Goal: Task Accomplishment & Management: Use online tool/utility

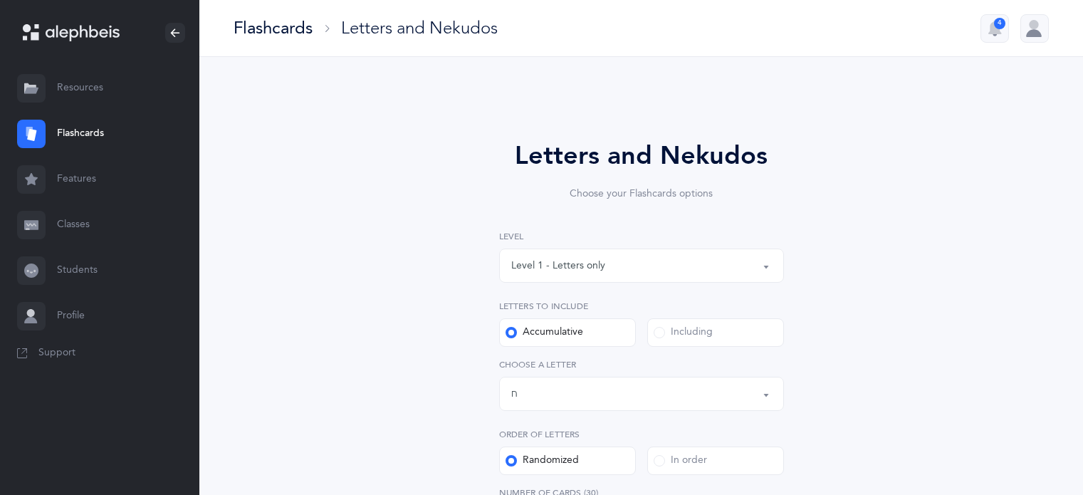
select select "8"
select select "single"
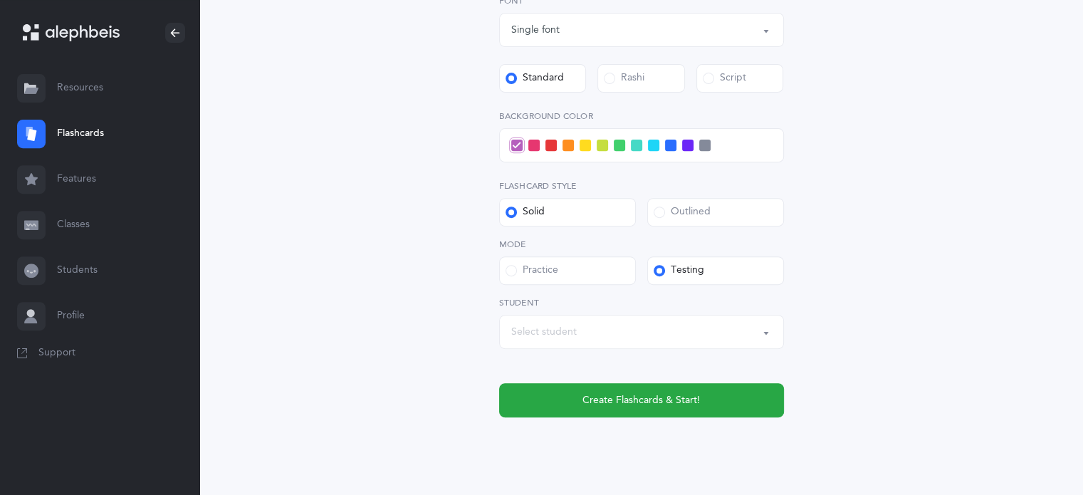
scroll to position [548, 0]
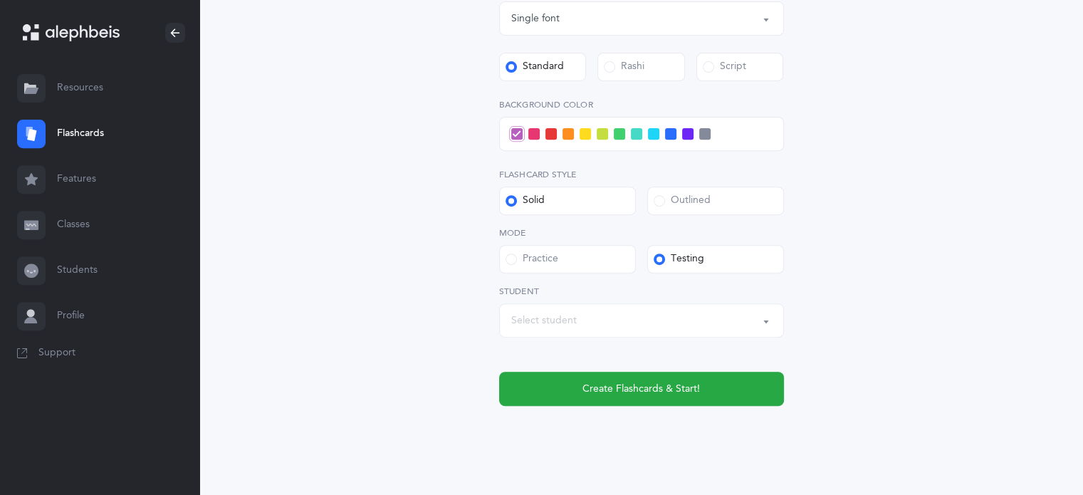
click at [567, 320] on div "Select student" at bounding box center [544, 320] width 66 height 15
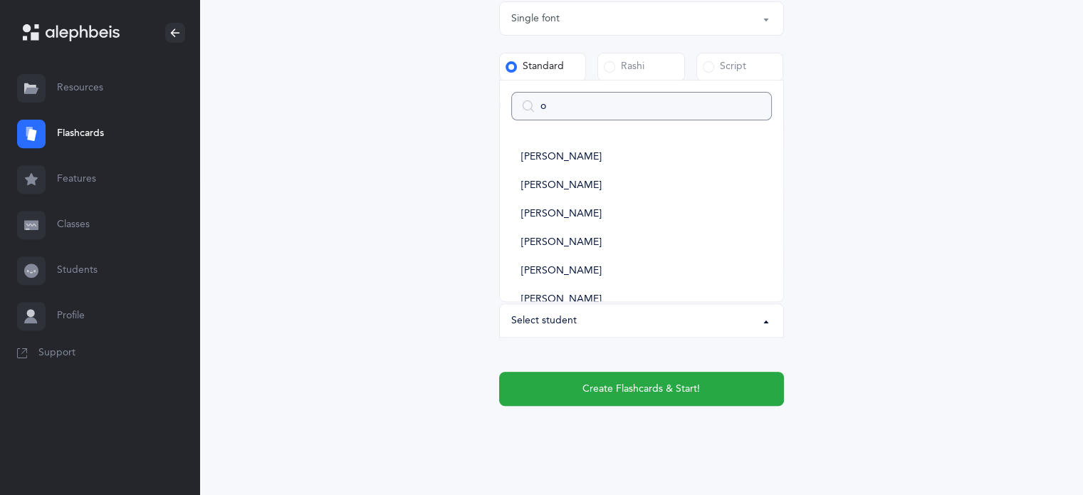
type input "ol"
select select
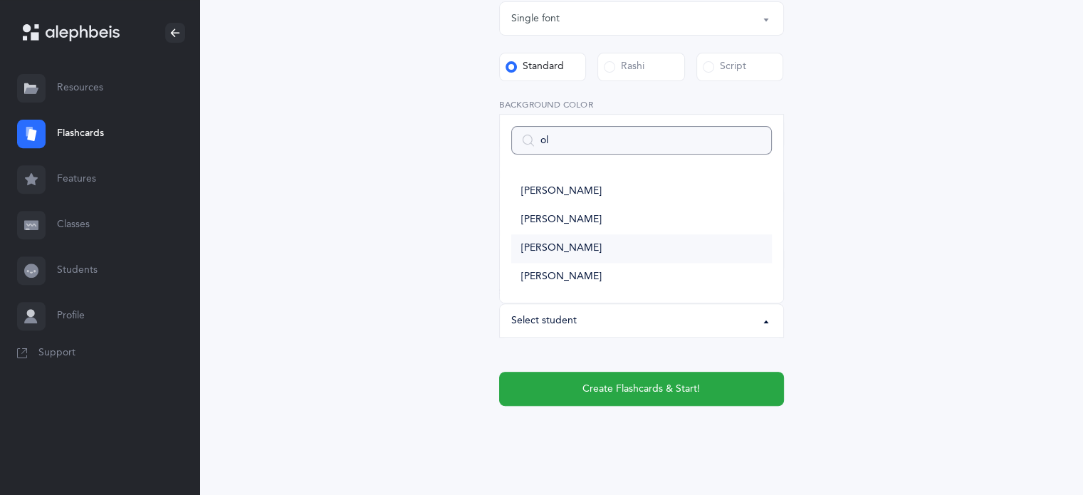
type input "ol"
click at [538, 249] on span "[PERSON_NAME]" at bounding box center [561, 248] width 80 height 13
select select "14379"
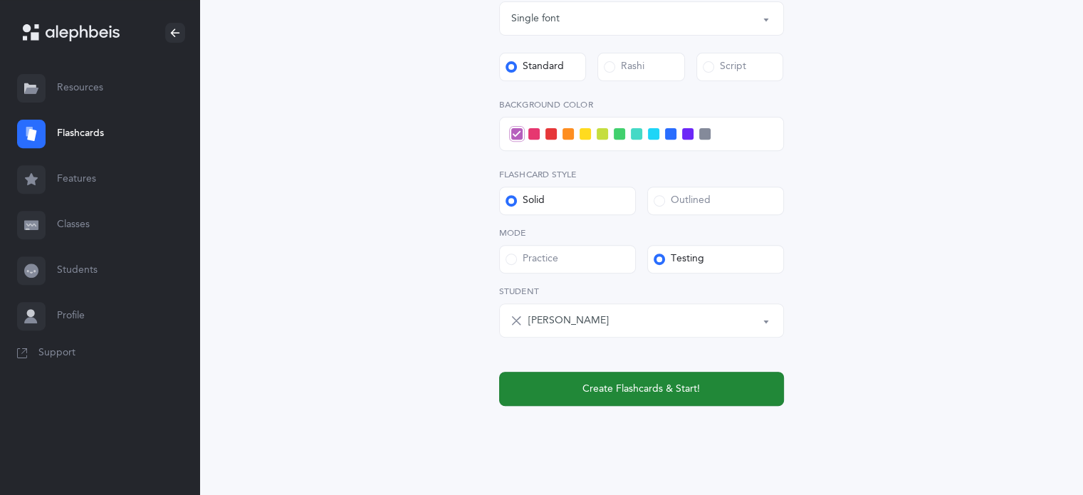
click at [658, 394] on span "Create Flashcards & Start!" at bounding box center [640, 389] width 117 height 15
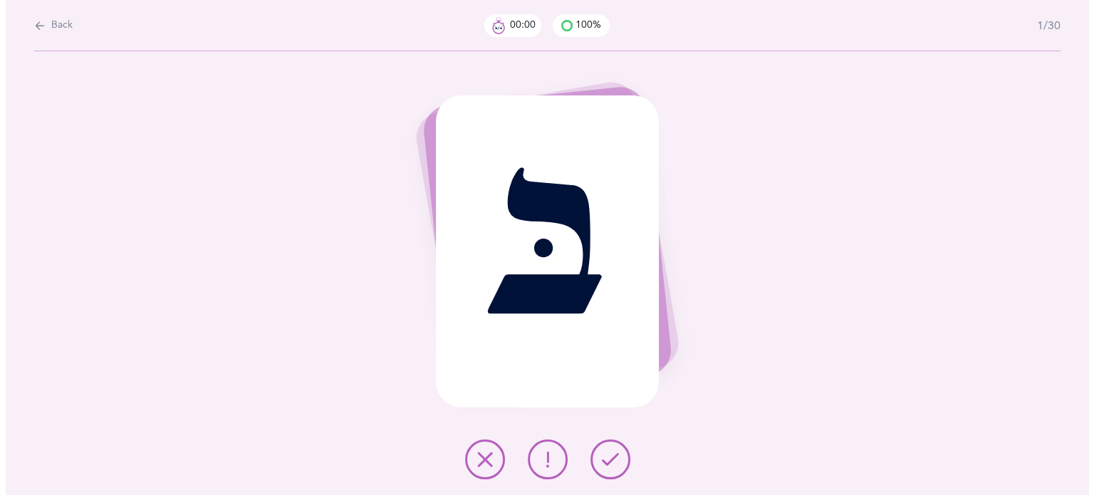
scroll to position [0, 0]
click at [604, 467] on icon at bounding box center [609, 459] width 17 height 17
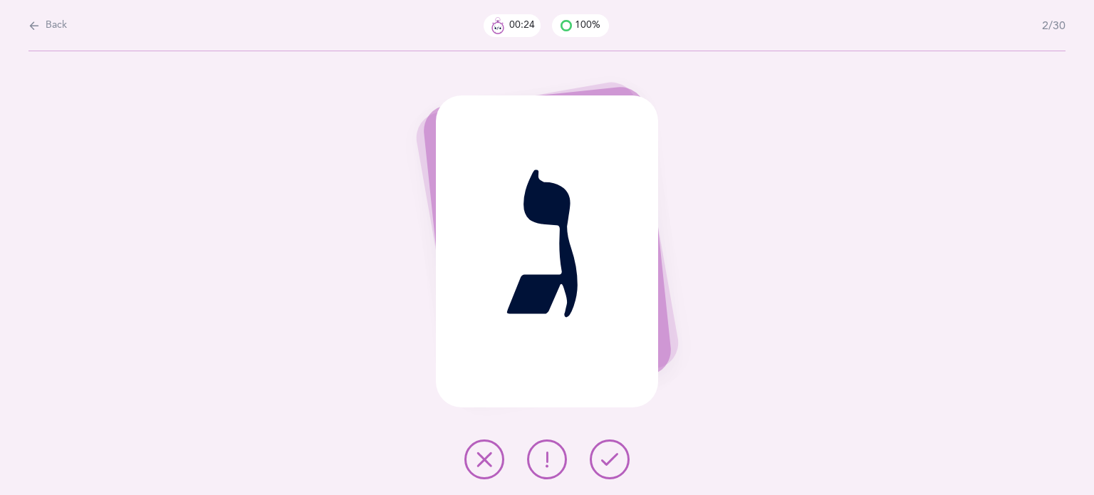
click at [481, 454] on icon at bounding box center [484, 459] width 17 height 17
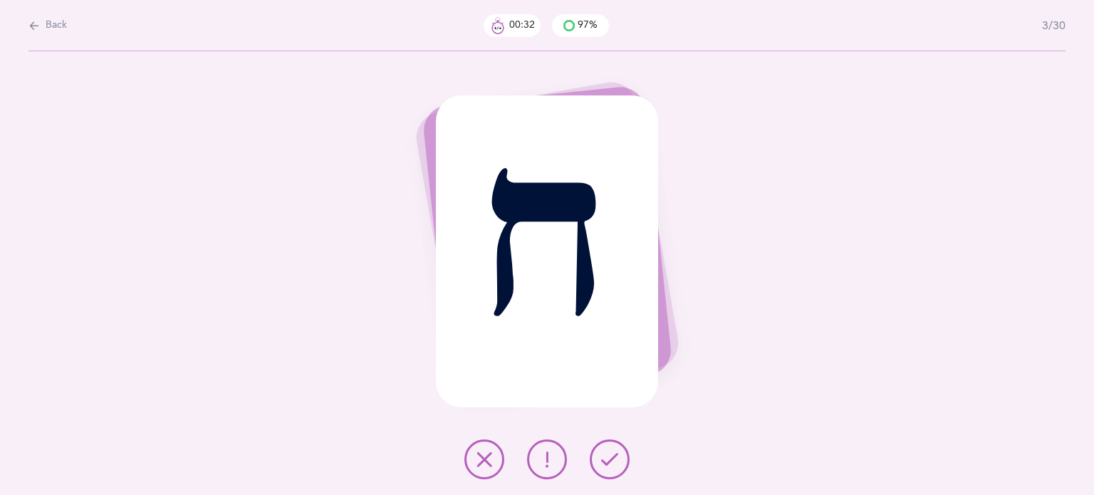
click at [553, 461] on icon at bounding box center [546, 459] width 17 height 17
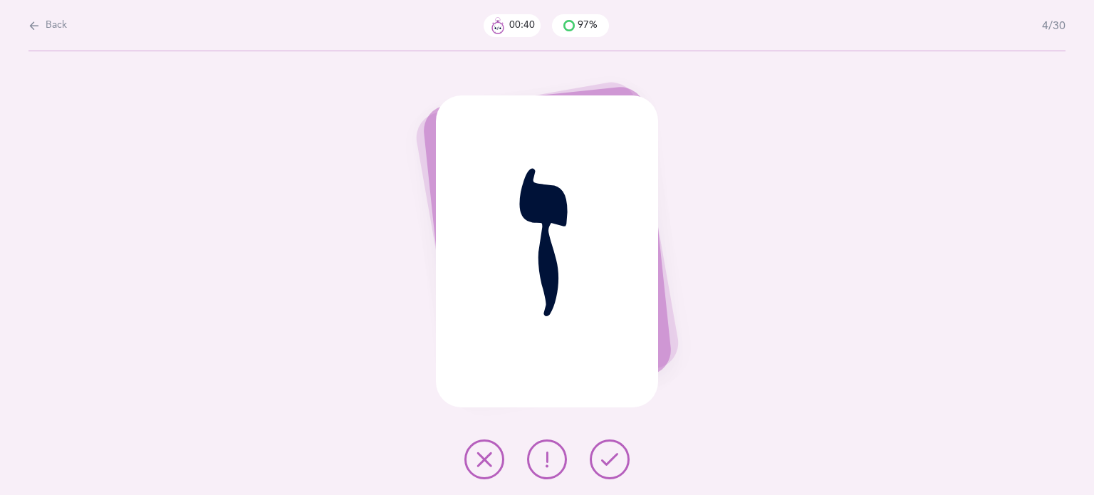
click at [478, 463] on icon at bounding box center [484, 459] width 17 height 17
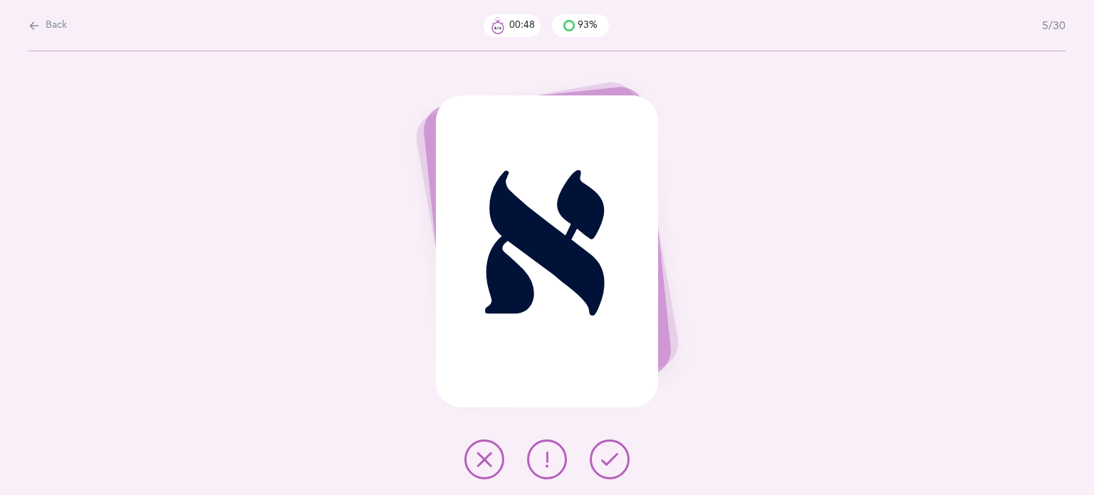
click at [555, 455] on icon at bounding box center [546, 459] width 17 height 17
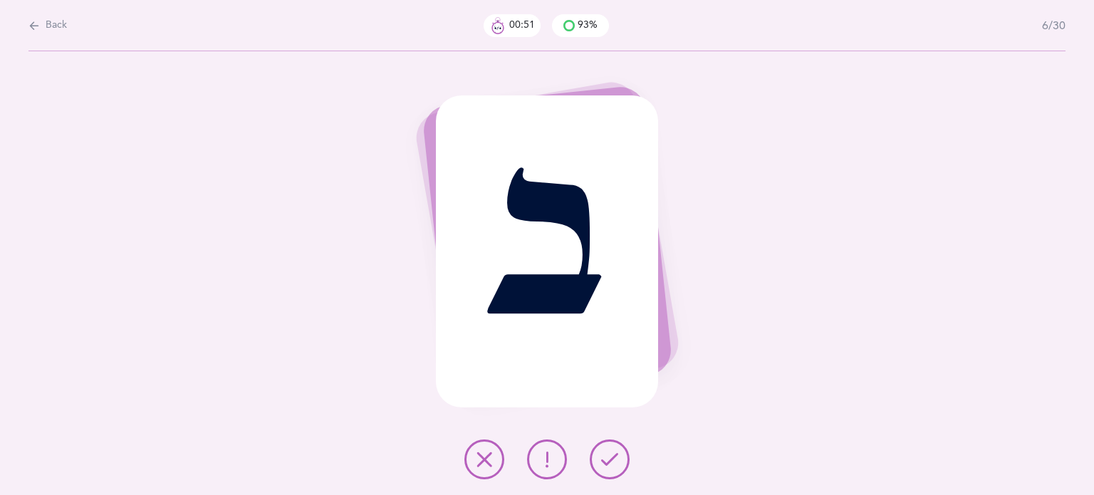
click at [624, 455] on button at bounding box center [610, 459] width 40 height 40
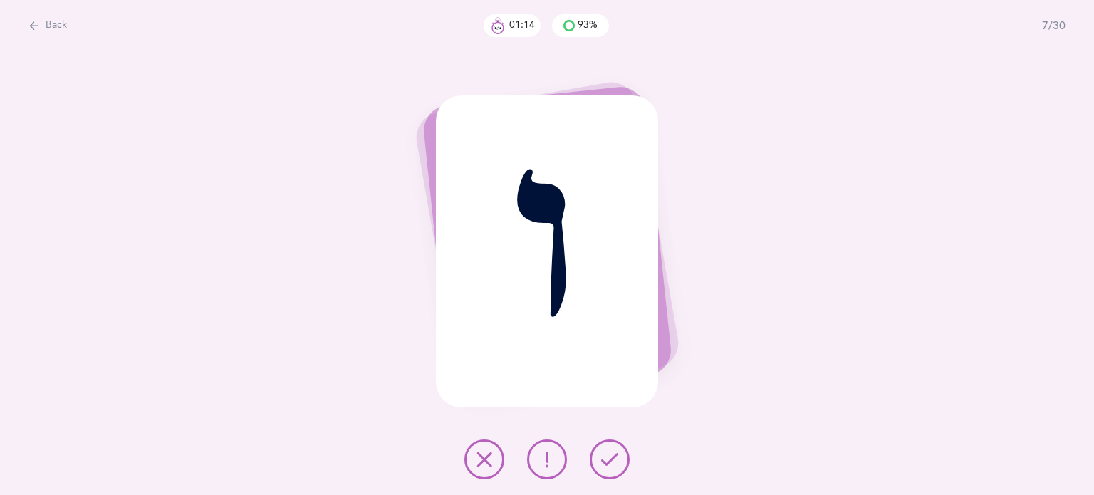
click at [477, 469] on button at bounding box center [484, 459] width 40 height 40
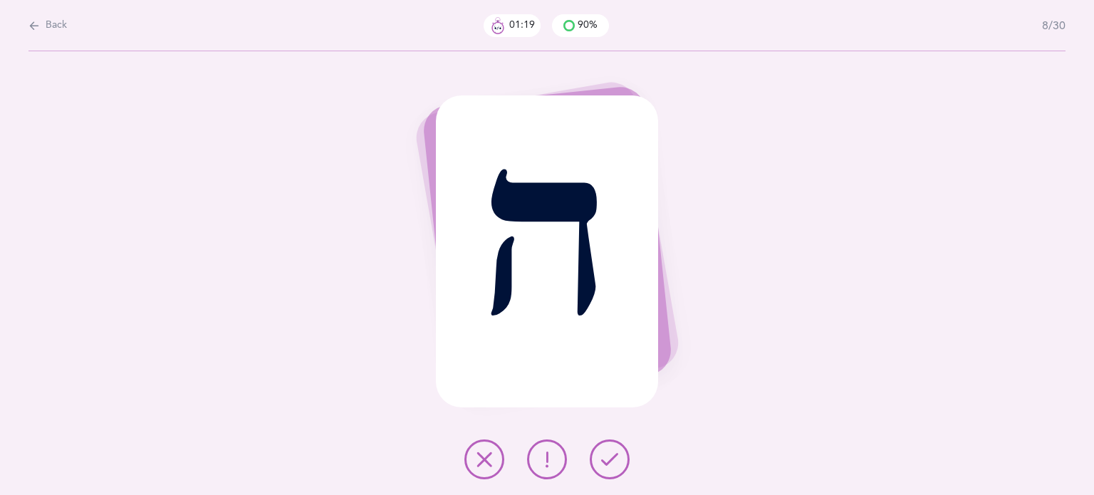
click at [607, 444] on button at bounding box center [610, 459] width 40 height 40
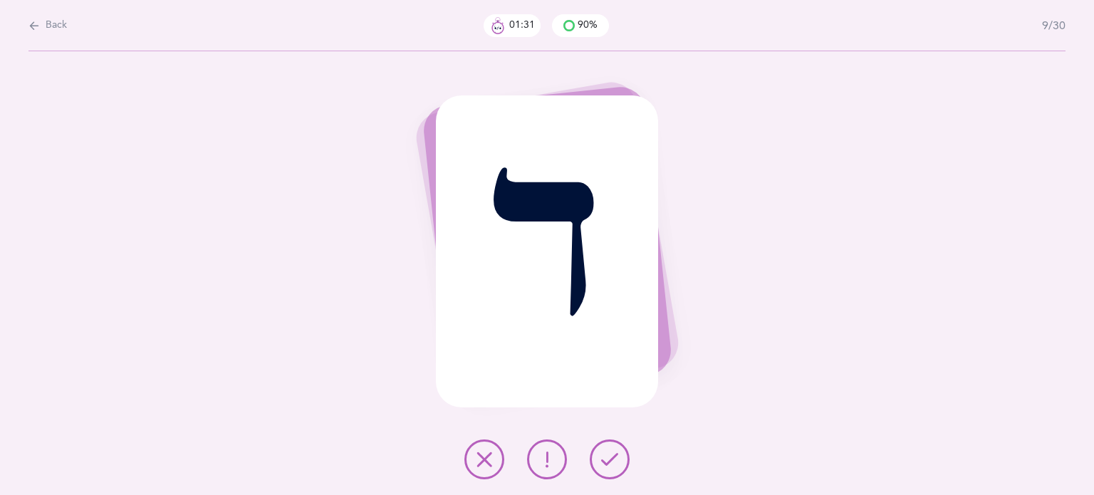
click at [494, 455] on button at bounding box center [484, 459] width 40 height 40
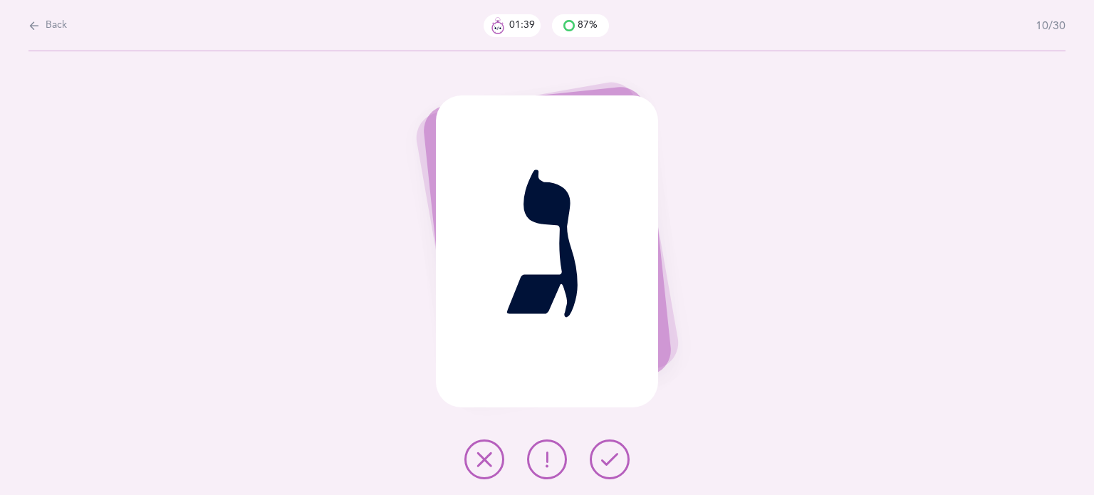
click at [545, 465] on icon at bounding box center [546, 459] width 17 height 17
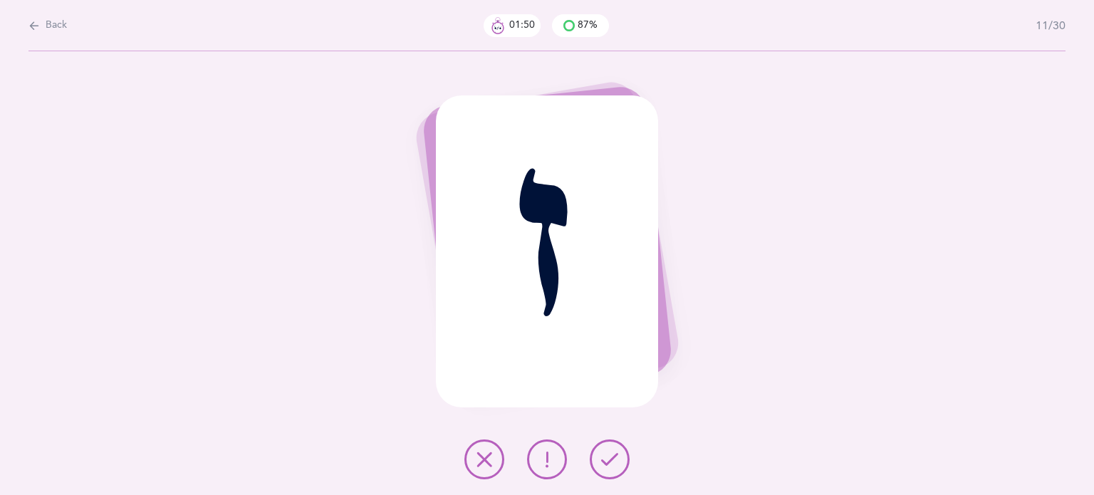
click at [490, 461] on icon at bounding box center [484, 459] width 17 height 17
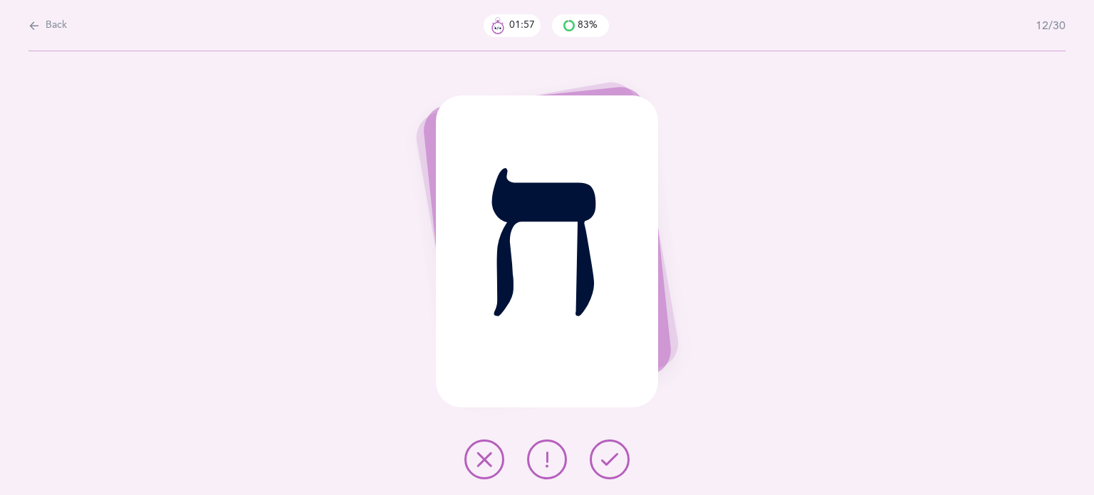
click at [540, 454] on icon at bounding box center [546, 459] width 17 height 17
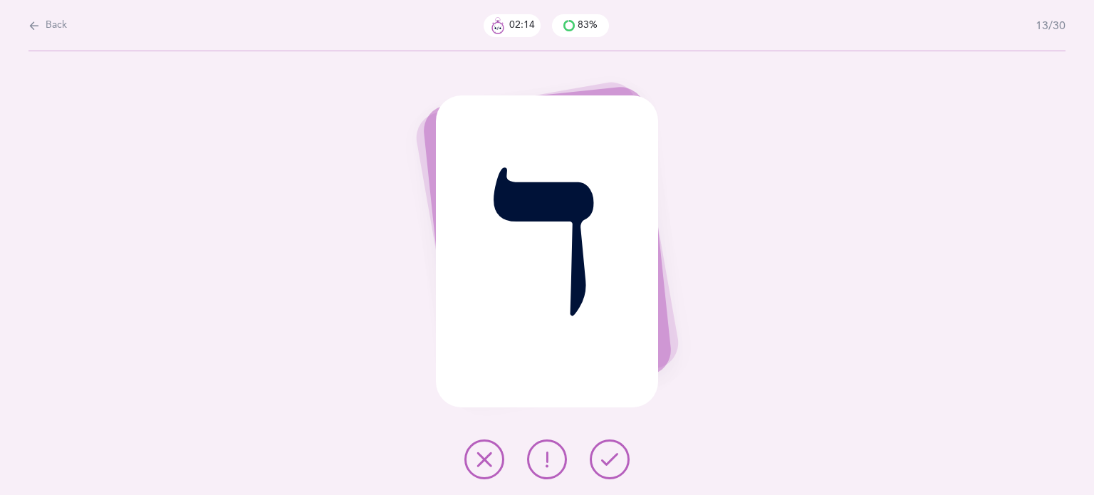
click at [481, 449] on button at bounding box center [484, 459] width 40 height 40
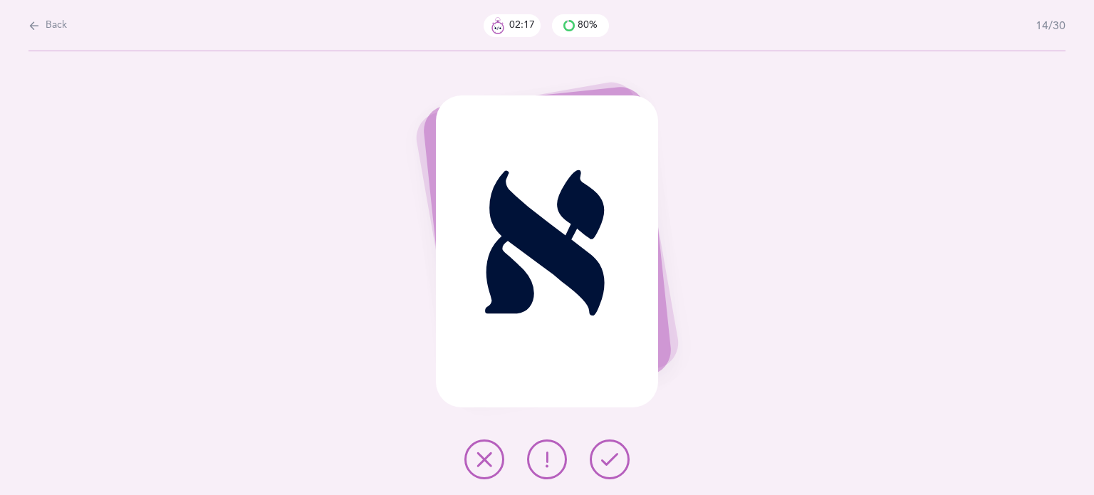
click at [610, 461] on icon at bounding box center [609, 459] width 17 height 17
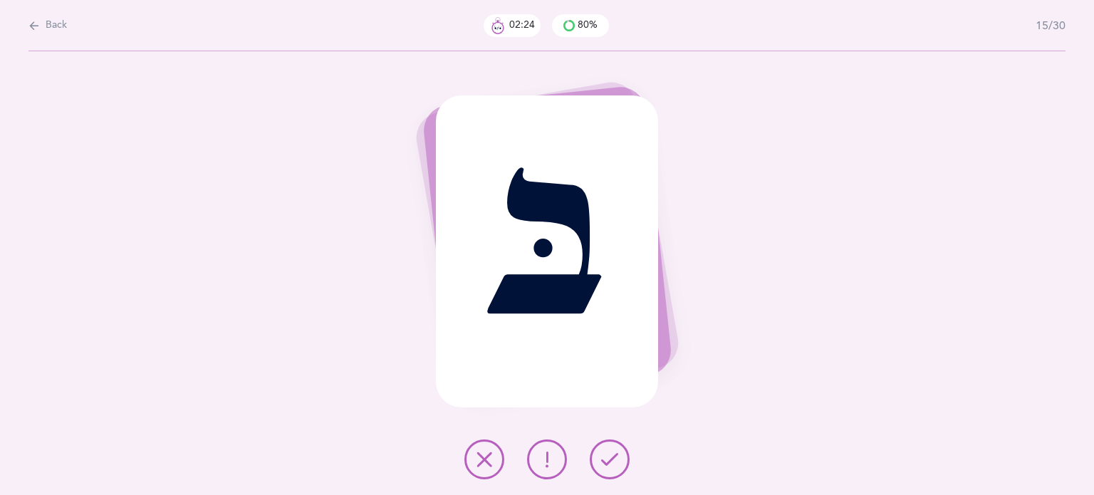
click at [555, 488] on div "בּ" at bounding box center [547, 273] width 1094 height 444
click at [545, 452] on icon at bounding box center [546, 459] width 17 height 17
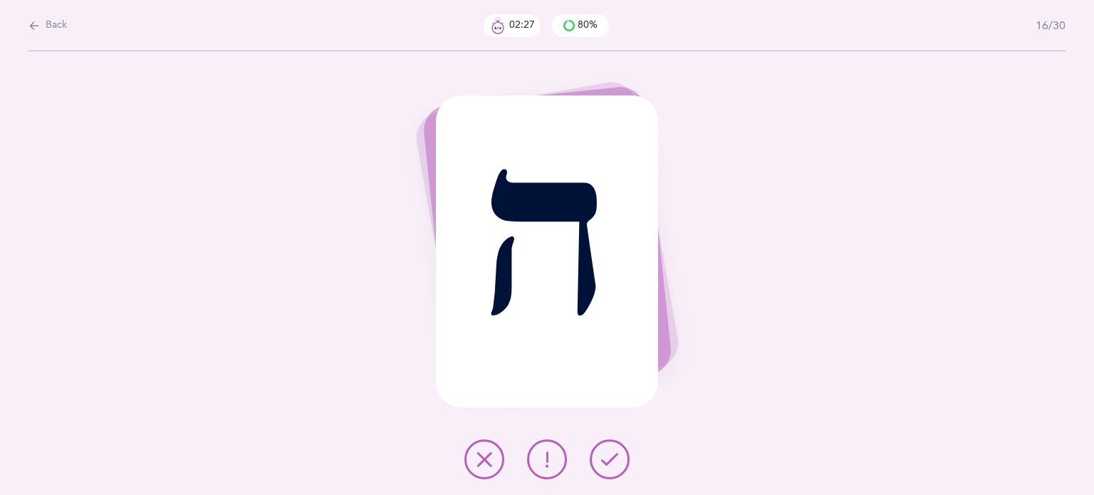
click at [623, 469] on button at bounding box center [610, 459] width 40 height 40
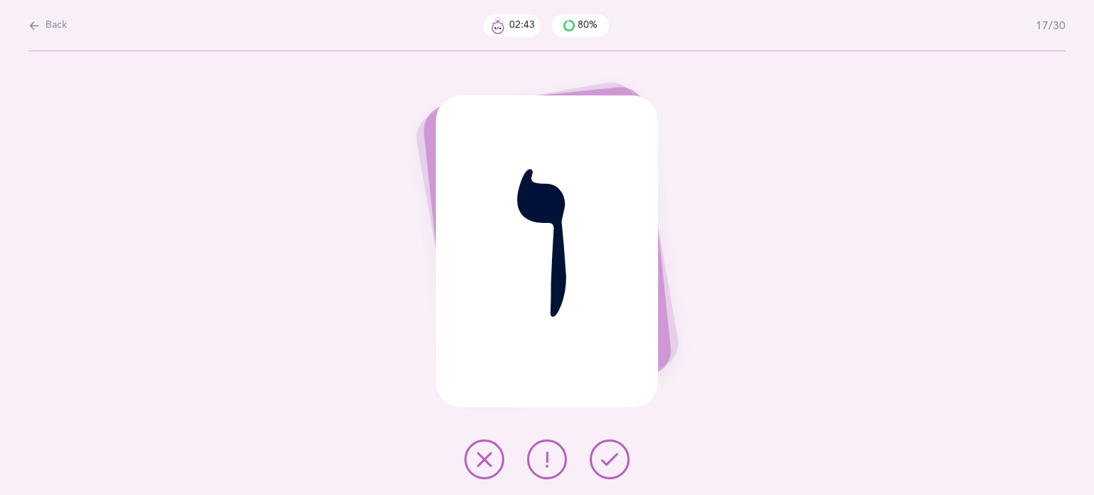
click at [493, 449] on button at bounding box center [484, 459] width 40 height 40
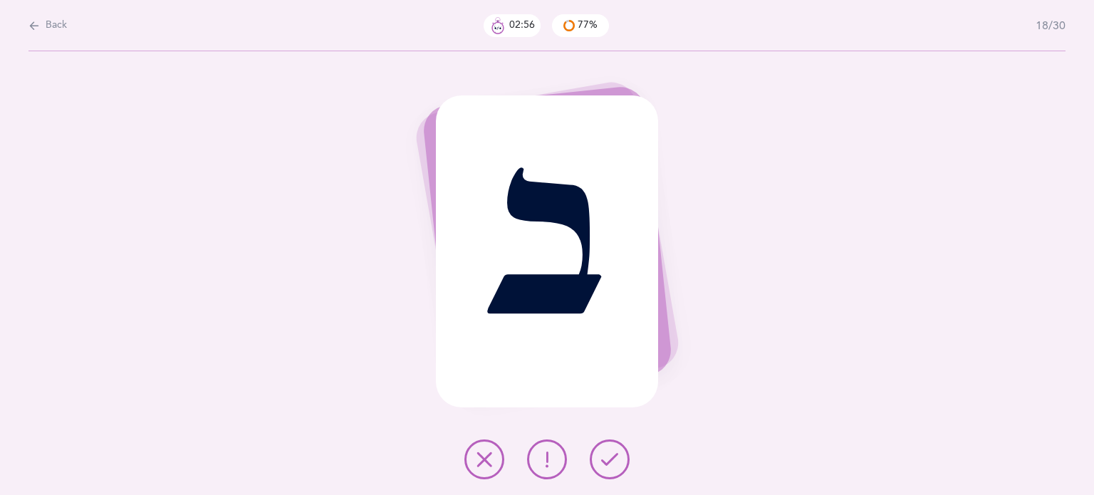
click at [544, 468] on button at bounding box center [547, 459] width 40 height 40
drag, startPoint x: 544, startPoint y: 468, endPoint x: 670, endPoint y: 477, distance: 126.4
click at [670, 477] on div "ב" at bounding box center [547, 273] width 1094 height 444
click at [615, 463] on icon at bounding box center [609, 459] width 17 height 17
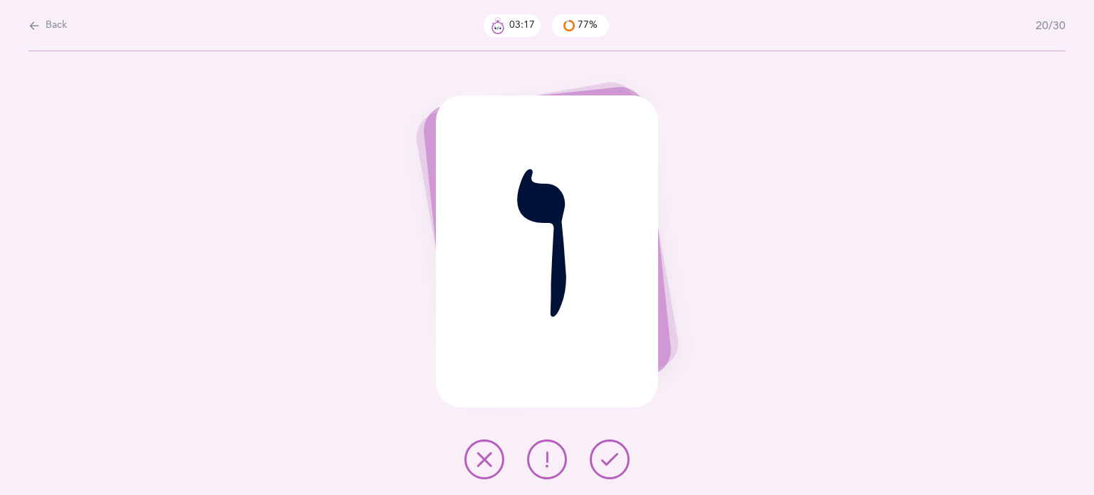
click at [486, 461] on icon at bounding box center [484, 459] width 17 height 17
click at [616, 466] on icon at bounding box center [609, 459] width 17 height 17
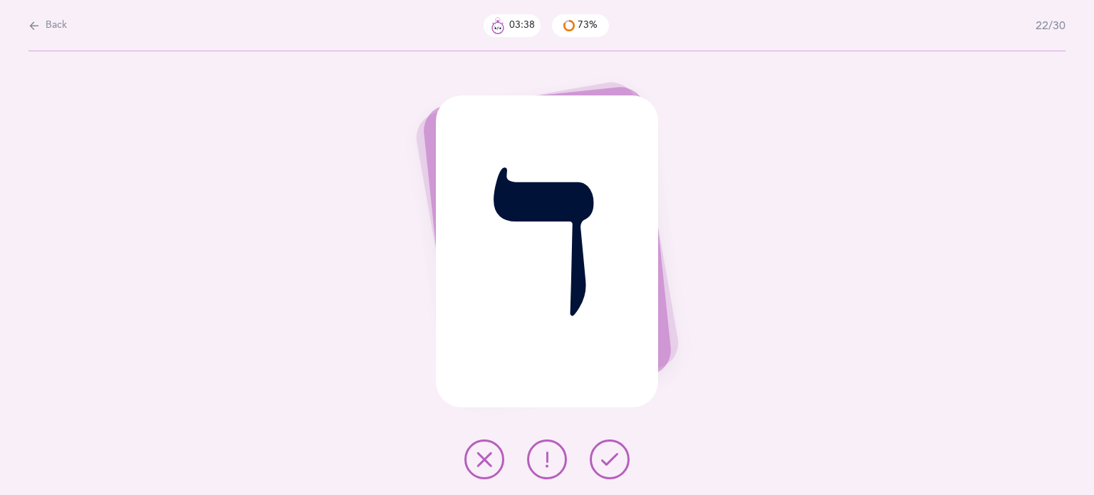
click at [486, 458] on icon at bounding box center [484, 459] width 17 height 17
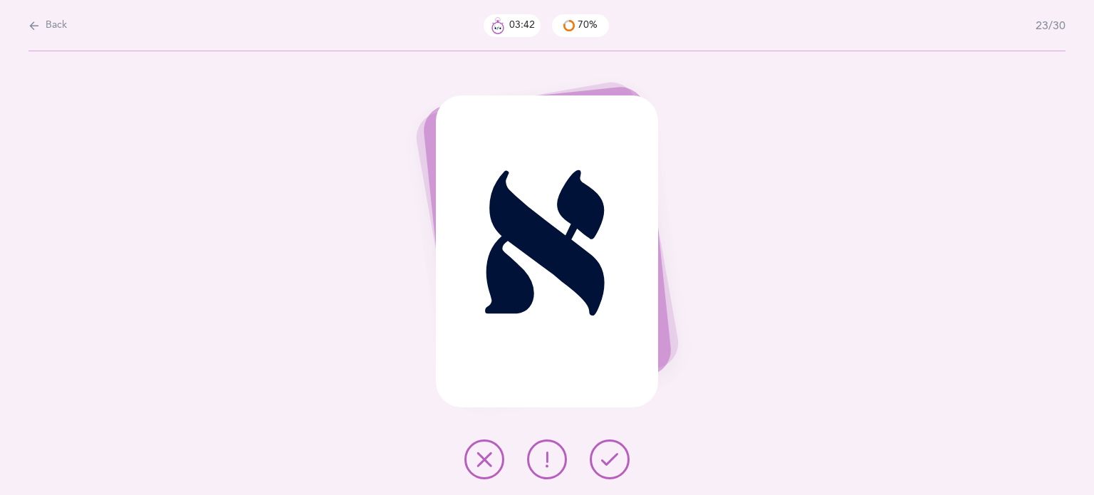
drag, startPoint x: 612, startPoint y: 466, endPoint x: 593, endPoint y: 460, distance: 20.3
click at [593, 460] on button at bounding box center [610, 459] width 40 height 40
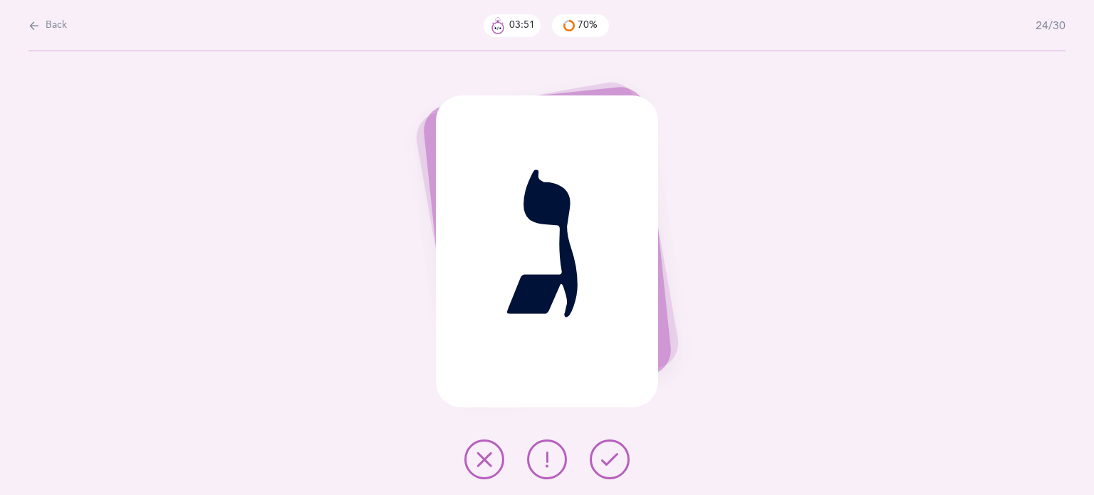
click at [612, 455] on icon at bounding box center [609, 459] width 17 height 17
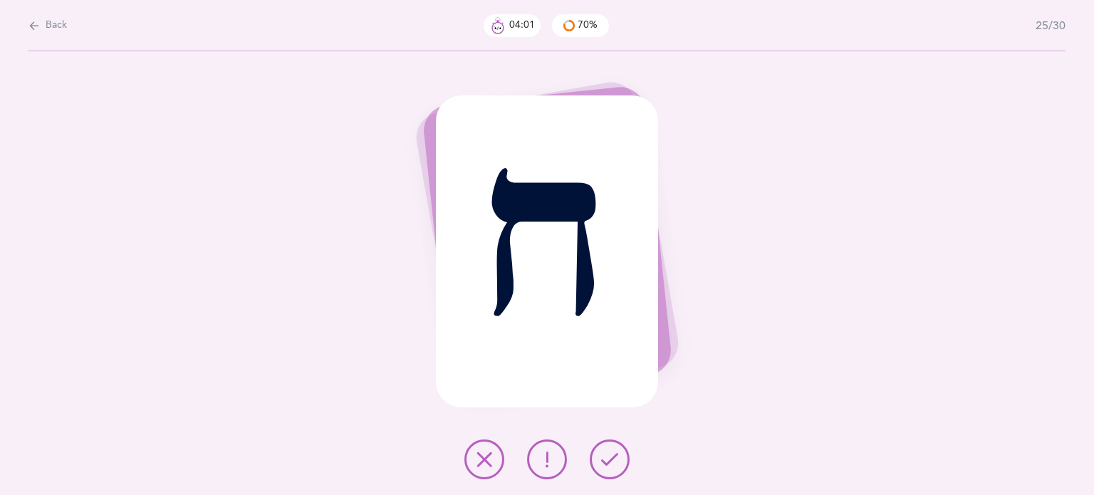
click at [482, 458] on icon at bounding box center [484, 459] width 17 height 17
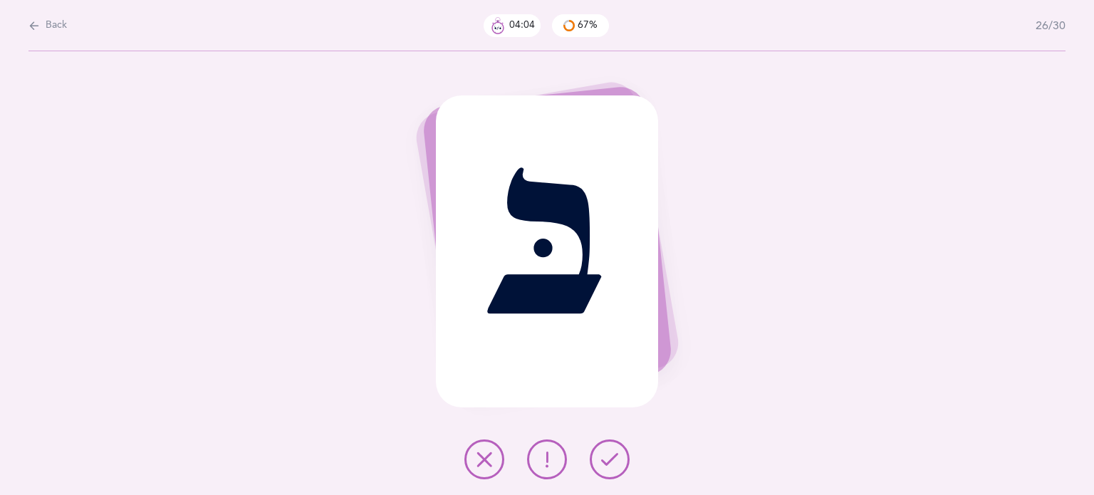
click at [611, 460] on icon at bounding box center [609, 459] width 17 height 17
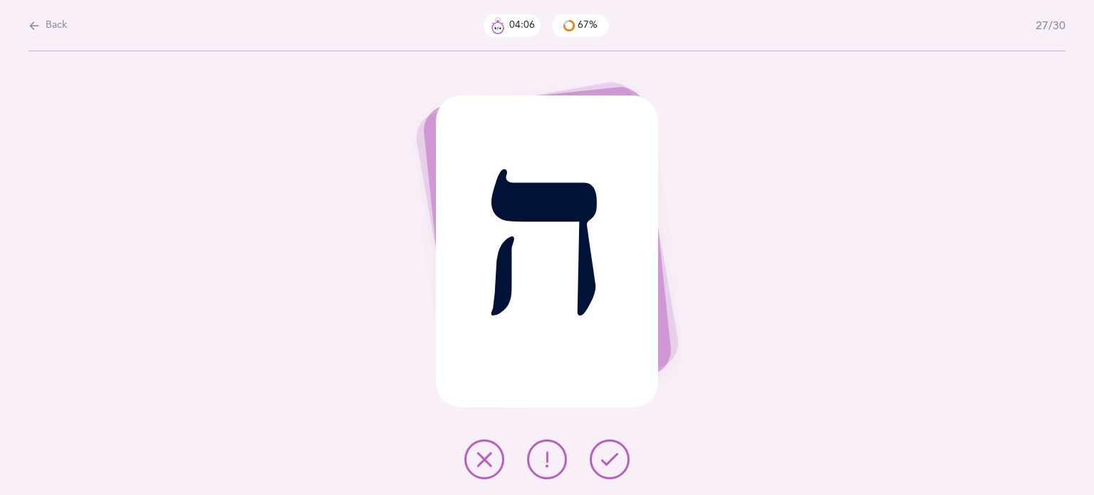
click at [611, 460] on icon at bounding box center [609, 459] width 17 height 17
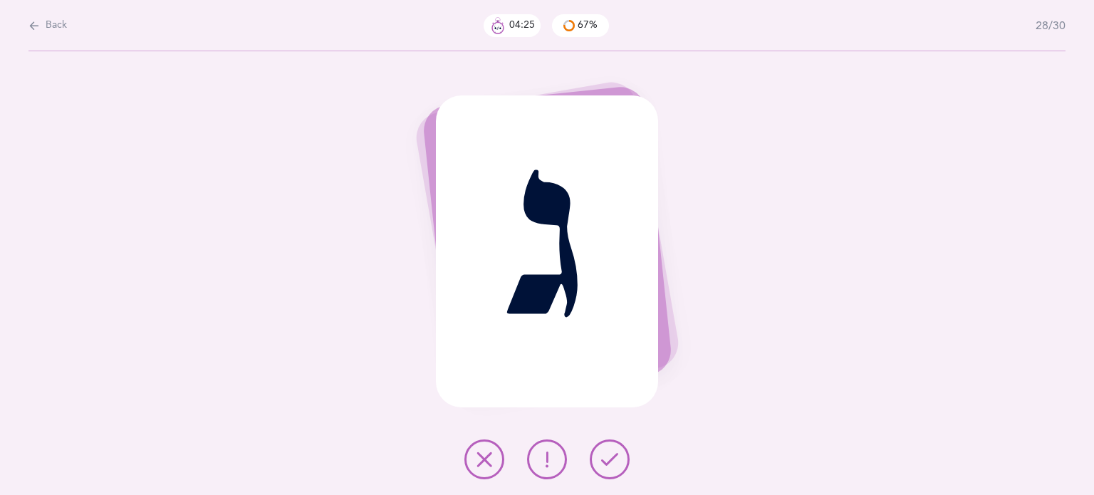
click at [487, 447] on button at bounding box center [484, 459] width 40 height 40
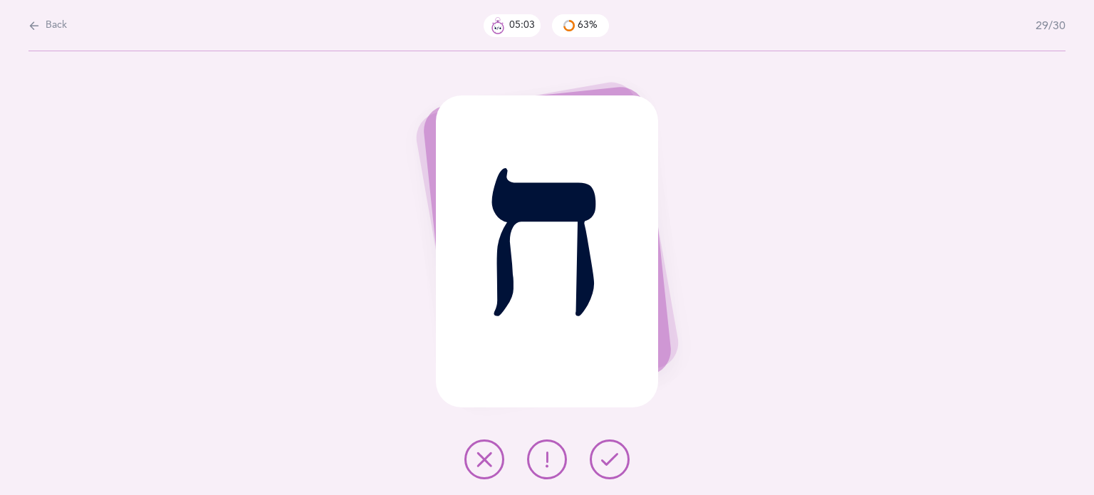
click at [486, 461] on icon at bounding box center [484, 459] width 17 height 17
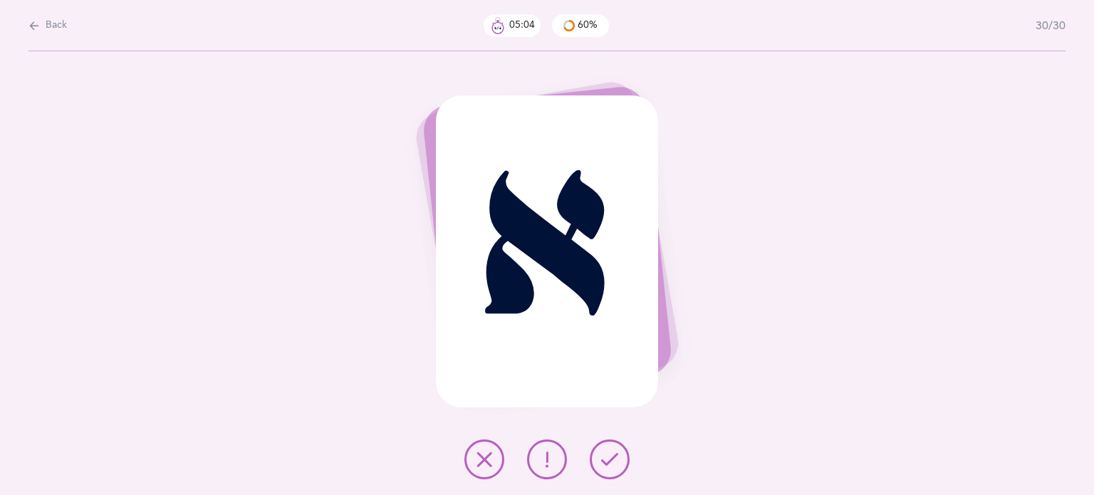
click at [610, 456] on icon at bounding box center [609, 459] width 17 height 17
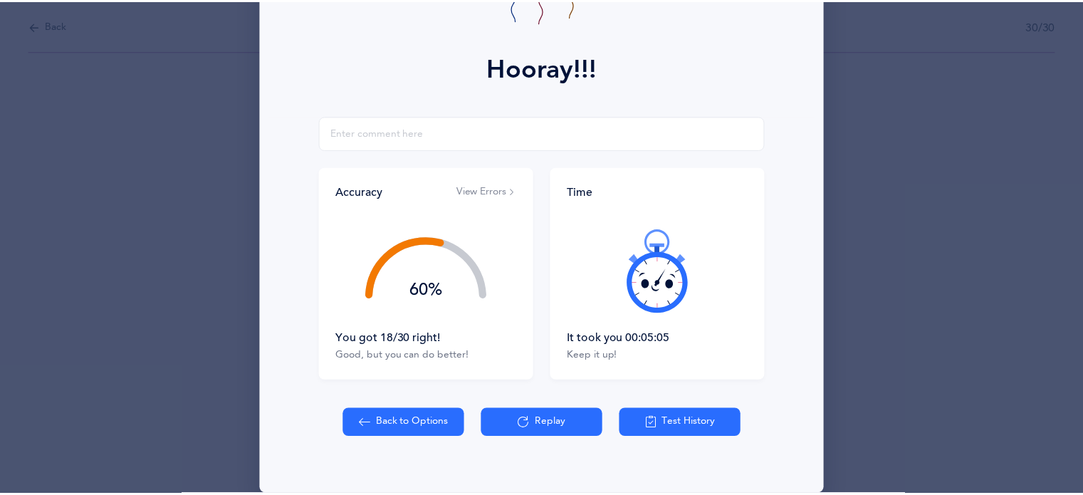
scroll to position [182, 0]
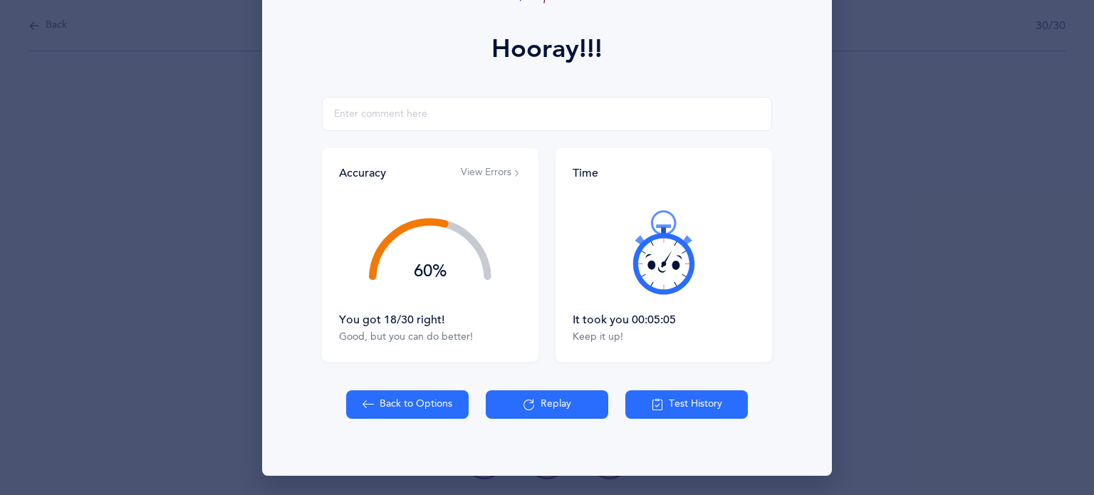
click at [669, 411] on button "Test History" at bounding box center [686, 404] width 122 height 28
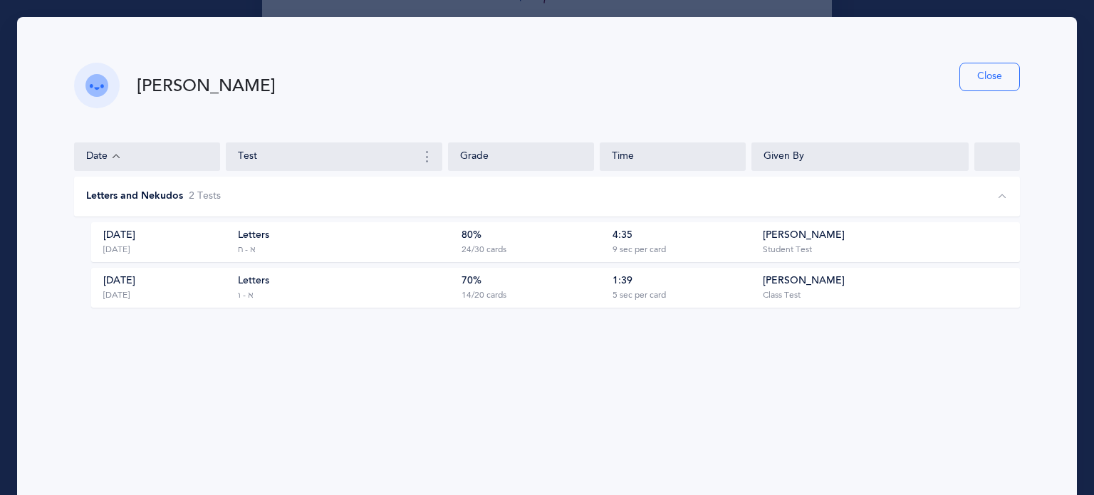
click at [1013, 79] on div "Olivia Reiz Close Date Test Grade Time Given By Letters and Nekudos 2 Test s Se…" at bounding box center [547, 273] width 1060 height 513
click at [998, 79] on button "Close" at bounding box center [989, 77] width 61 height 28
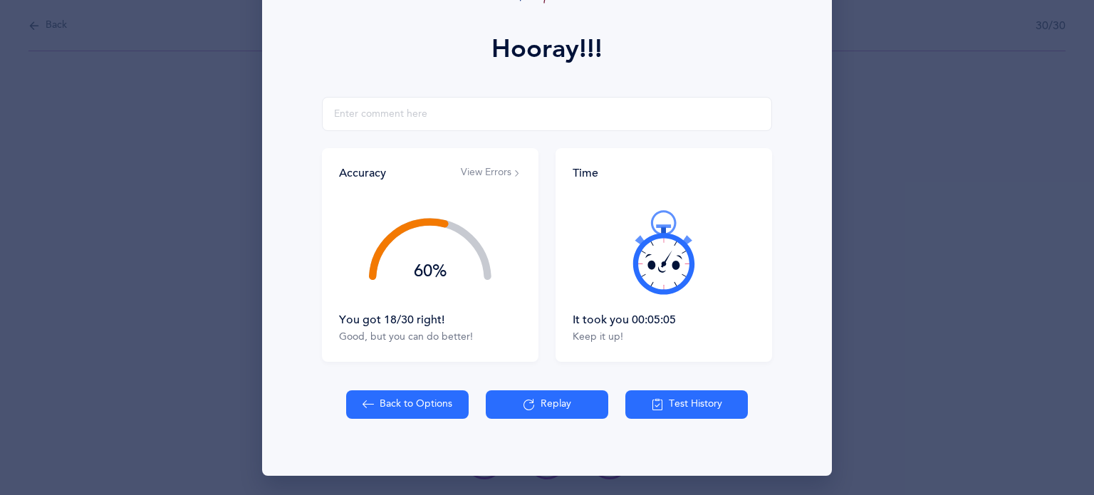
click at [380, 417] on button "Back to Options" at bounding box center [407, 404] width 122 height 28
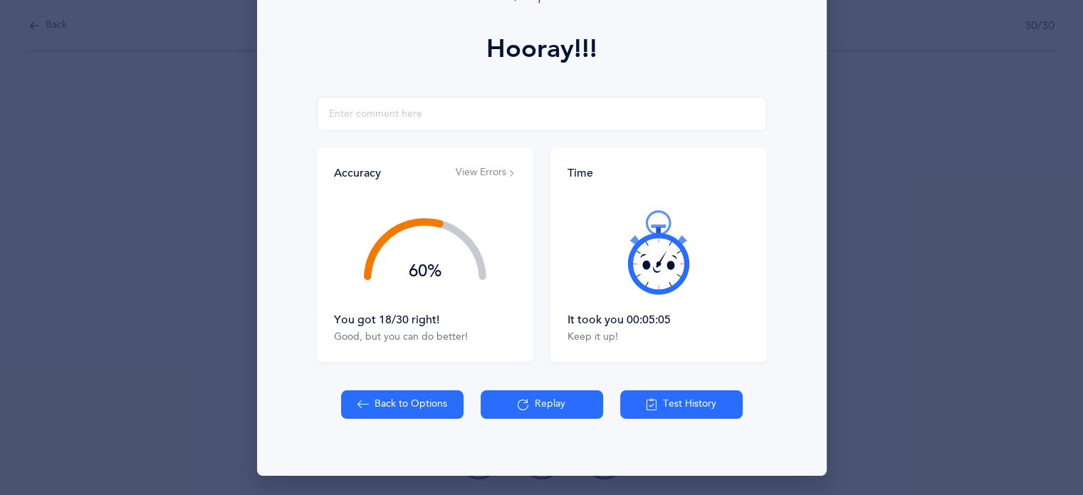
select select "8"
select select "single"
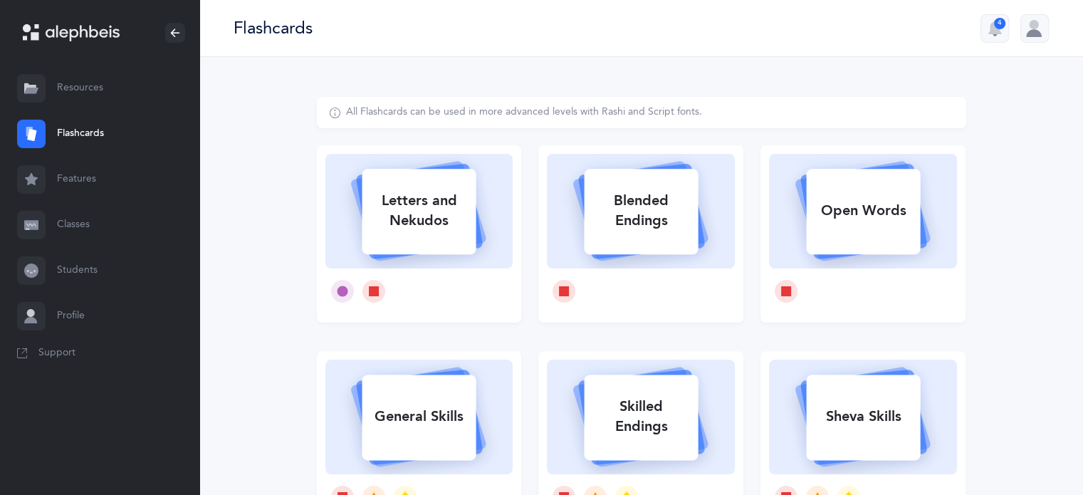
click at [88, 130] on link "Flashcards" at bounding box center [99, 134] width 199 height 46
click at [394, 197] on div "Letters and Nekudos" at bounding box center [419, 210] width 114 height 57
select select "8"
select select "single"
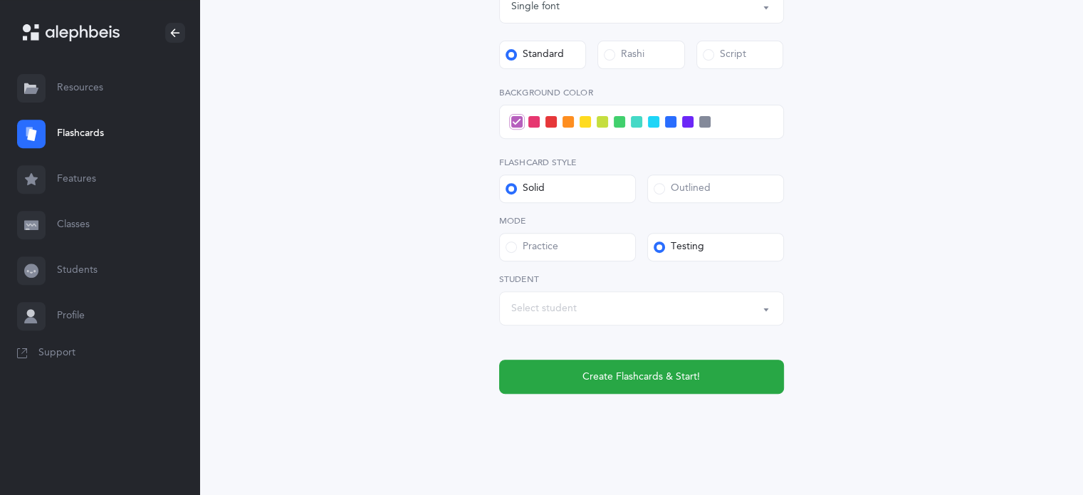
scroll to position [566, 0]
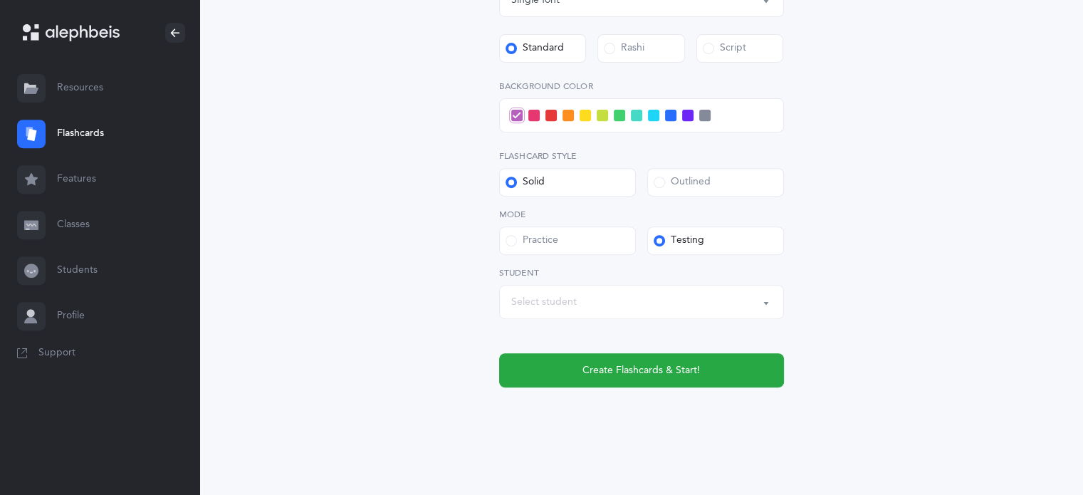
click at [675, 116] on span at bounding box center [670, 115] width 11 height 11
click at [0, 0] on input "checkbox" at bounding box center [0, 0] width 0 height 0
click at [567, 307] on div "Select student" at bounding box center [544, 302] width 66 height 15
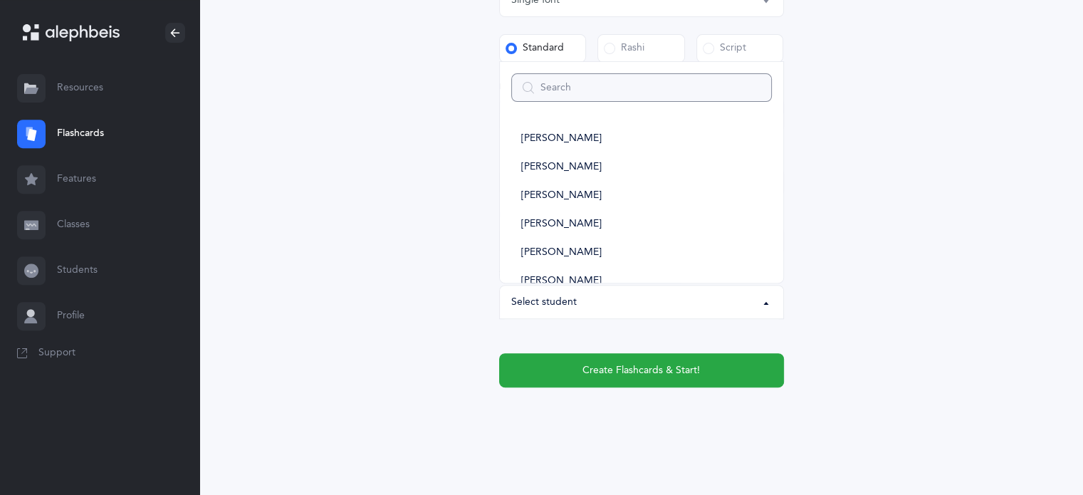
type input "a"
select select
type input "ai"
select select
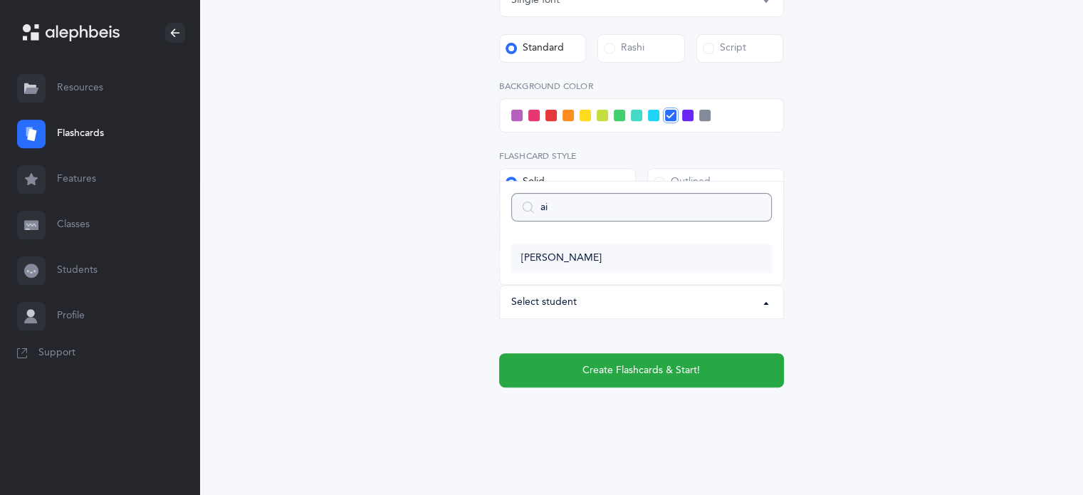
type input "ai"
click at [569, 258] on span "[PERSON_NAME]" at bounding box center [561, 258] width 80 height 13
select select "14371"
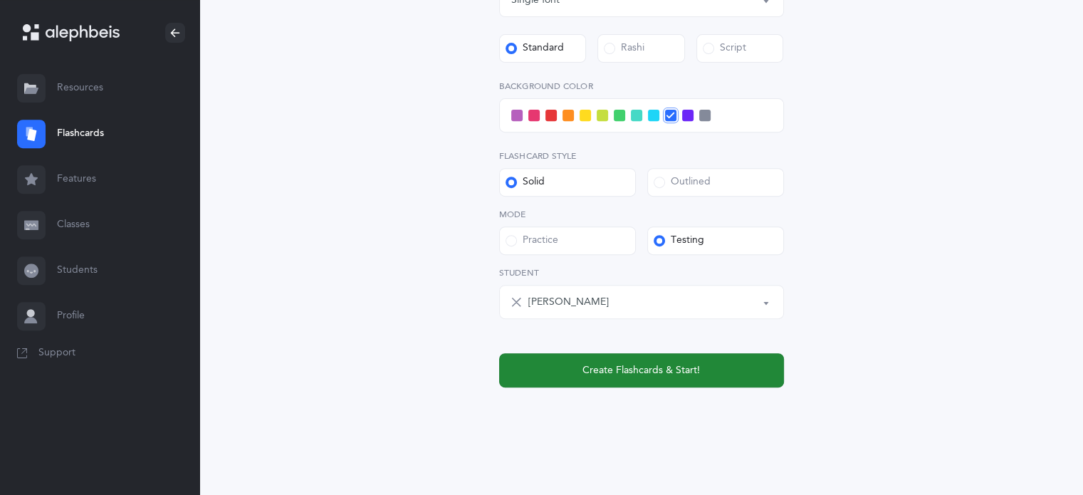
click at [707, 379] on button "Create Flashcards & Start!" at bounding box center [641, 370] width 285 height 34
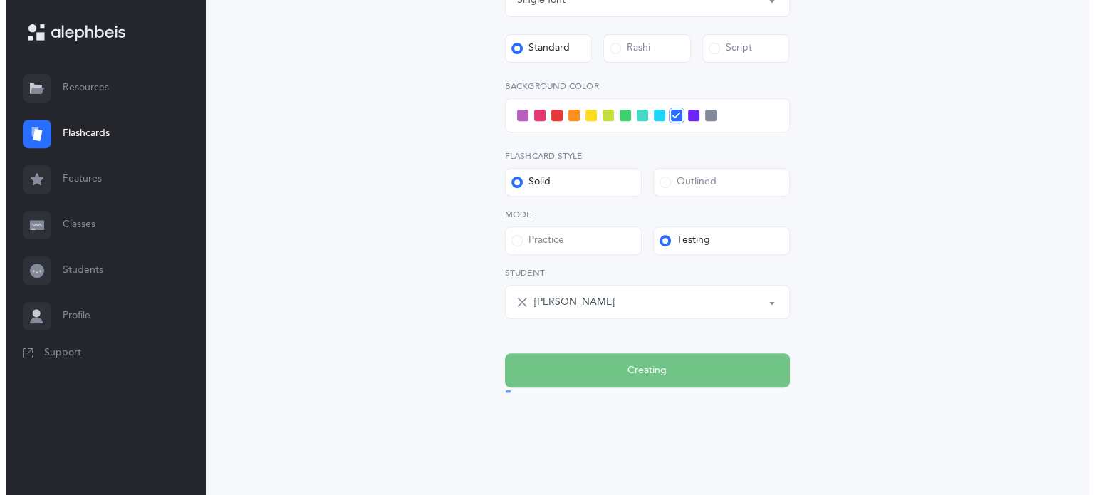
scroll to position [0, 0]
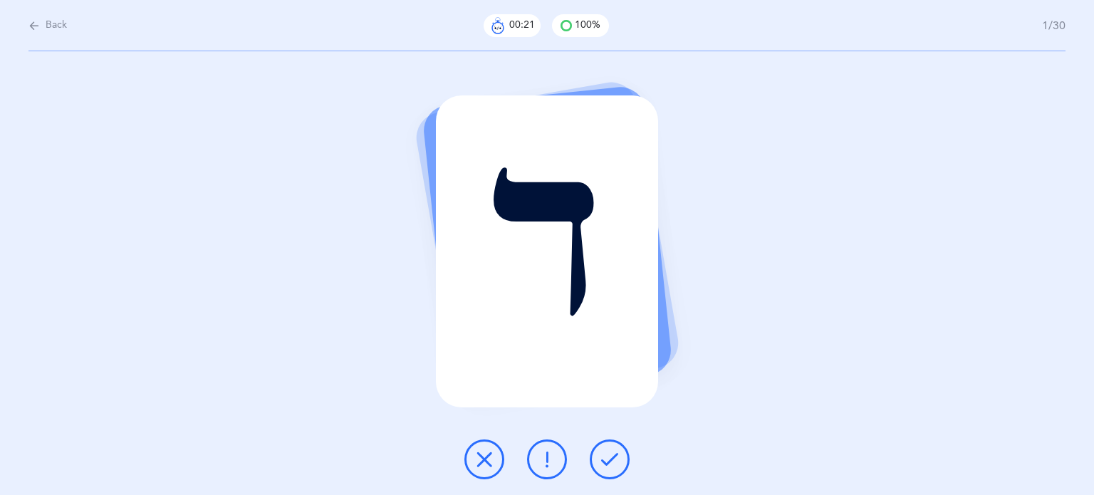
click at [473, 458] on button at bounding box center [484, 459] width 40 height 40
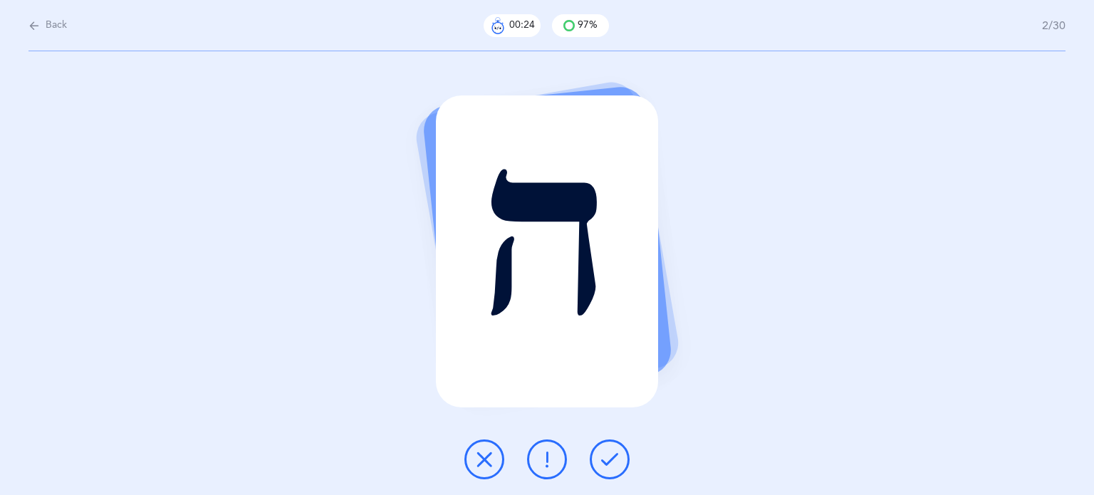
click at [593, 458] on button at bounding box center [610, 459] width 40 height 40
click at [491, 461] on icon at bounding box center [484, 459] width 17 height 17
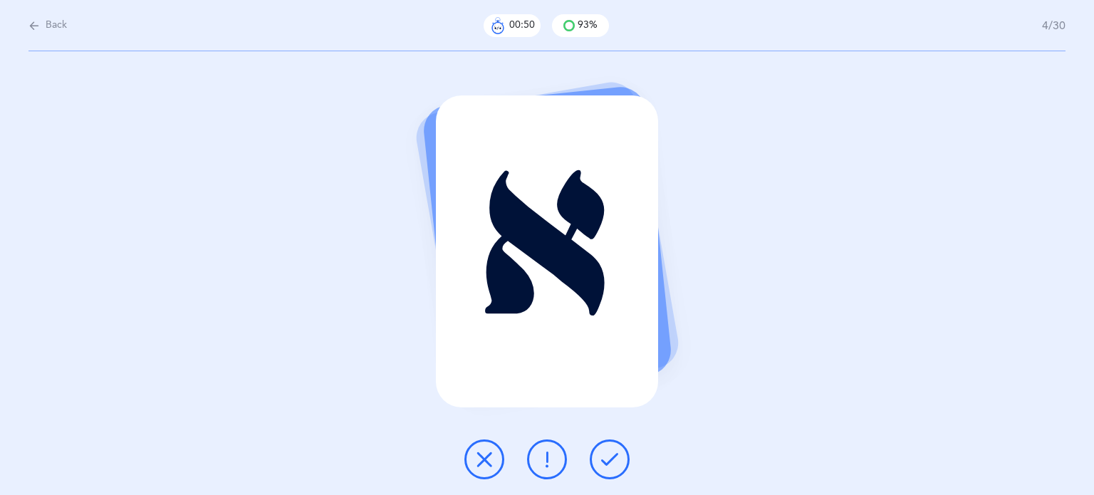
click at [610, 448] on button at bounding box center [610, 459] width 40 height 40
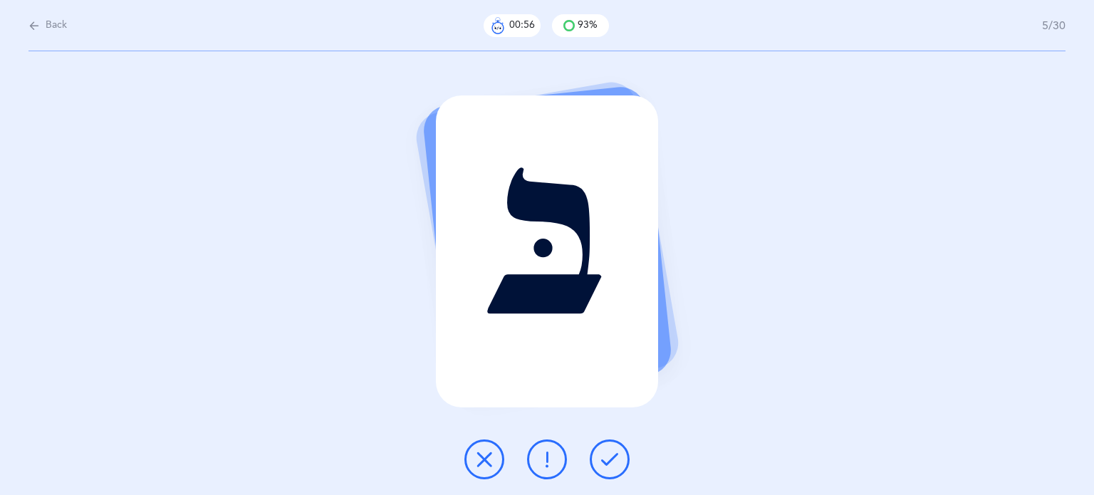
click at [605, 452] on icon at bounding box center [609, 459] width 17 height 17
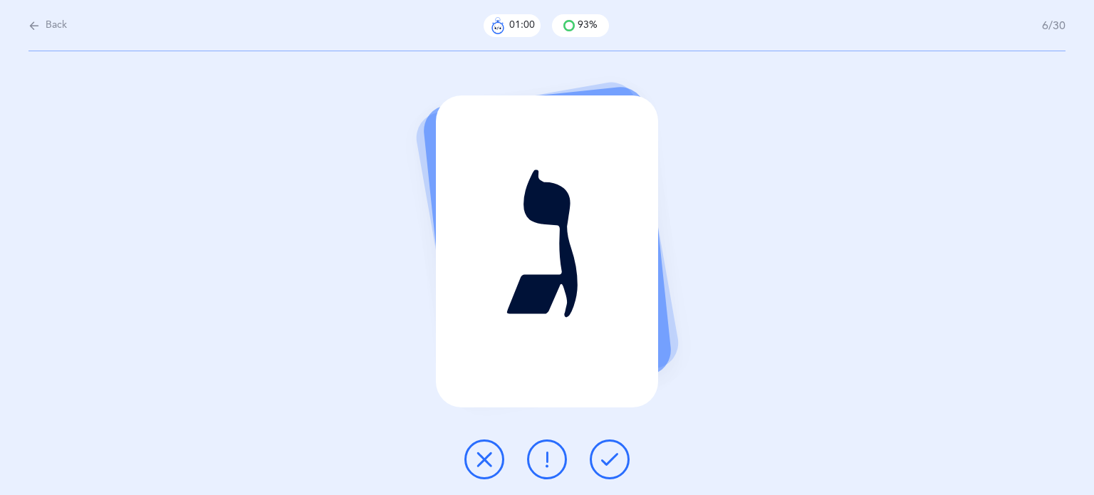
click at [610, 469] on button at bounding box center [610, 459] width 40 height 40
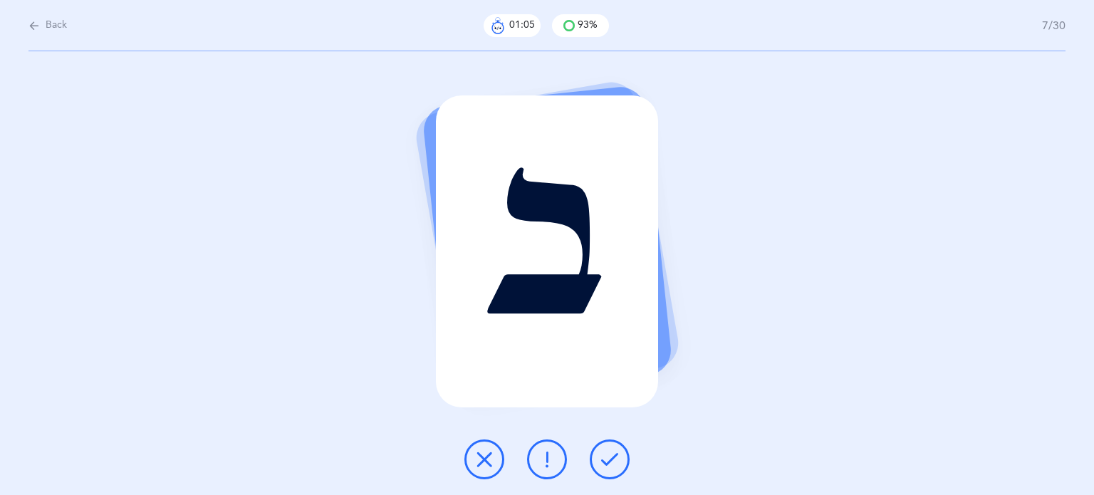
click at [614, 484] on div "ב" at bounding box center [547, 273] width 1094 height 444
click at [614, 469] on button at bounding box center [610, 459] width 40 height 40
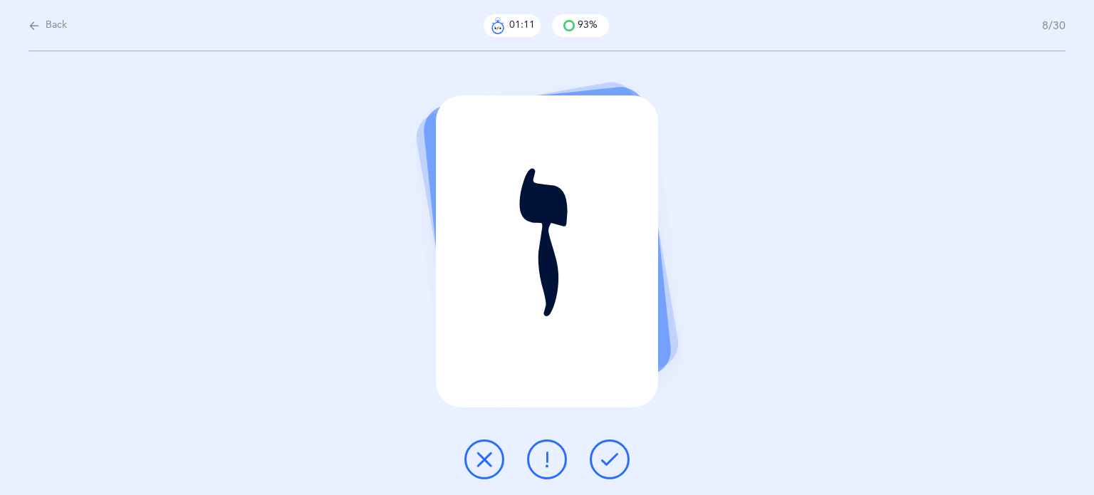
click at [614, 468] on button at bounding box center [610, 459] width 40 height 40
click at [466, 465] on button at bounding box center [484, 459] width 40 height 40
click at [629, 464] on div at bounding box center [547, 459] width 188 height 40
click at [617, 464] on icon at bounding box center [609, 459] width 17 height 17
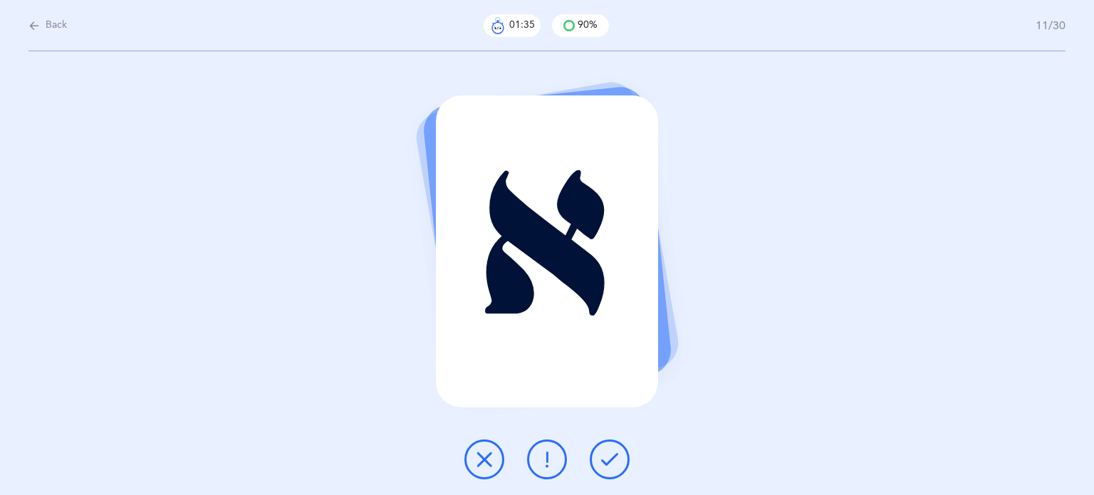
click at [617, 464] on icon at bounding box center [609, 459] width 17 height 17
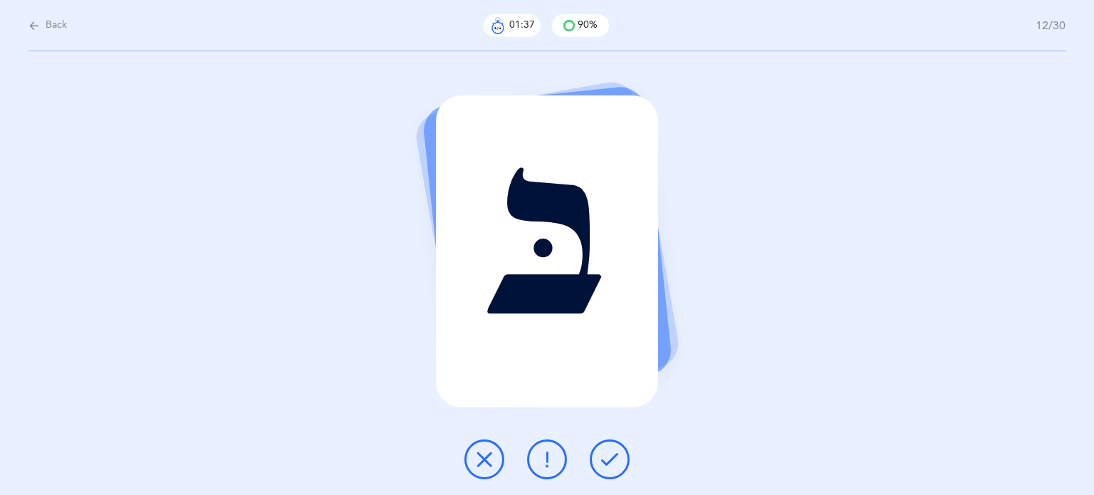
click at [617, 464] on icon at bounding box center [609, 459] width 17 height 17
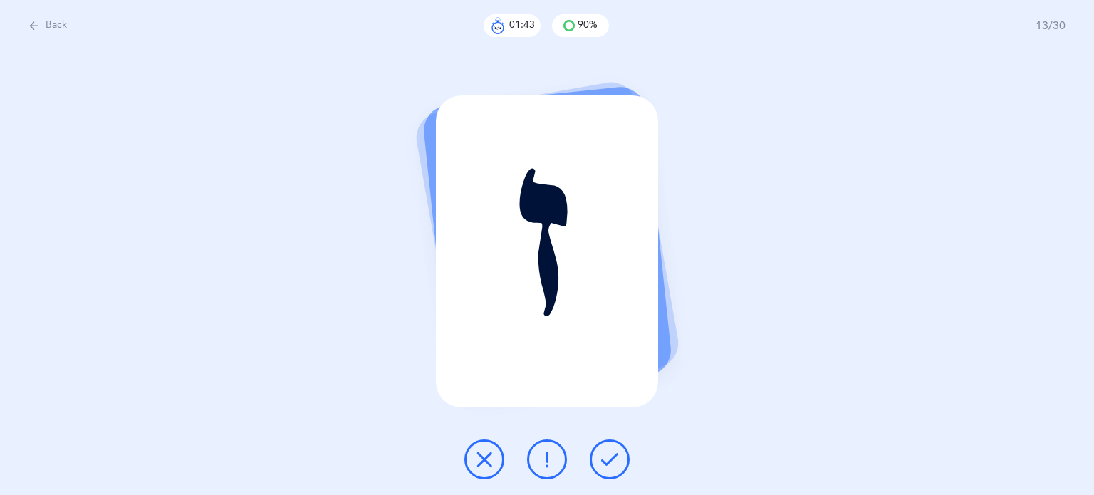
click at [544, 488] on div "ז" at bounding box center [547, 273] width 1094 height 444
click at [544, 466] on icon at bounding box center [546, 459] width 17 height 17
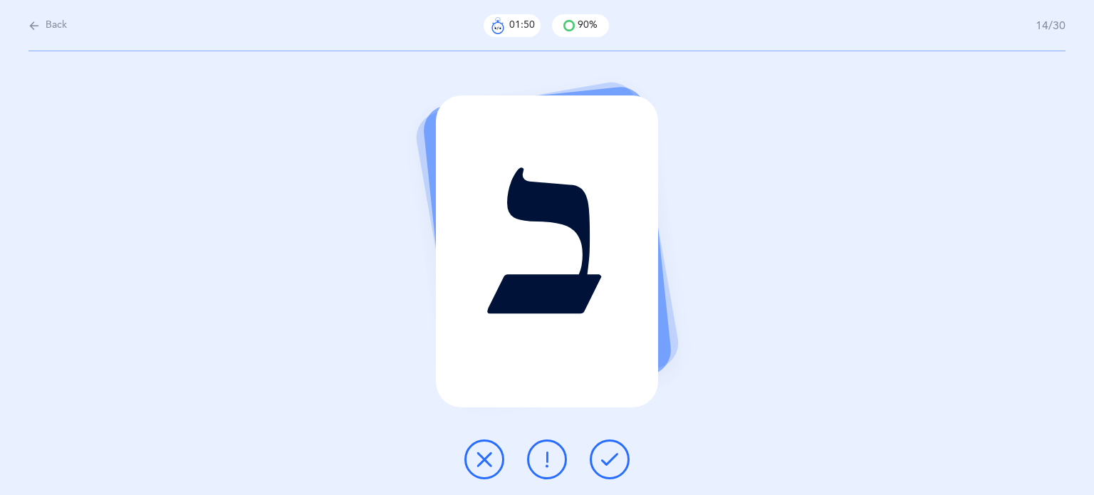
click at [612, 456] on icon at bounding box center [609, 459] width 17 height 17
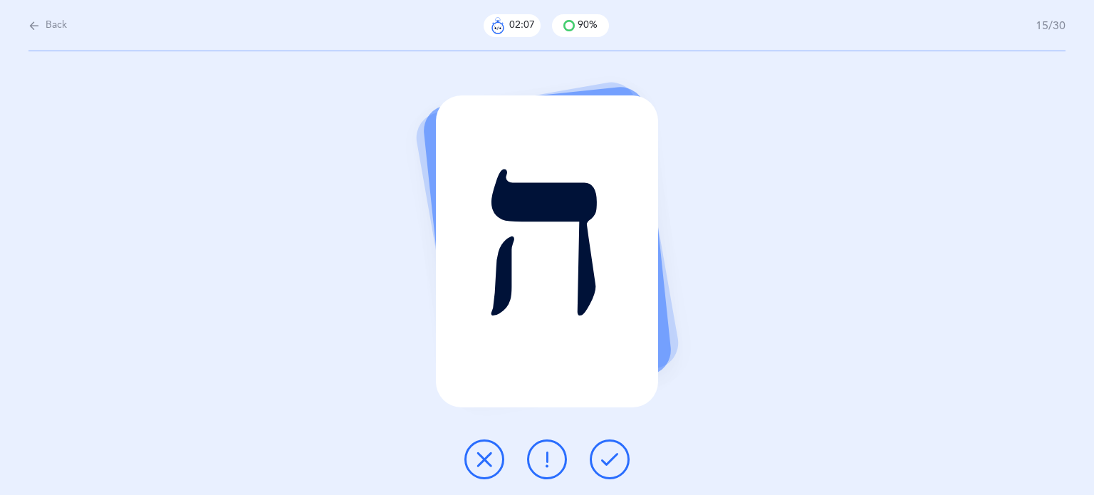
click at [543, 447] on button at bounding box center [547, 459] width 40 height 40
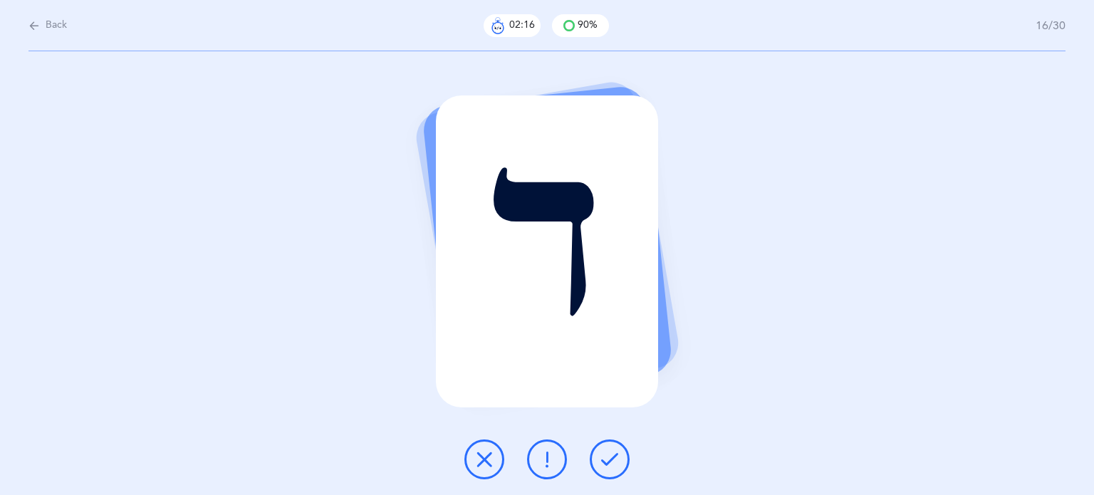
click at [545, 461] on icon at bounding box center [546, 459] width 17 height 17
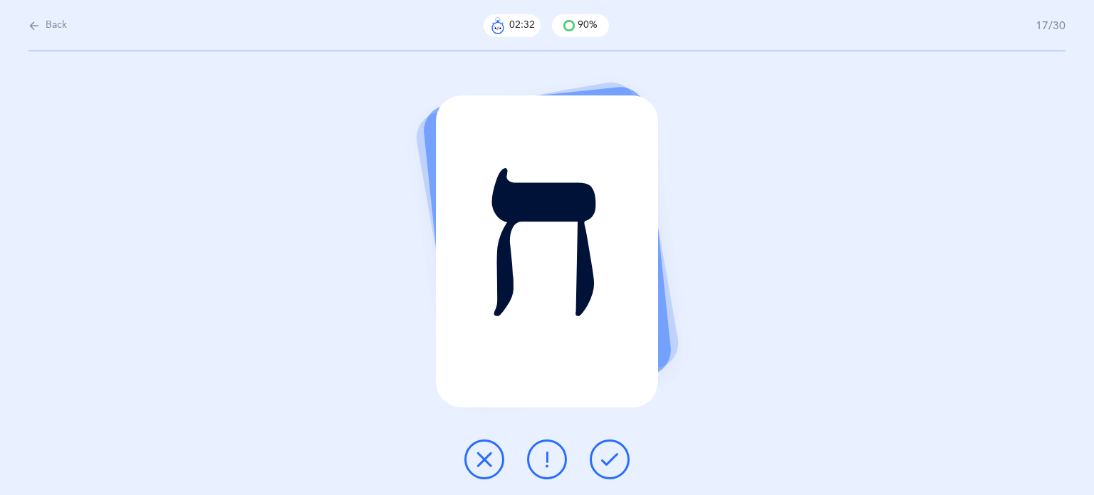
click at [474, 461] on button at bounding box center [484, 459] width 40 height 40
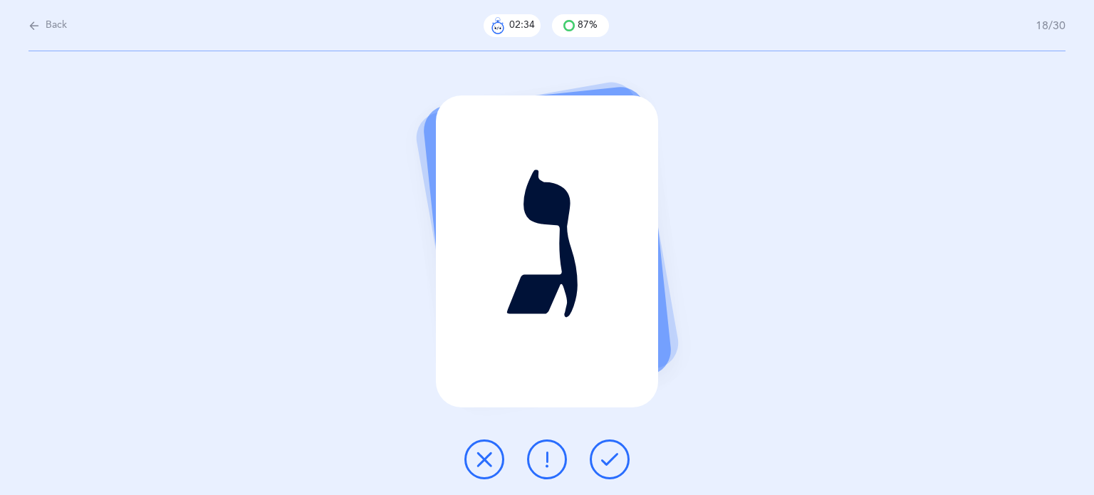
click at [621, 456] on button at bounding box center [610, 459] width 40 height 40
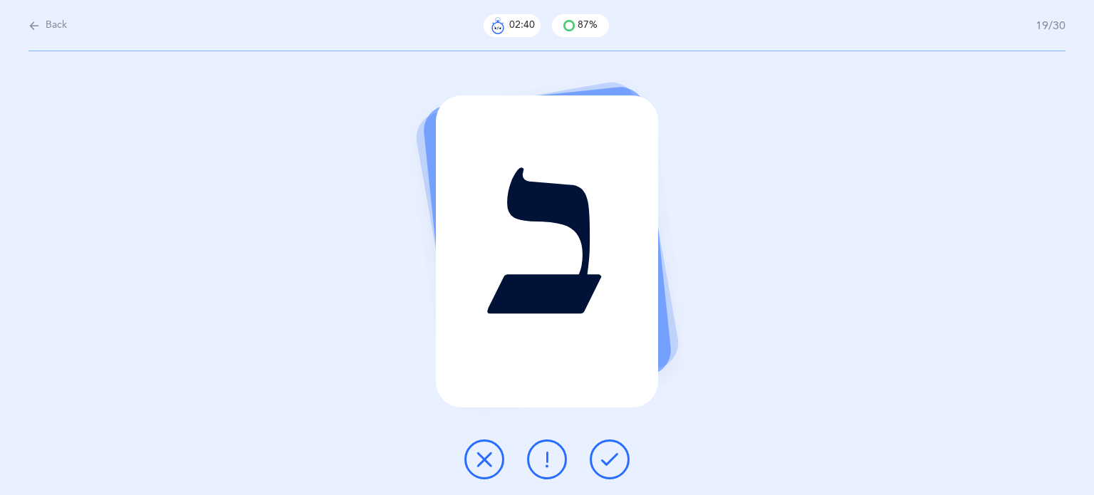
click at [621, 456] on button at bounding box center [610, 459] width 40 height 40
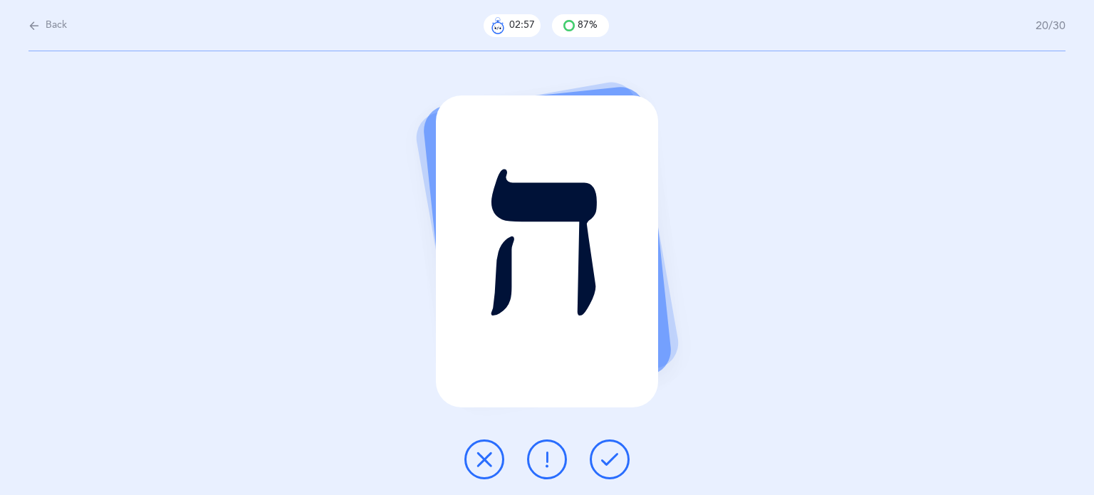
click at [478, 471] on button at bounding box center [484, 459] width 40 height 40
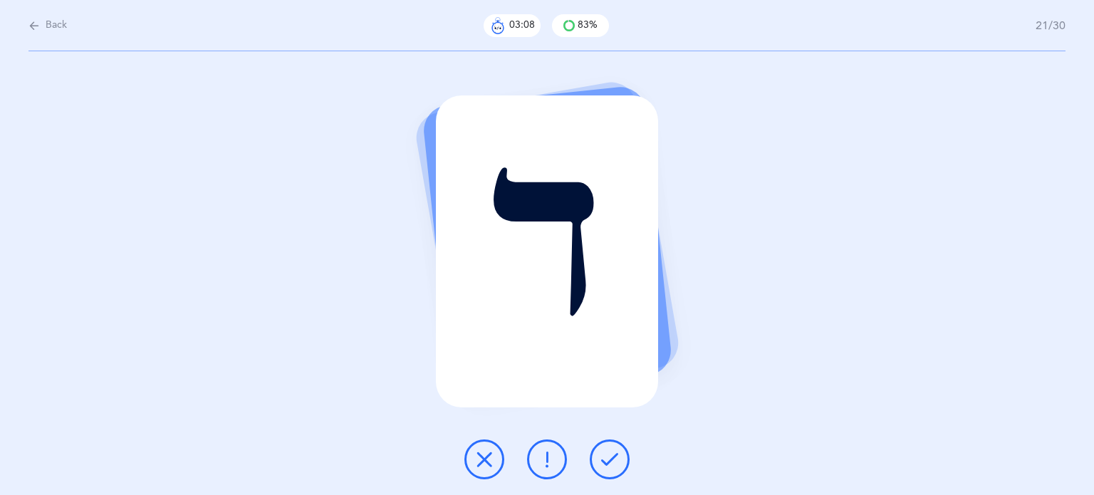
click at [480, 452] on icon at bounding box center [484, 459] width 17 height 17
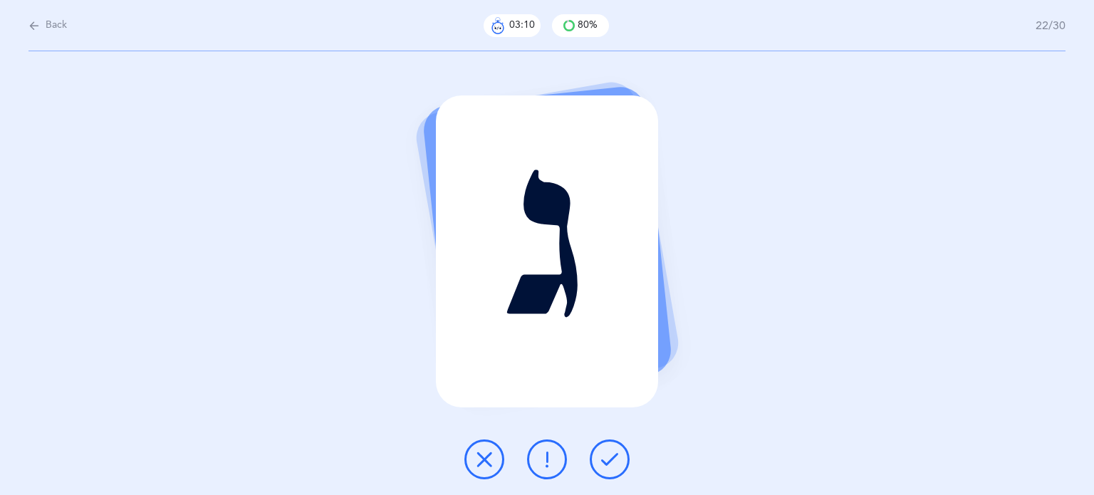
click at [614, 460] on icon at bounding box center [609, 459] width 17 height 17
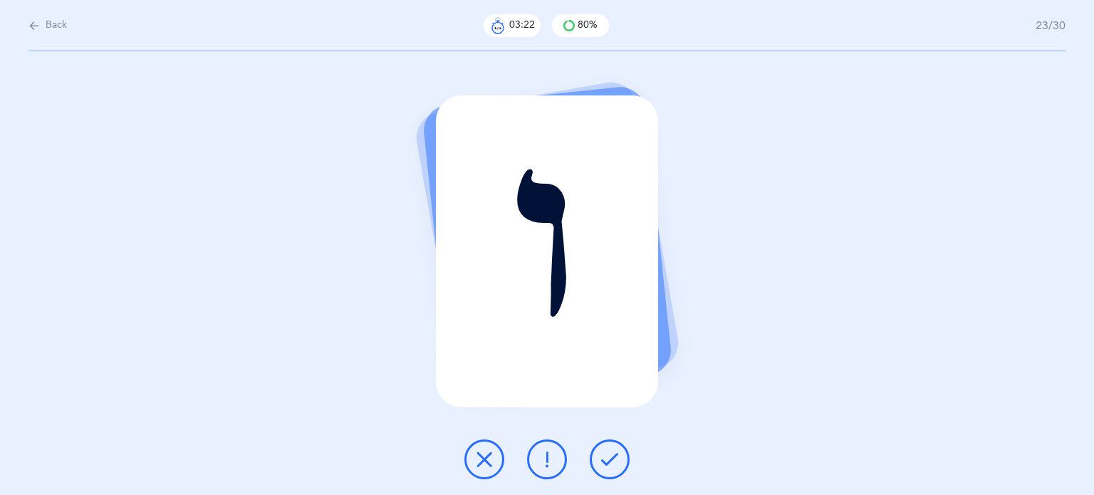
click at [546, 458] on icon at bounding box center [546, 459] width 17 height 17
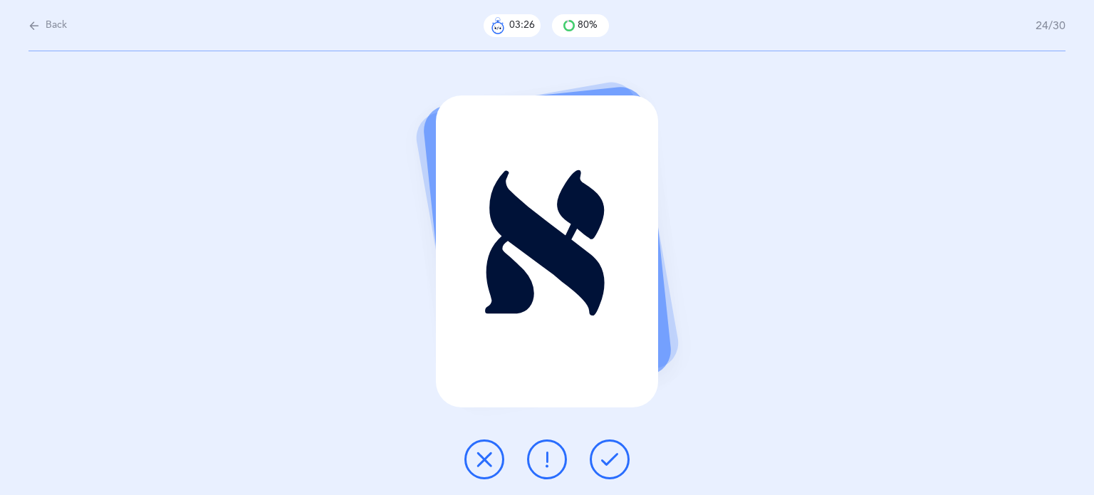
click at [612, 461] on icon at bounding box center [609, 459] width 17 height 17
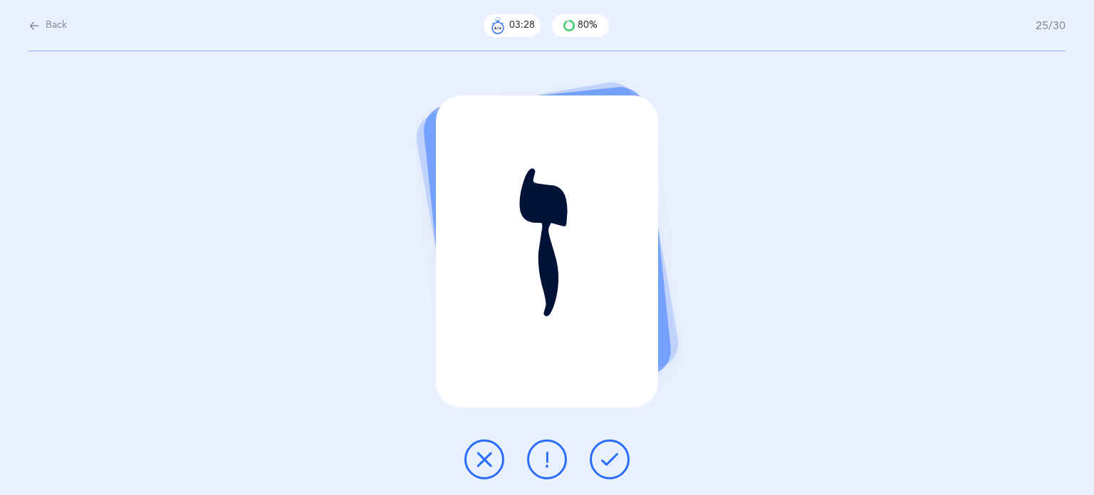
click at [605, 466] on icon at bounding box center [609, 459] width 17 height 17
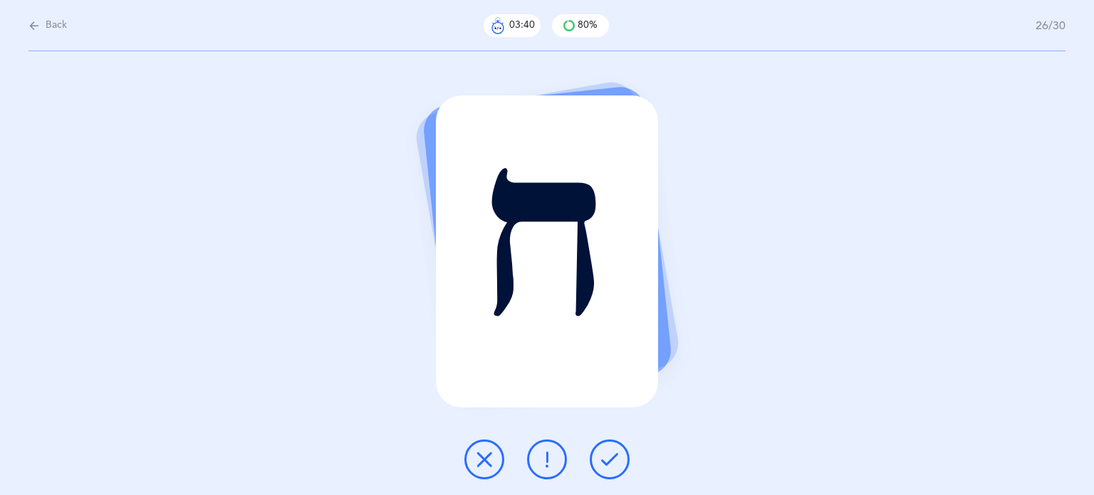
click at [555, 451] on icon at bounding box center [546, 459] width 17 height 17
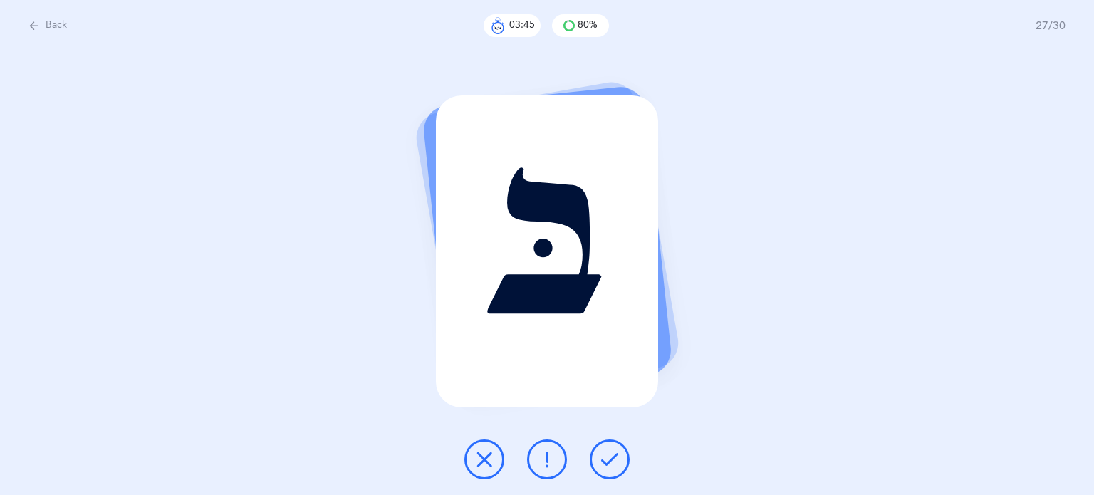
click at [619, 468] on button at bounding box center [610, 459] width 40 height 40
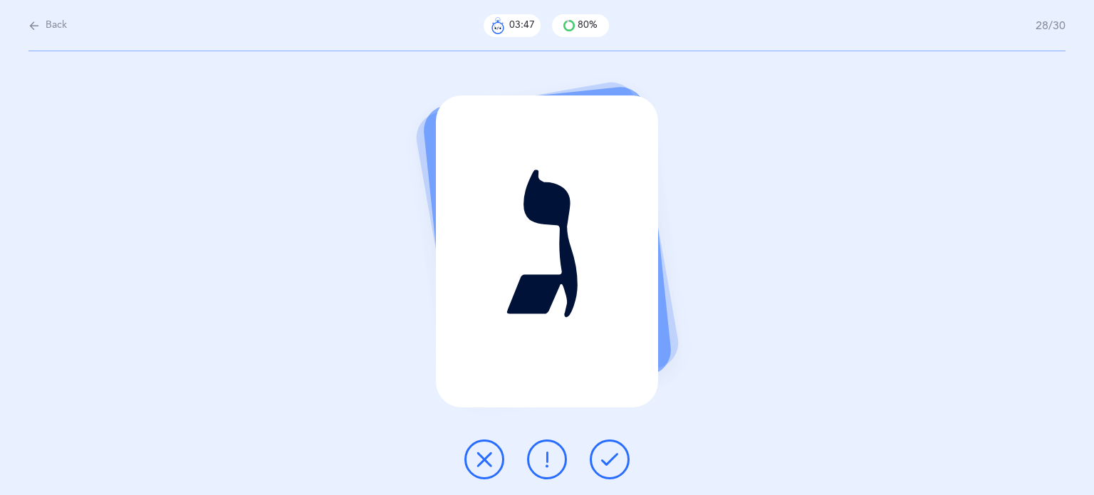
click at [618, 469] on button at bounding box center [610, 459] width 40 height 40
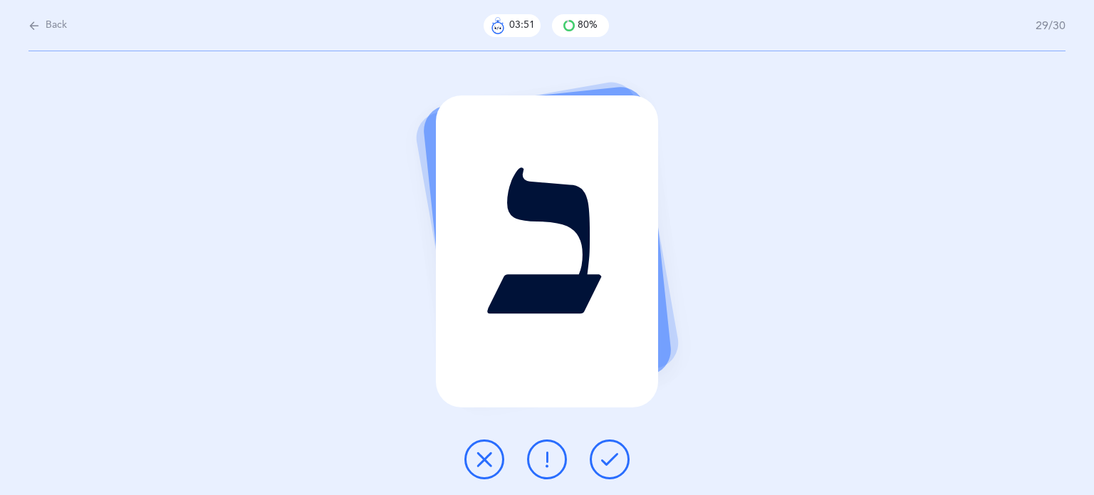
click at [618, 469] on button at bounding box center [610, 459] width 40 height 40
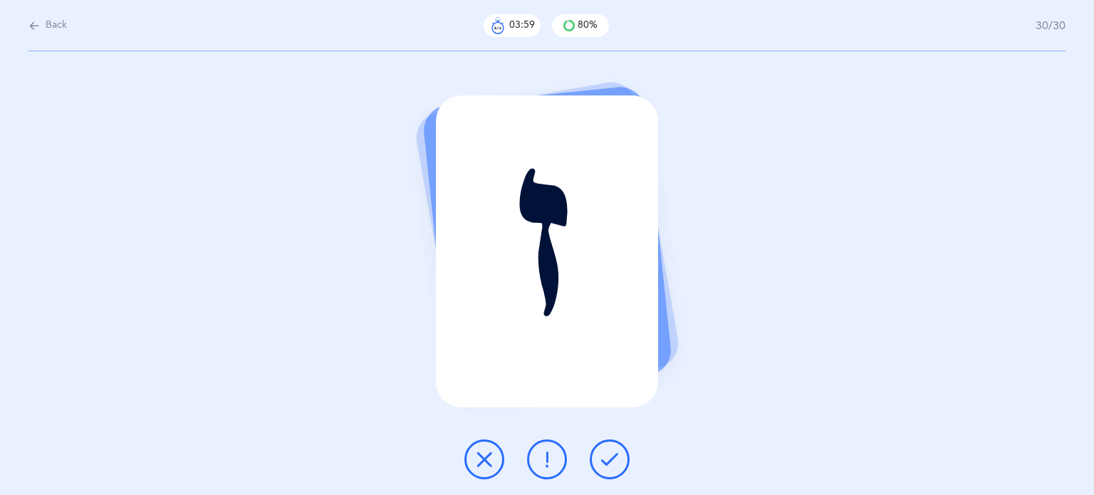
click at [542, 472] on button at bounding box center [547, 459] width 40 height 40
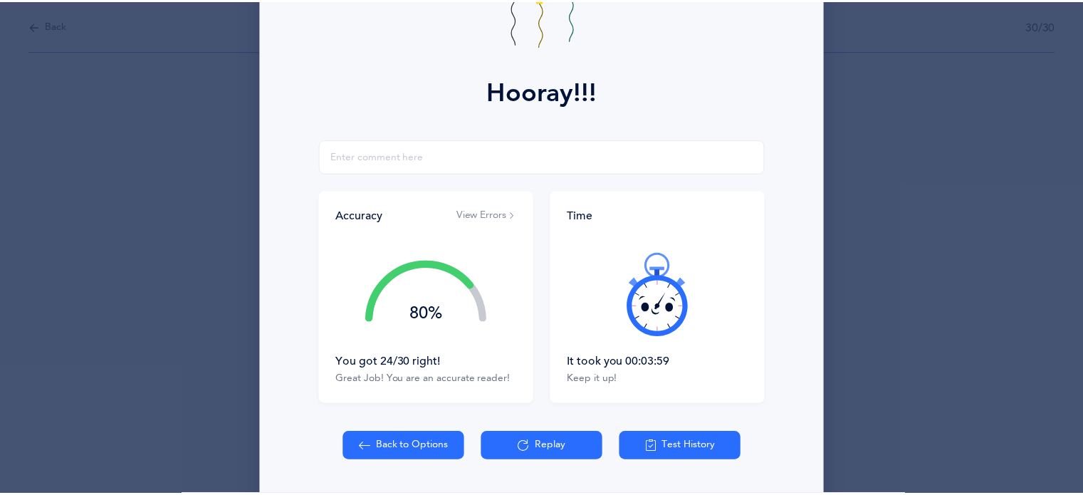
scroll to position [182, 0]
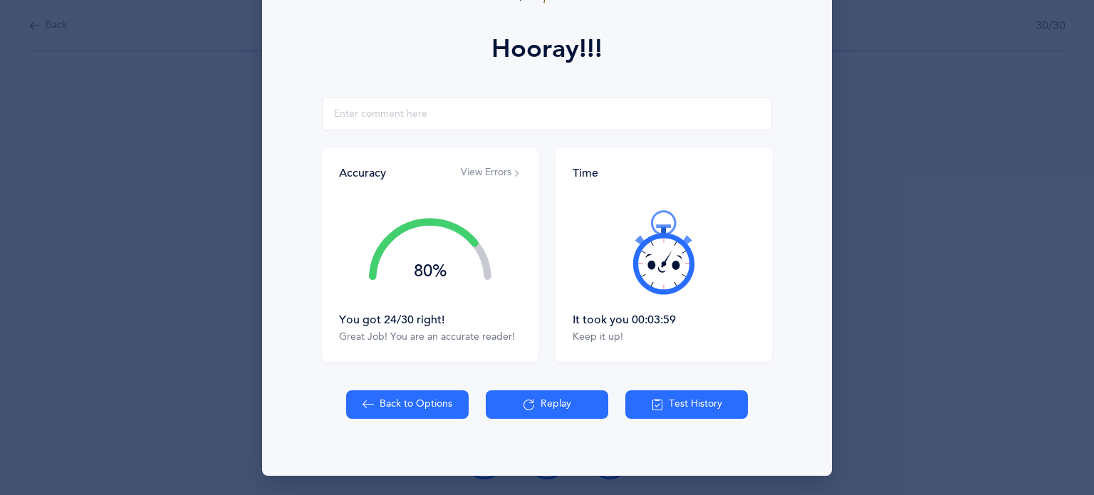
click at [404, 409] on button "Back to Options" at bounding box center [407, 404] width 122 height 28
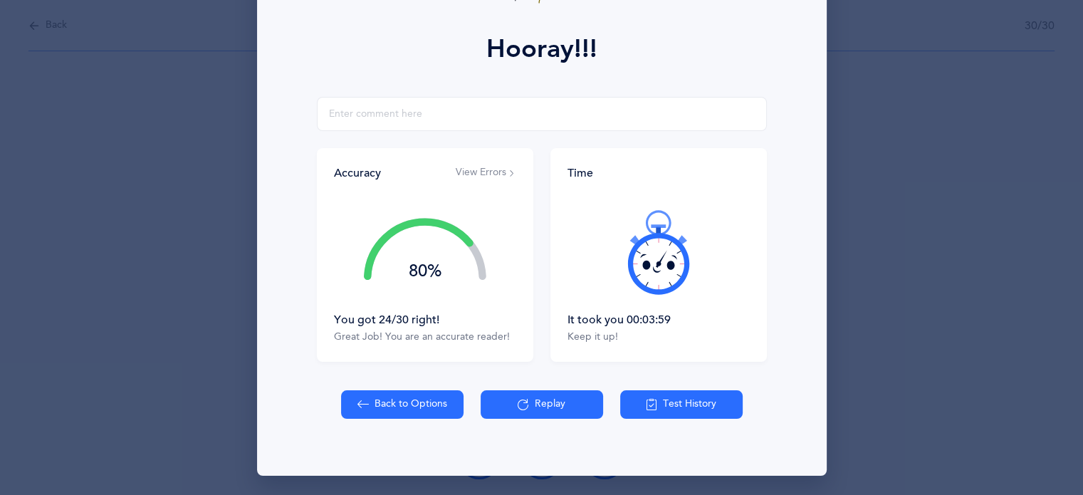
select select "8"
select select "single"
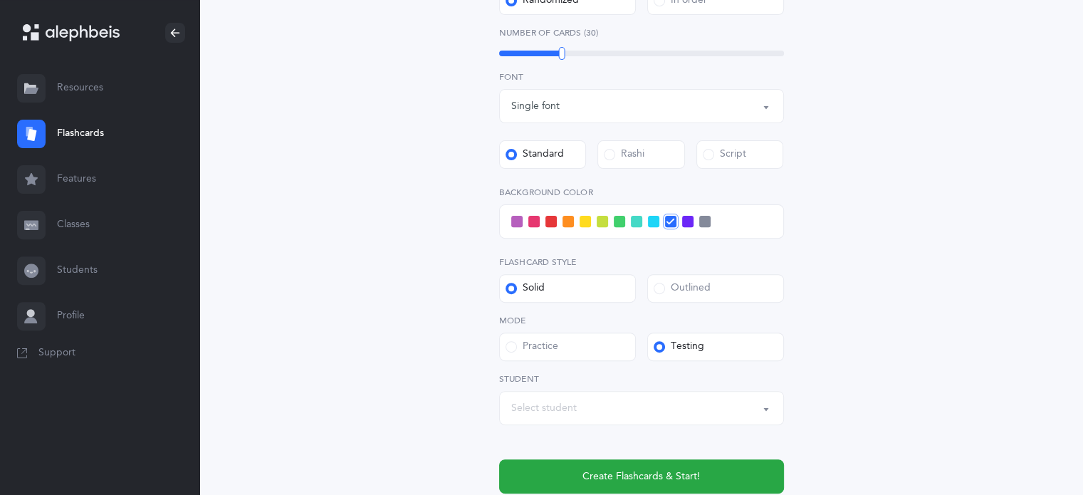
scroll to position [467, 0]
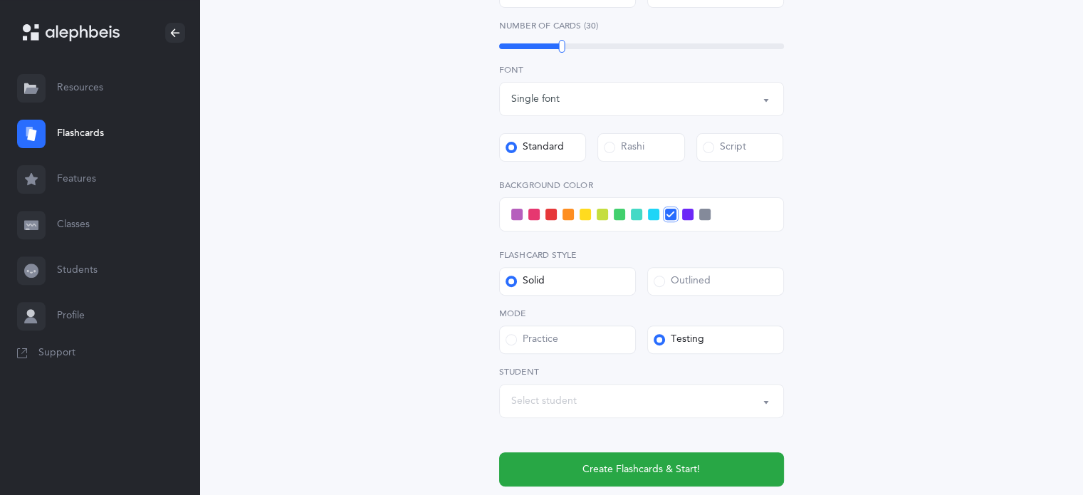
click at [657, 210] on span at bounding box center [653, 214] width 11 height 11
click at [0, 0] on input "checkbox" at bounding box center [0, 0] width 0 height 0
click at [584, 401] on div "Select student" at bounding box center [641, 401] width 261 height 24
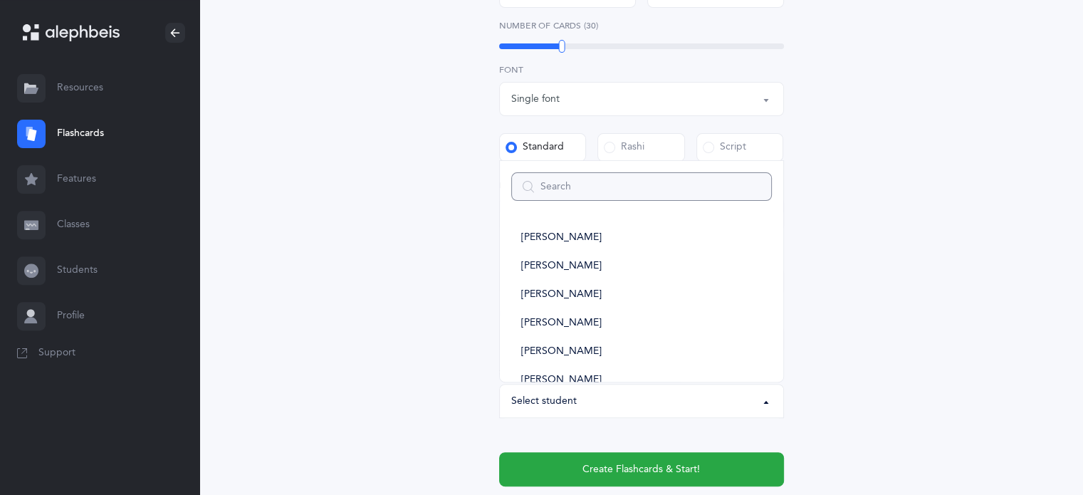
type input "j"
select select
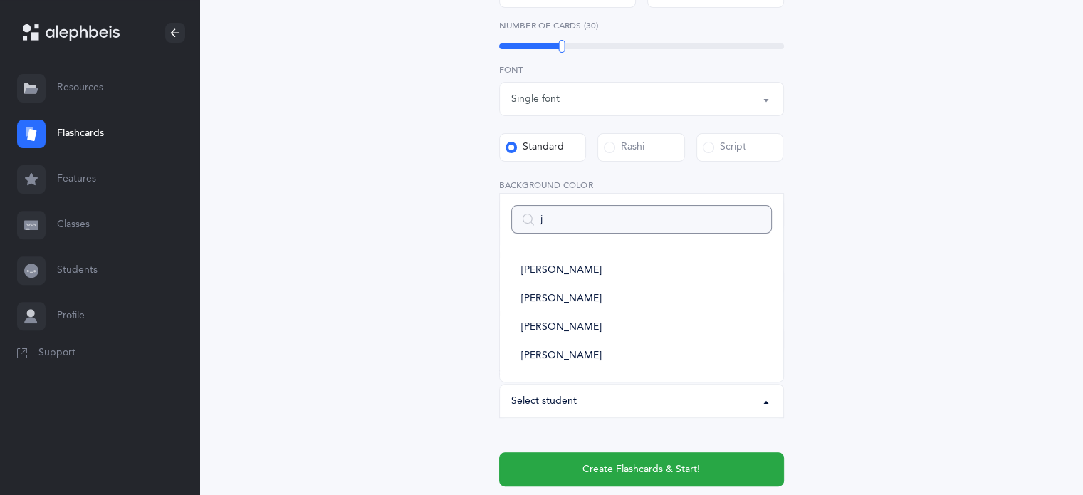
type input "ja"
select select
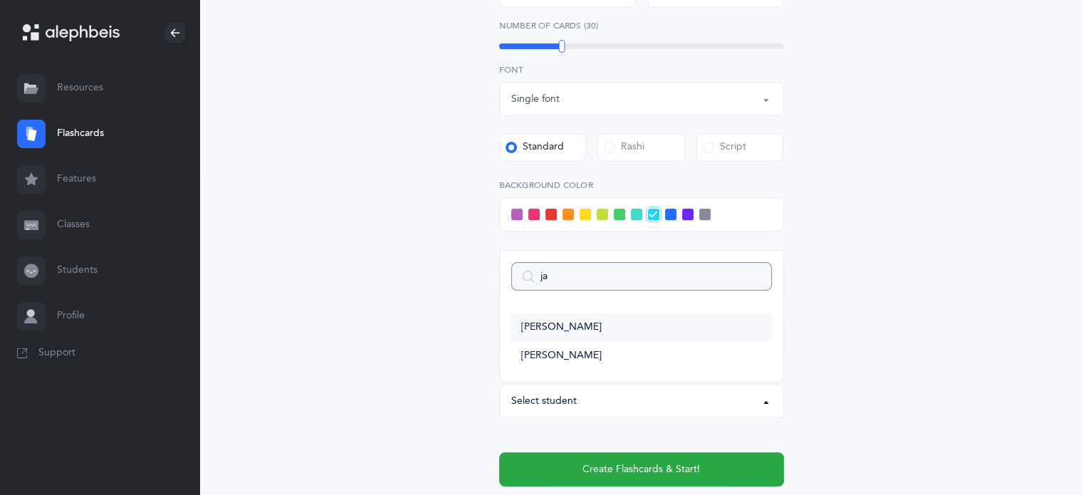
type input "ja"
click at [556, 329] on span "[PERSON_NAME]" at bounding box center [561, 327] width 80 height 13
select select "14368"
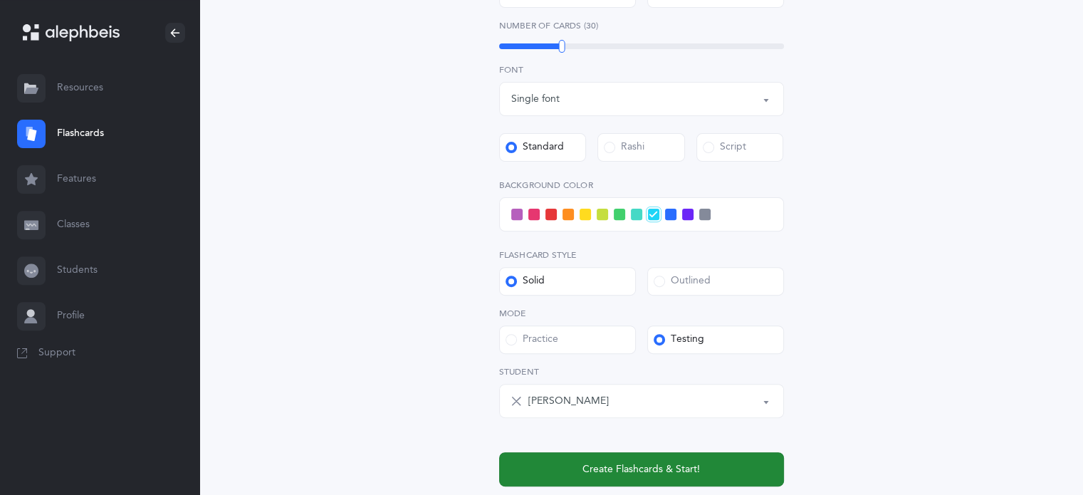
click at [703, 475] on button "Create Flashcards & Start!" at bounding box center [641, 469] width 285 height 34
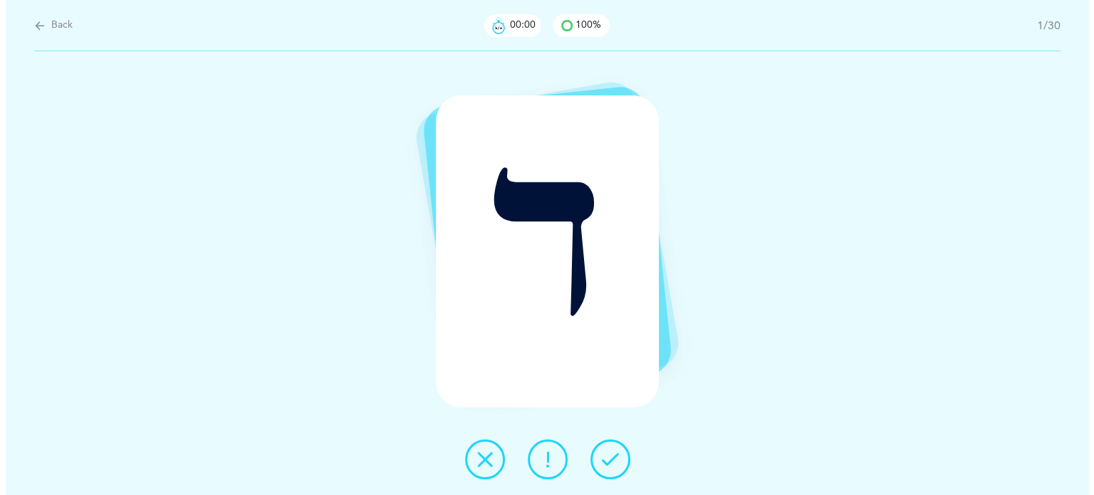
scroll to position [0, 0]
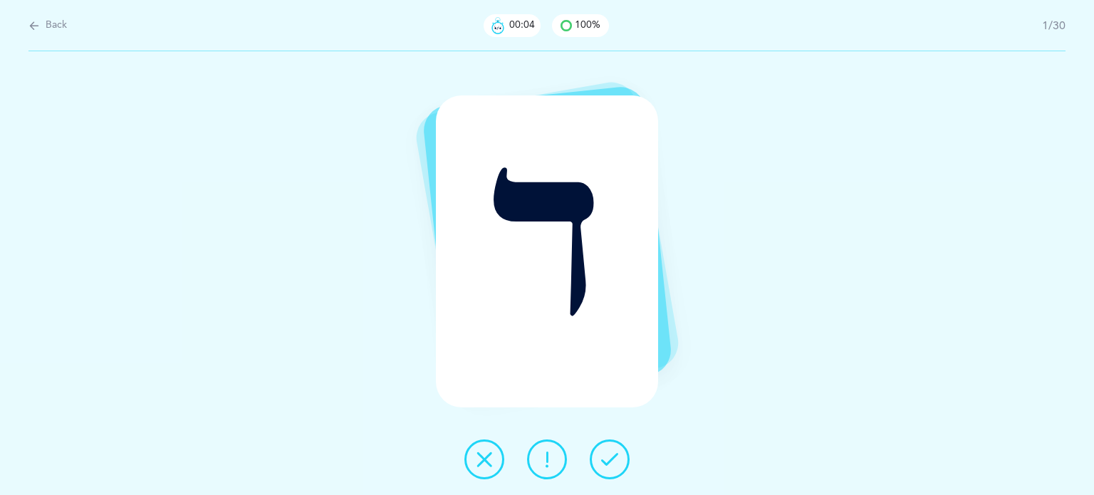
click at [619, 456] on button at bounding box center [610, 459] width 40 height 40
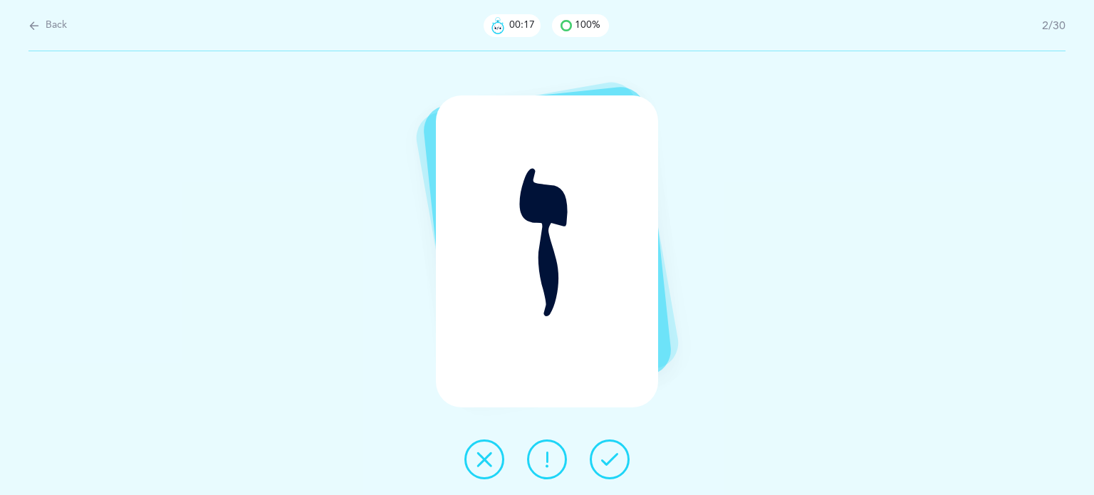
click at [480, 461] on icon at bounding box center [484, 459] width 17 height 17
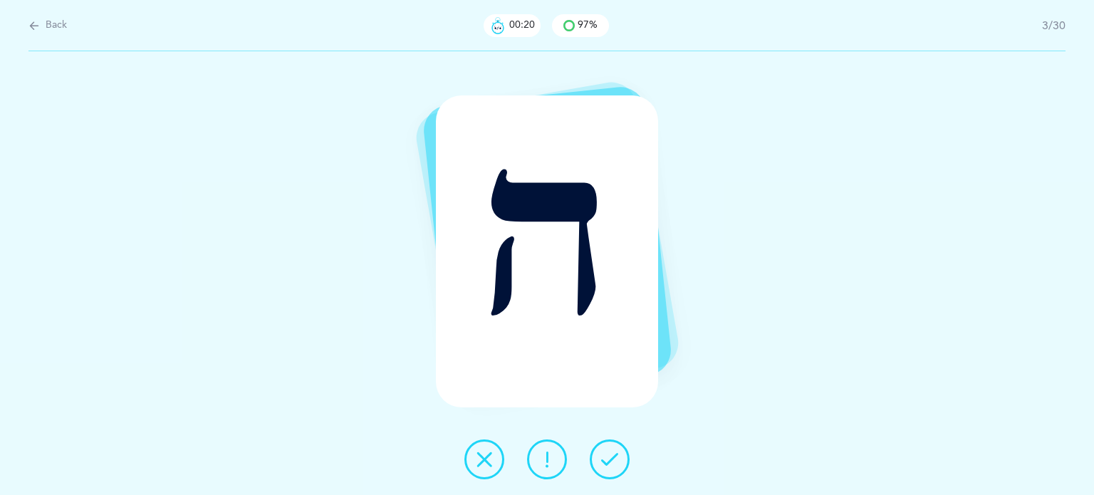
click at [611, 453] on icon at bounding box center [609, 459] width 17 height 17
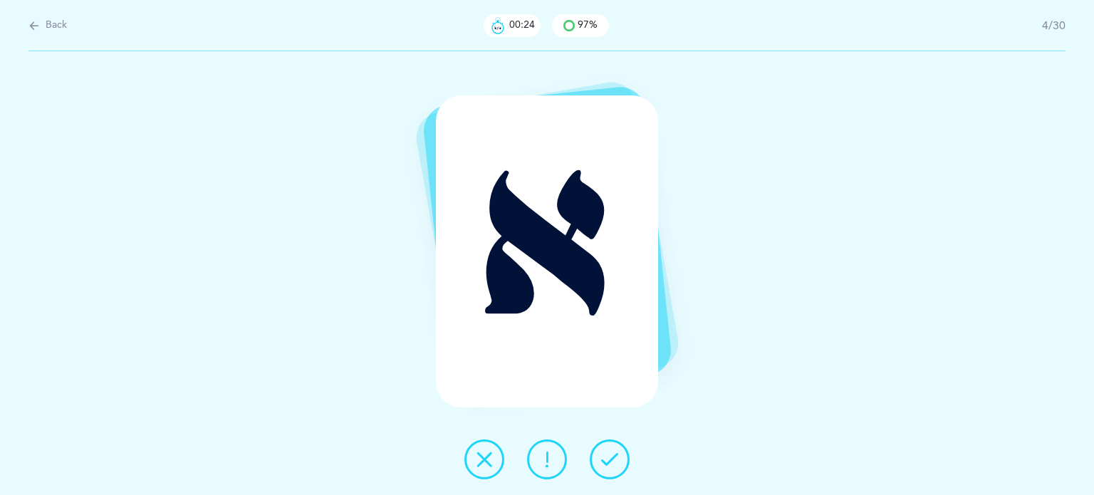
click at [611, 453] on icon at bounding box center [609, 459] width 17 height 17
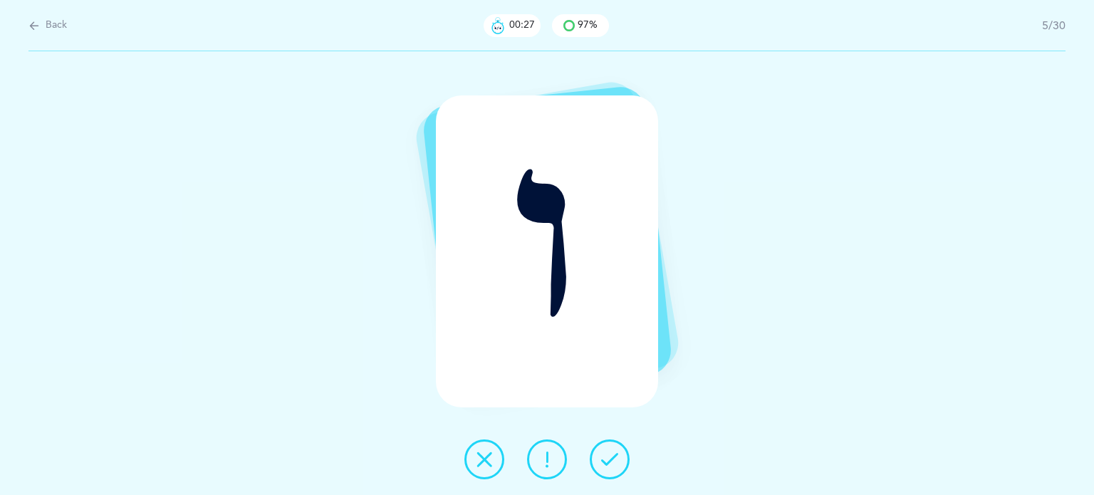
click at [611, 453] on icon at bounding box center [609, 459] width 17 height 17
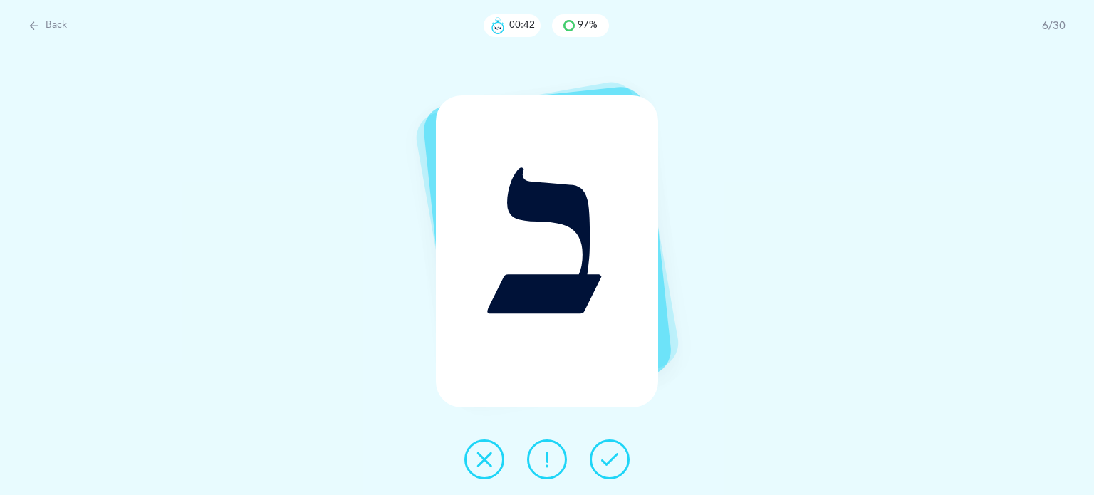
click at [491, 459] on icon at bounding box center [484, 459] width 17 height 17
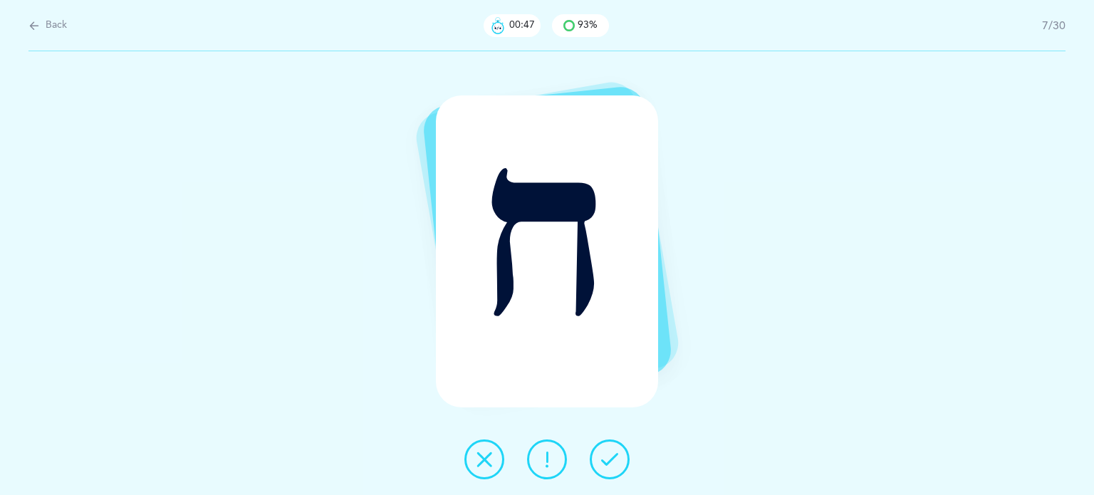
click at [606, 467] on icon at bounding box center [609, 459] width 17 height 17
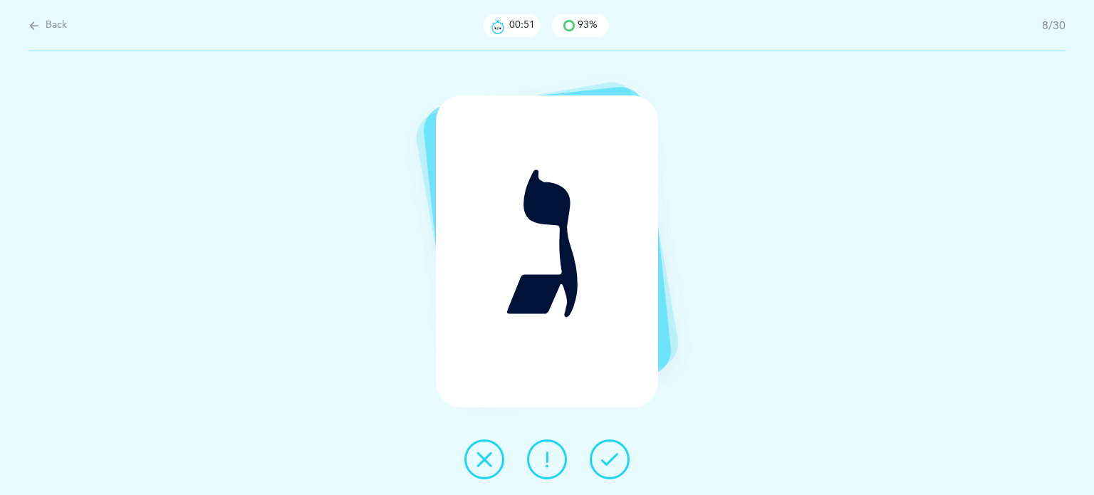
click at [605, 466] on icon at bounding box center [609, 459] width 17 height 17
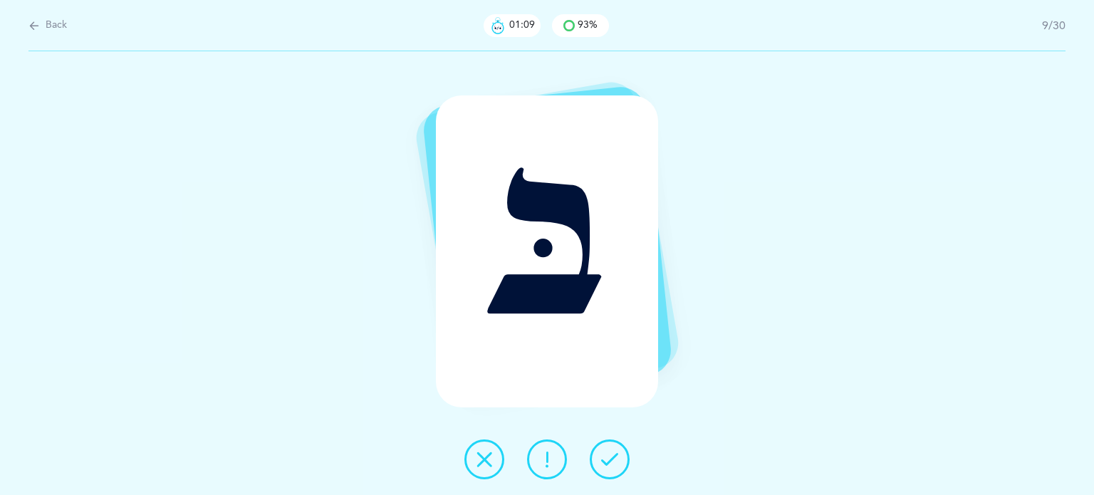
click at [605, 466] on icon at bounding box center [609, 459] width 17 height 17
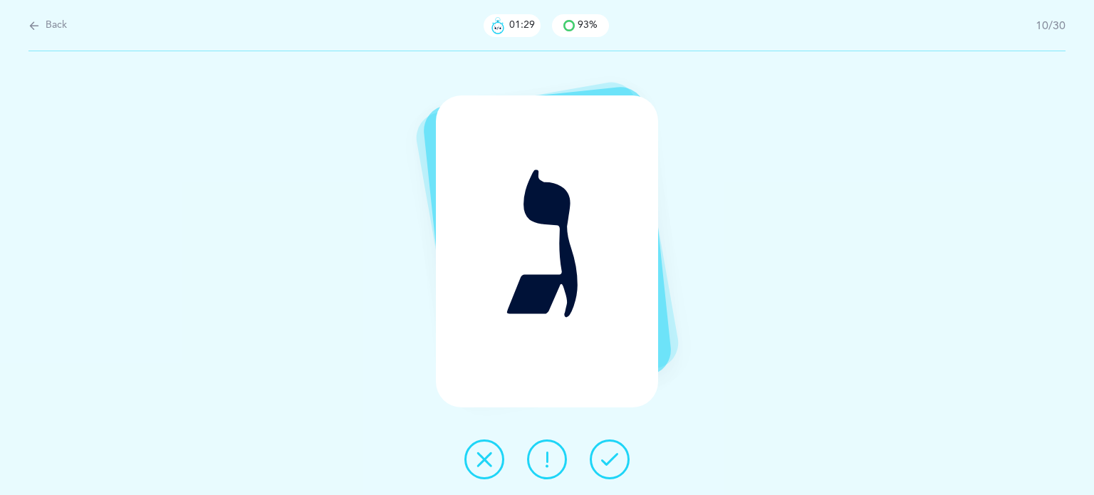
click at [616, 449] on button at bounding box center [610, 459] width 40 height 40
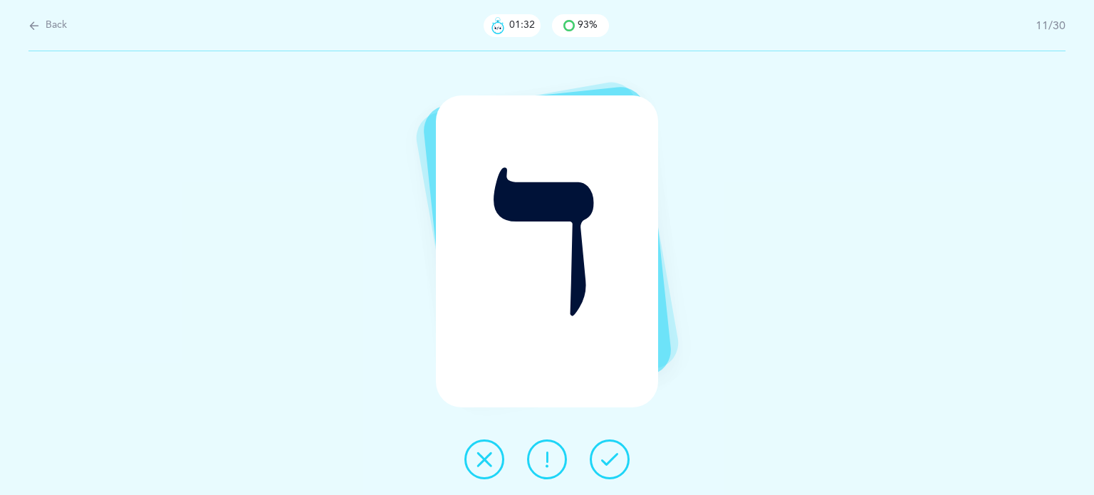
click at [616, 449] on button at bounding box center [610, 459] width 40 height 40
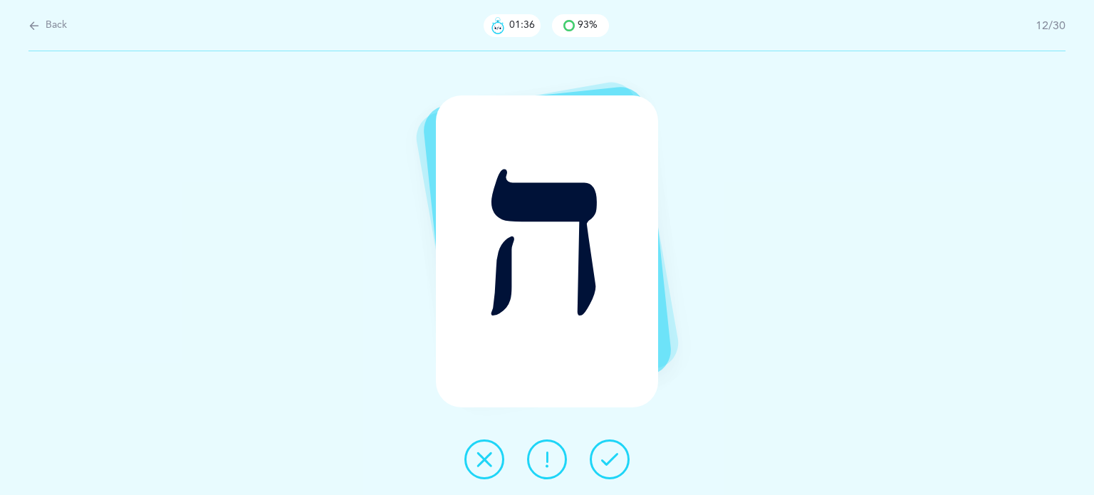
click at [595, 464] on button at bounding box center [610, 459] width 40 height 40
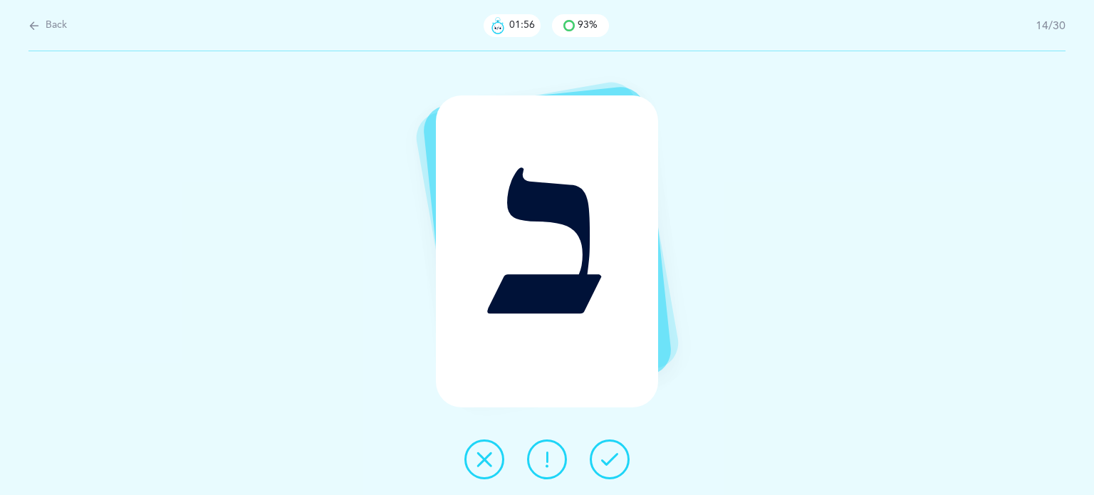
click at [475, 469] on button at bounding box center [484, 459] width 40 height 40
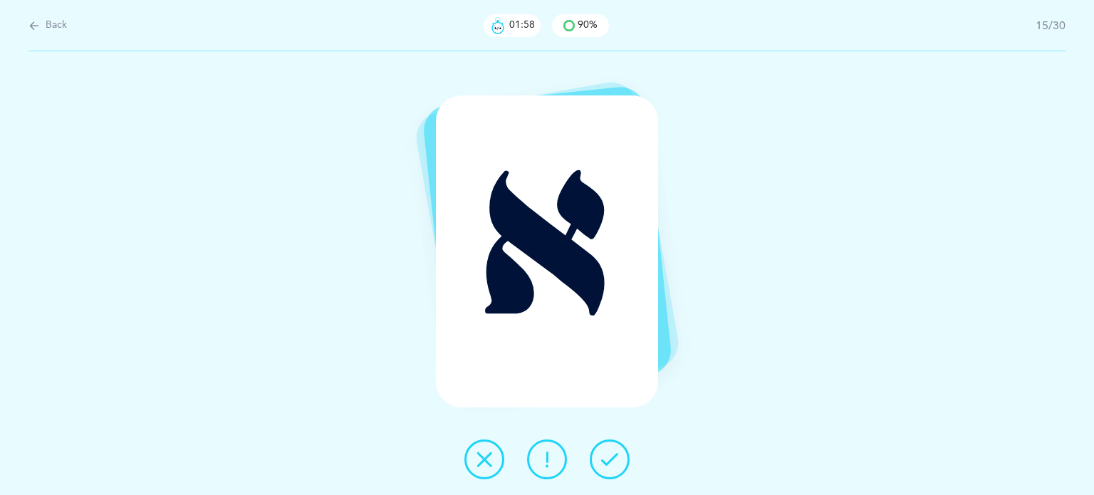
click at [611, 454] on icon at bounding box center [609, 459] width 17 height 17
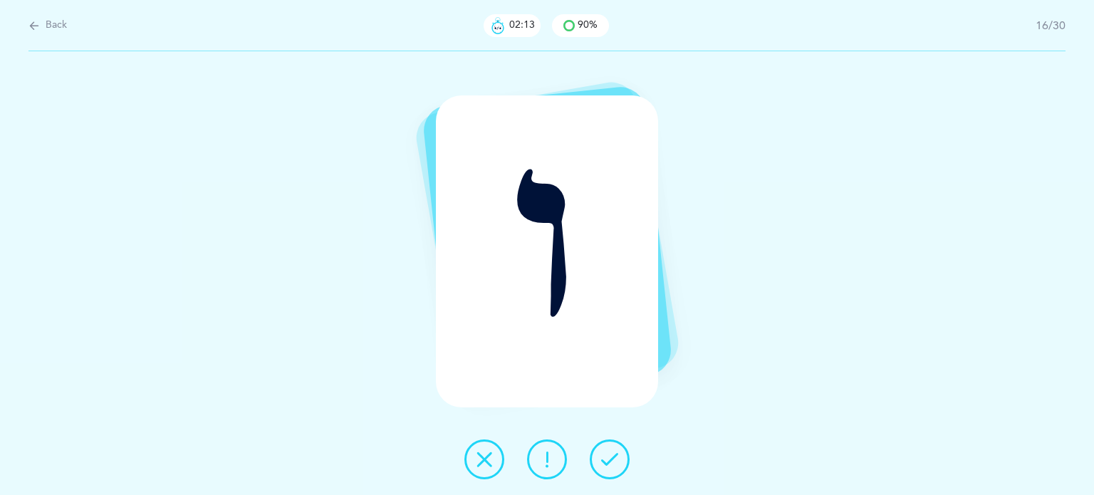
click at [474, 457] on button at bounding box center [484, 459] width 40 height 40
click at [471, 463] on button at bounding box center [484, 459] width 40 height 40
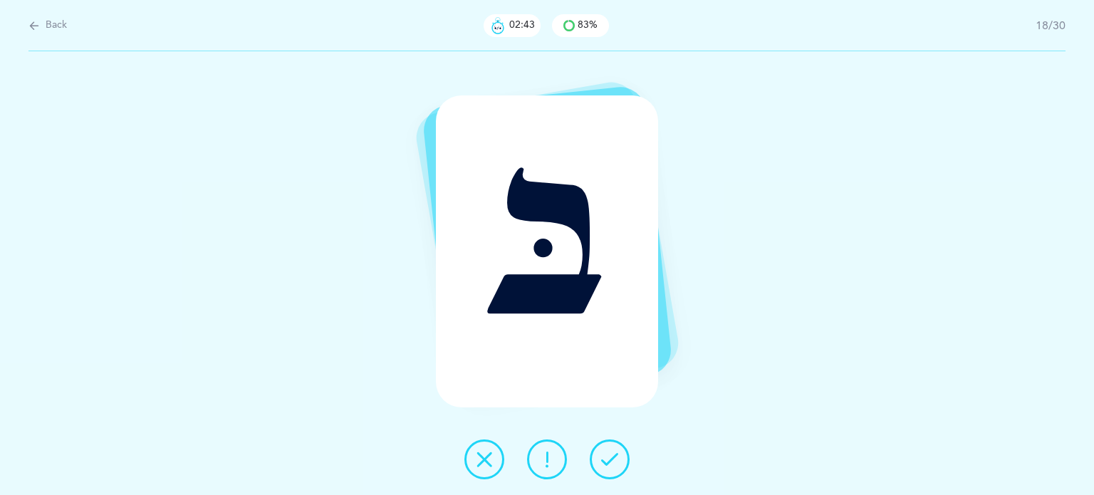
click at [487, 455] on icon at bounding box center [484, 459] width 17 height 17
click at [603, 458] on icon at bounding box center [609, 459] width 17 height 17
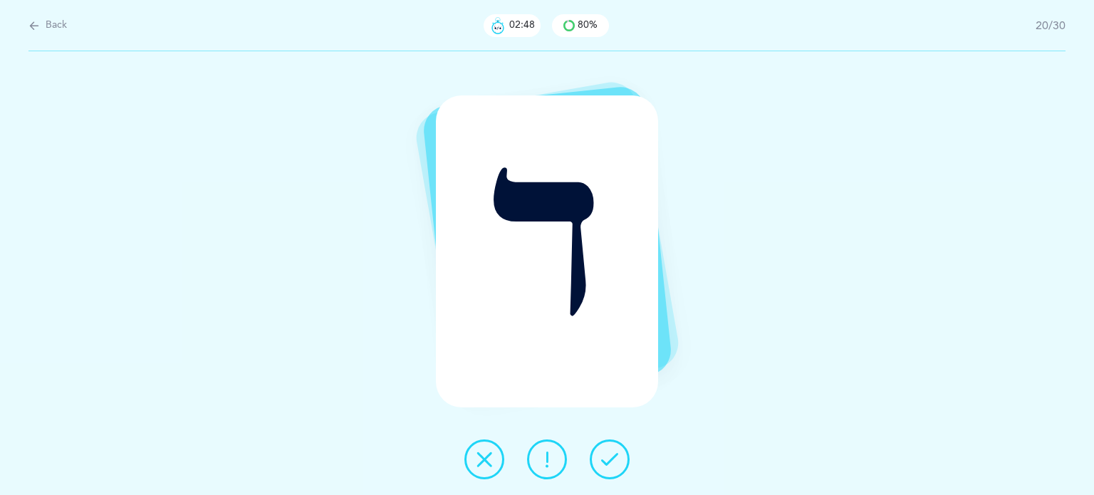
click at [603, 458] on icon at bounding box center [609, 459] width 17 height 17
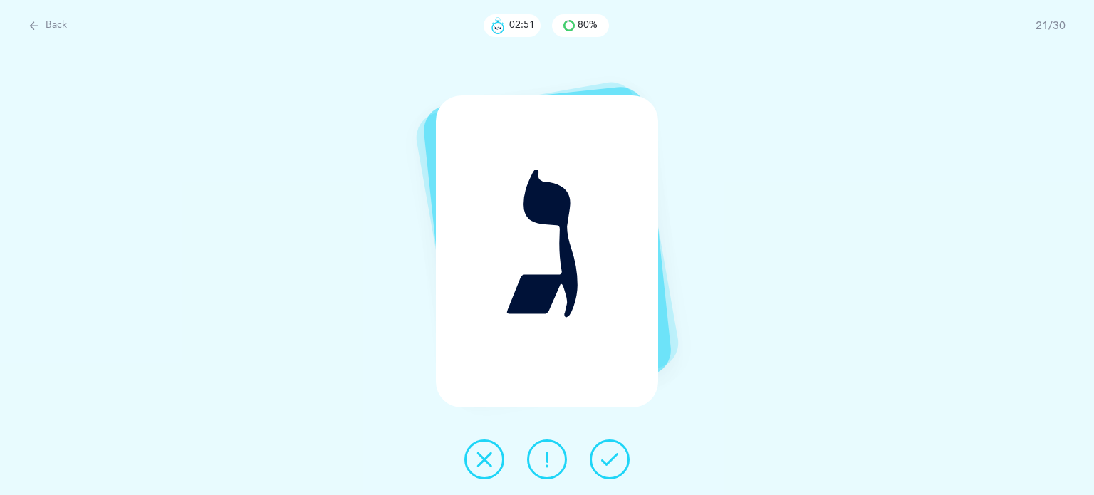
click at [603, 458] on icon at bounding box center [609, 459] width 17 height 17
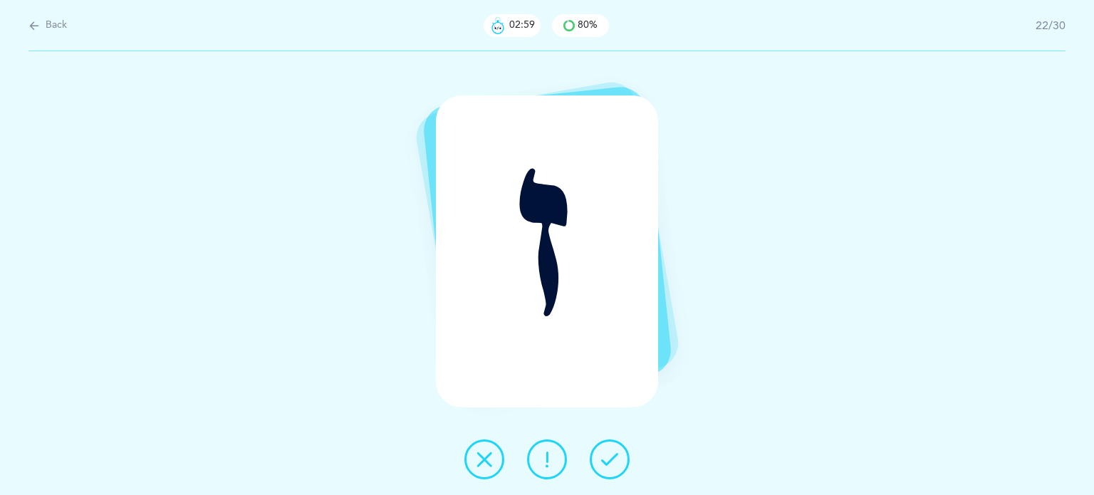
click at [474, 467] on button at bounding box center [484, 459] width 40 height 40
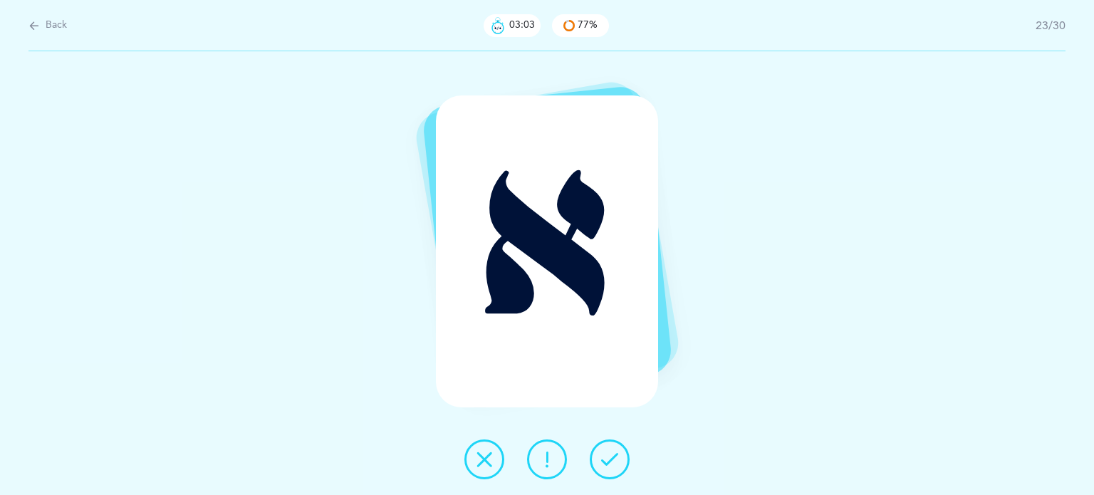
click at [608, 456] on icon at bounding box center [609, 459] width 17 height 17
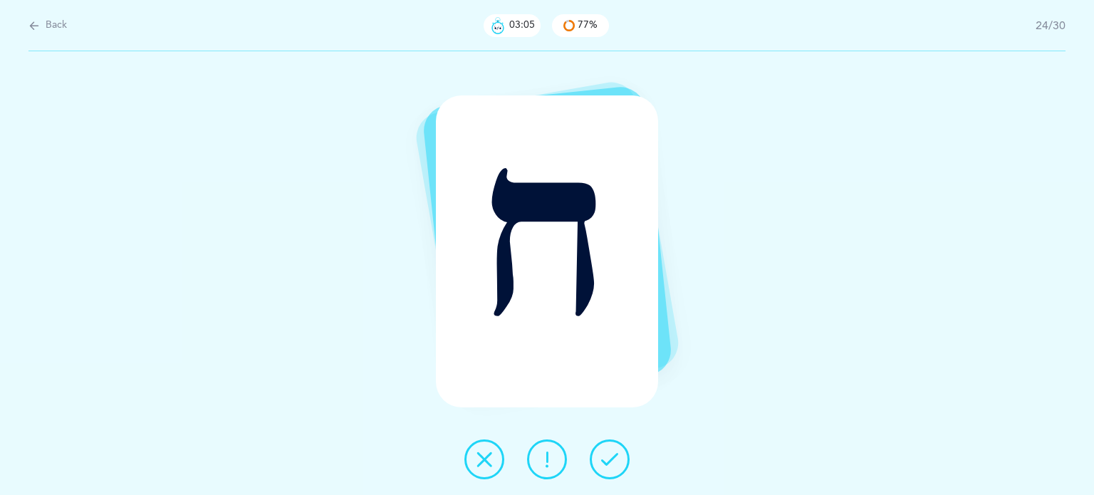
click at [608, 456] on icon at bounding box center [609, 459] width 17 height 17
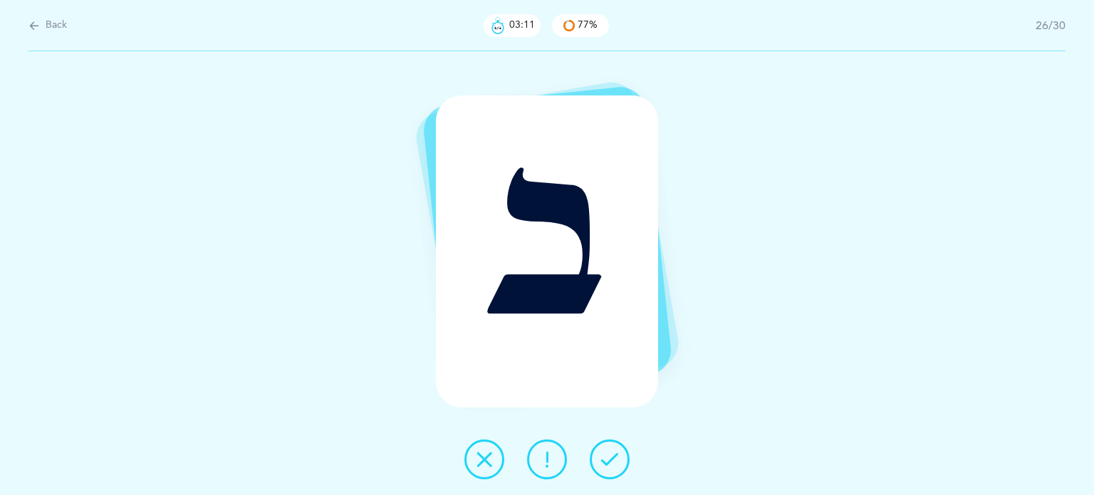
click at [475, 468] on button at bounding box center [484, 459] width 40 height 40
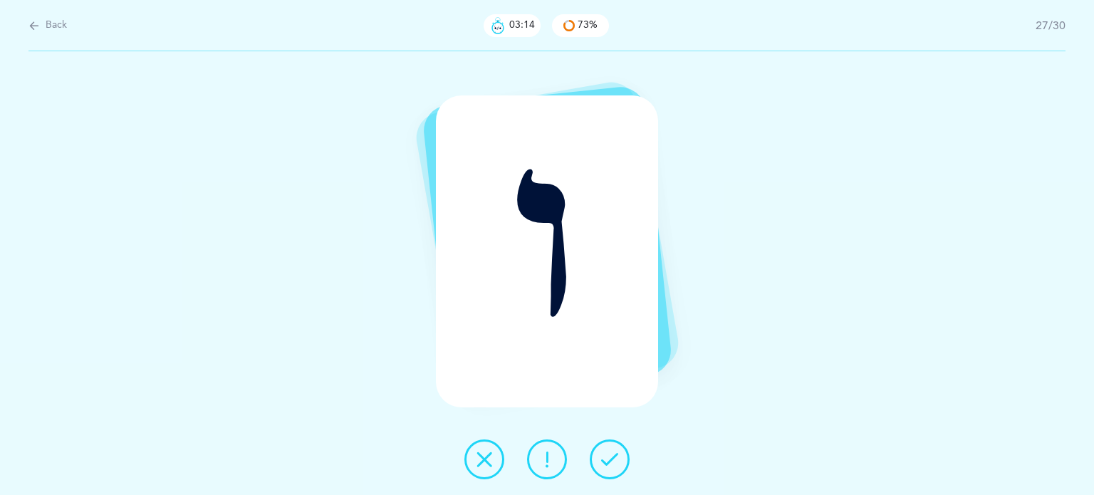
click at [619, 463] on button at bounding box center [610, 459] width 40 height 40
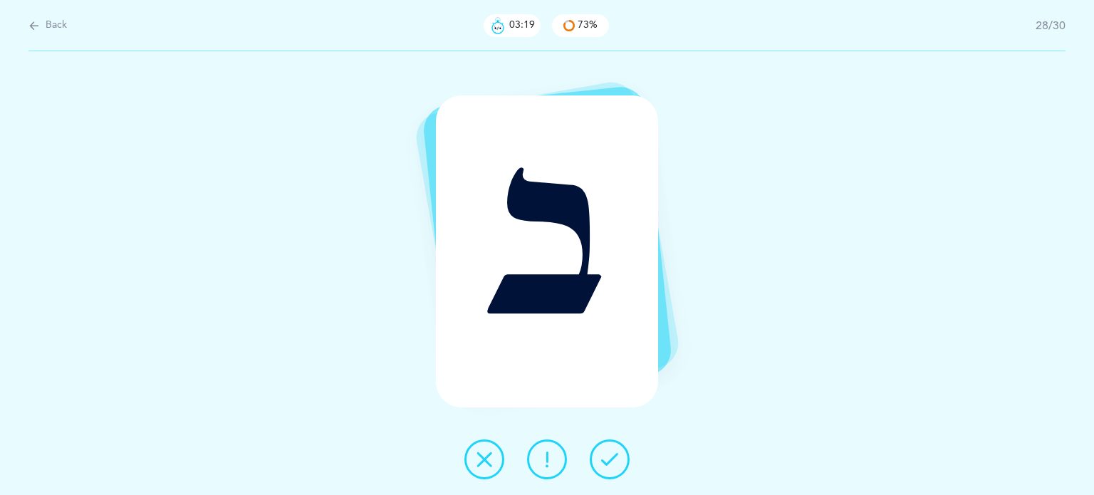
click at [463, 460] on div at bounding box center [547, 459] width 188 height 40
click at [490, 463] on icon at bounding box center [484, 459] width 17 height 17
click at [478, 452] on icon at bounding box center [484, 459] width 17 height 17
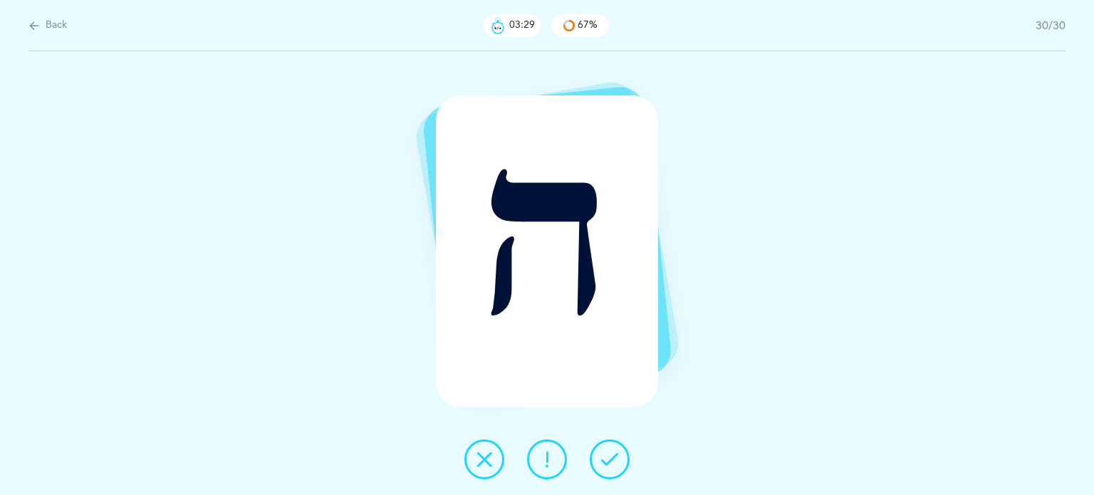
click at [622, 472] on button at bounding box center [610, 459] width 40 height 40
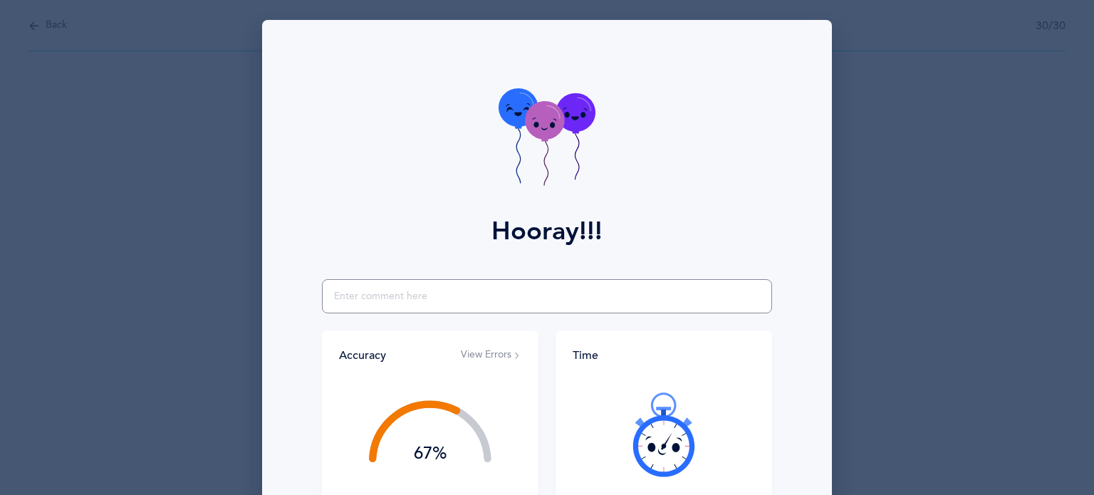
click at [521, 298] on input "text" at bounding box center [547, 296] width 450 height 34
type input "bet and vet"
drag, startPoint x: 390, startPoint y: 291, endPoint x: 284, endPoint y: 281, distance: 106.6
click at [284, 281] on div "bet and vet Accuracy View Errors 67% You got 20/30 right! Good, but you can do …" at bounding box center [547, 411] width 553 height 265
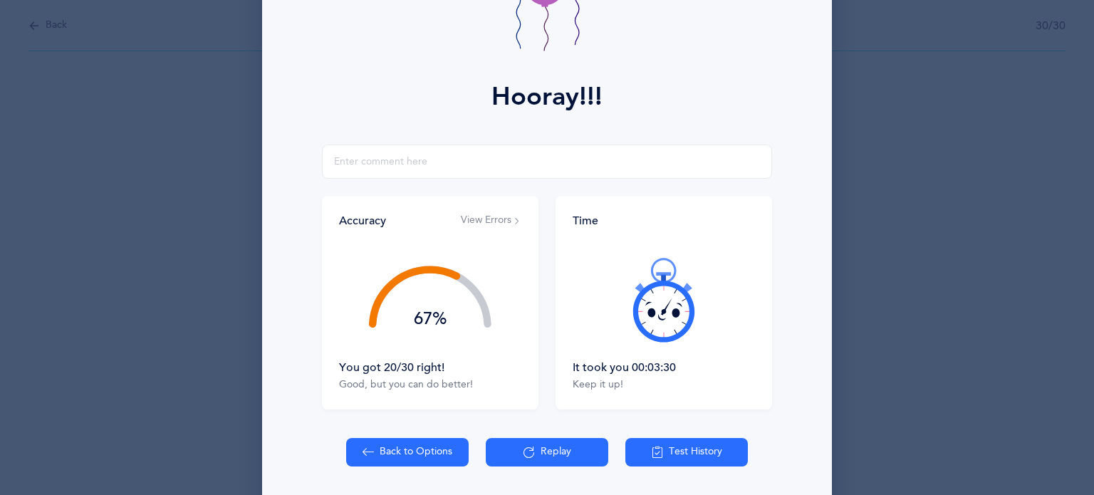
scroll to position [182, 0]
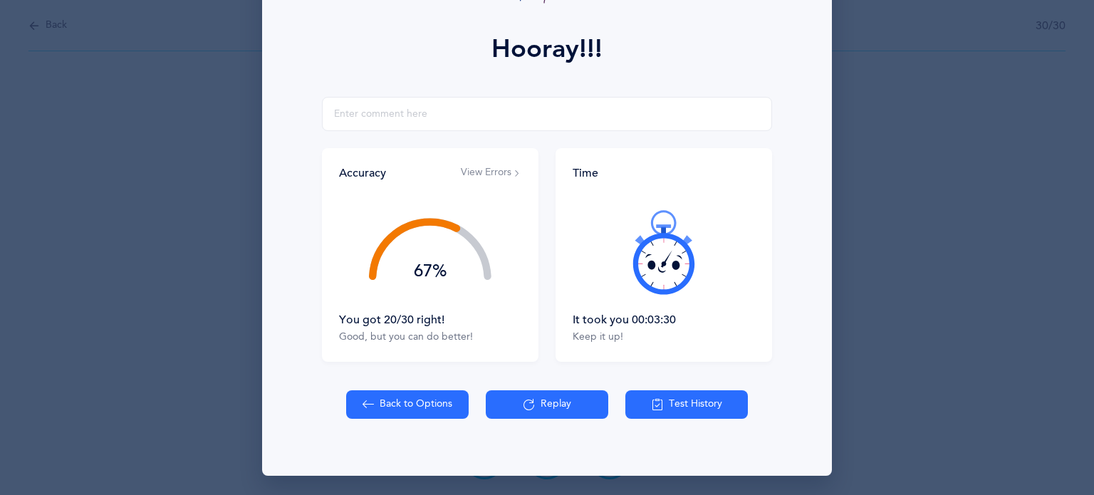
click at [717, 409] on button "Test History" at bounding box center [686, 404] width 122 height 28
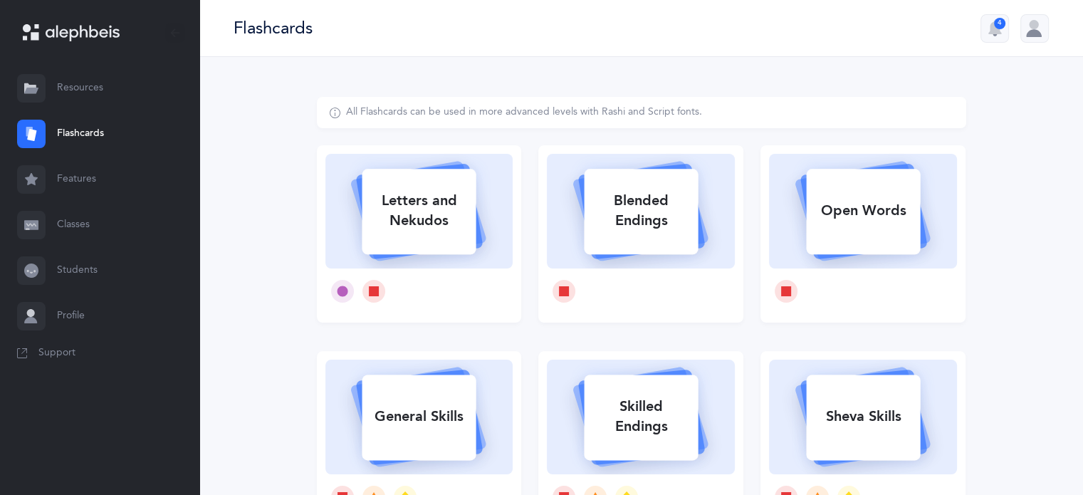
select select
select select "single"
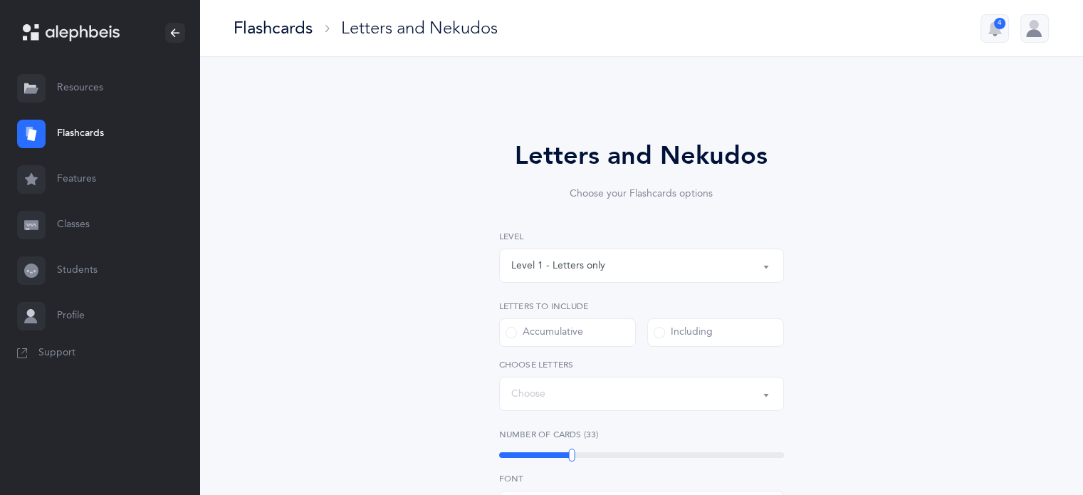
select select "27"
click at [89, 268] on link "Students" at bounding box center [99, 271] width 199 height 46
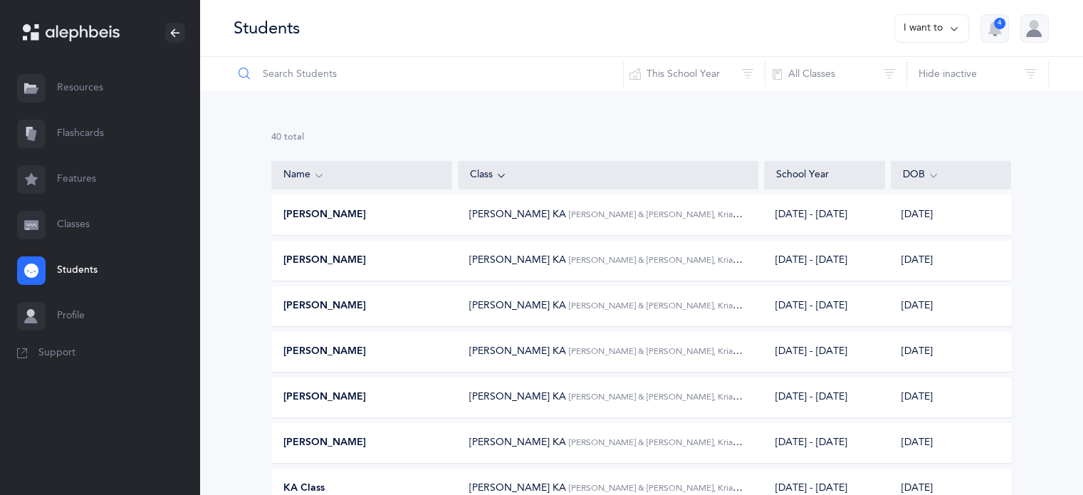
click at [299, 66] on input "text" at bounding box center [428, 74] width 391 height 34
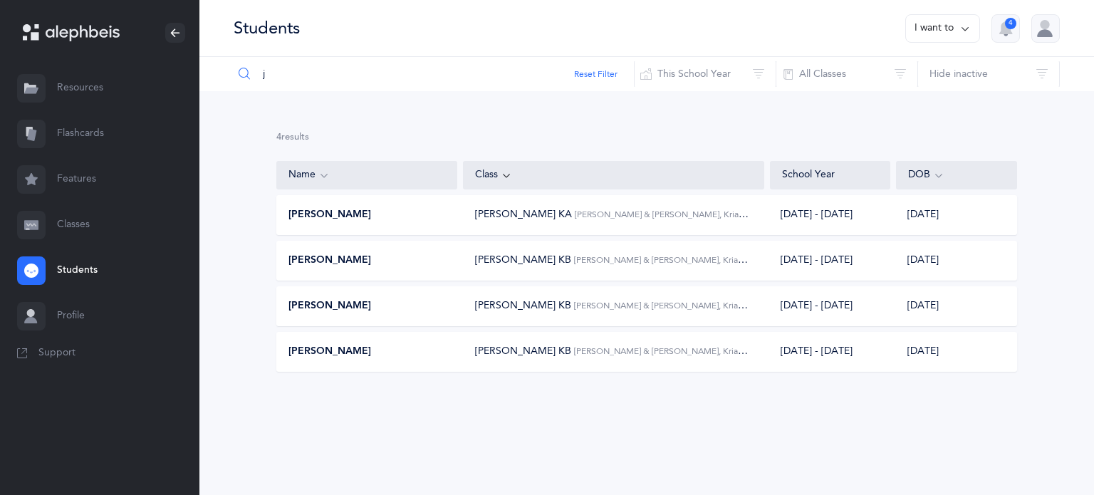
type input "j"
click at [380, 260] on div "[PERSON_NAME]" at bounding box center [367, 260] width 181 height 14
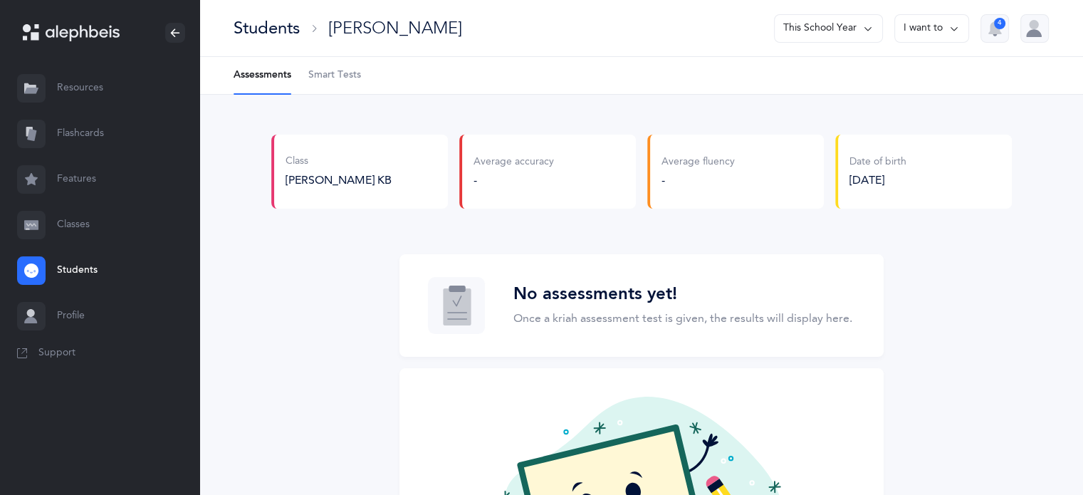
click at [338, 69] on span "Smart Tests" at bounding box center [334, 75] width 53 height 14
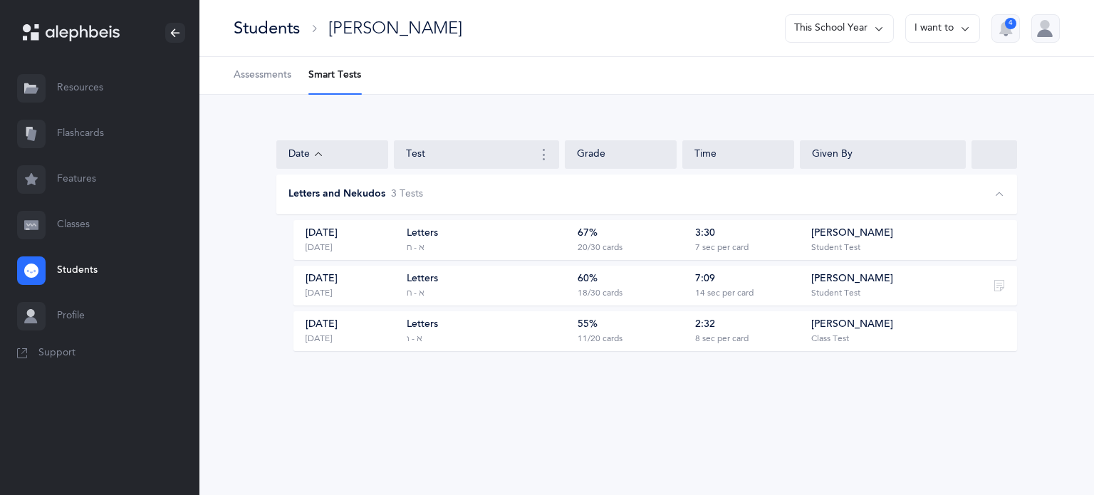
click at [608, 239] on div "67% 20/30 cards" at bounding box center [627, 239] width 108 height 27
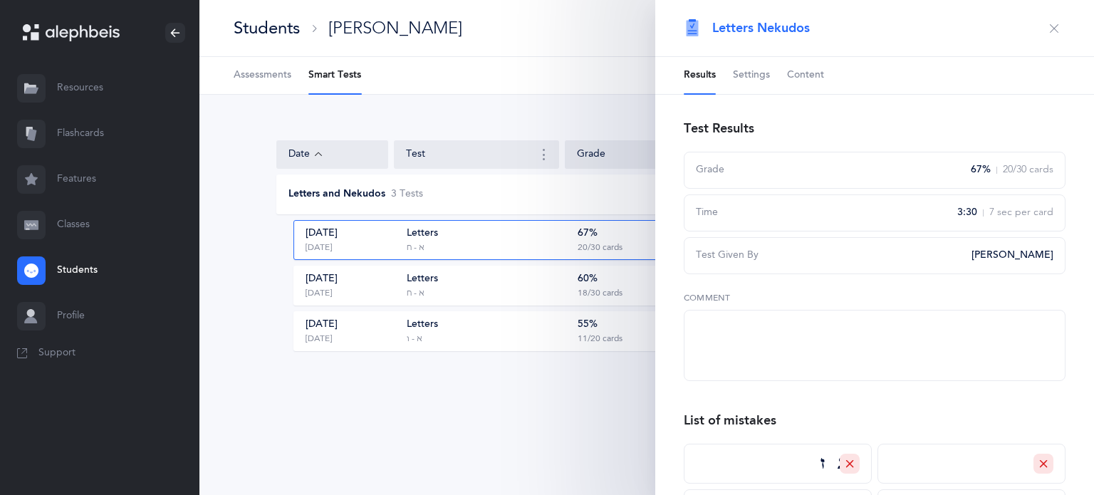
click at [799, 73] on span "Content" at bounding box center [805, 75] width 37 height 14
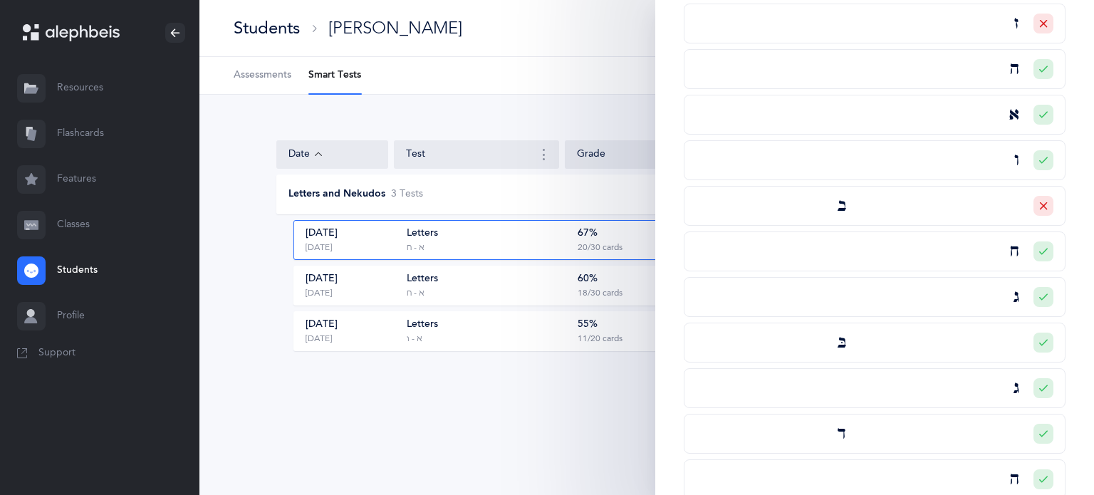
scroll to position [196, 0]
click at [1033, 335] on div at bounding box center [1043, 340] width 20 height 20
click at [1003, 392] on div "Incorrect" at bounding box center [1000, 395] width 58 height 14
click at [0, 0] on input "Incorrect" at bounding box center [0, 0] width 0 height 0
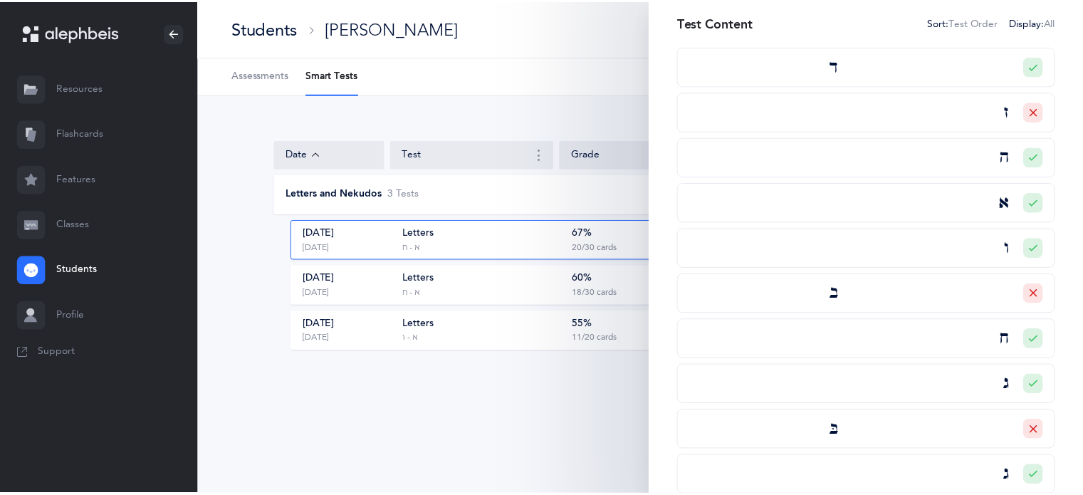
scroll to position [0, 0]
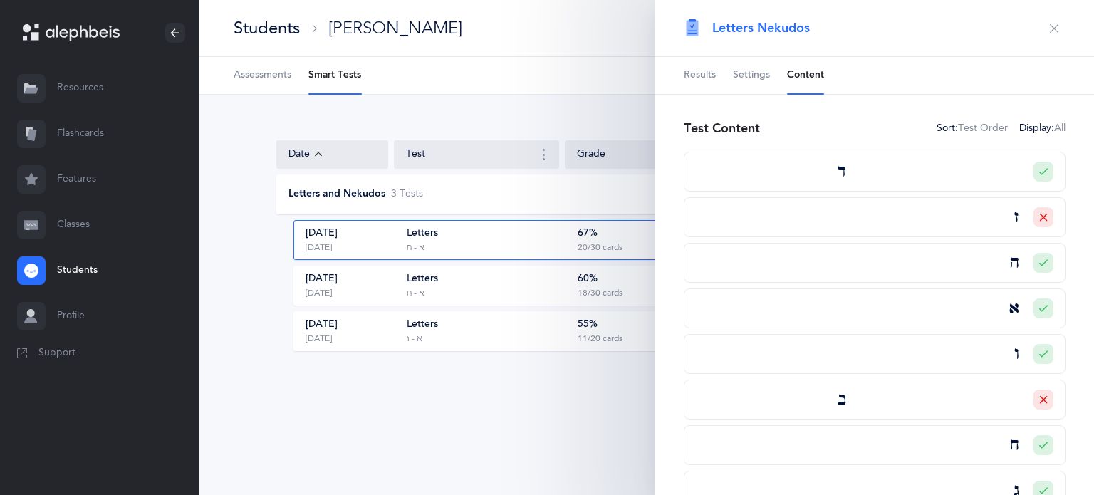
click at [478, 78] on ul "Assessments Smart Tests" at bounding box center [646, 76] width 894 height 38
click at [1048, 31] on icon "button" at bounding box center [1053, 28] width 11 height 11
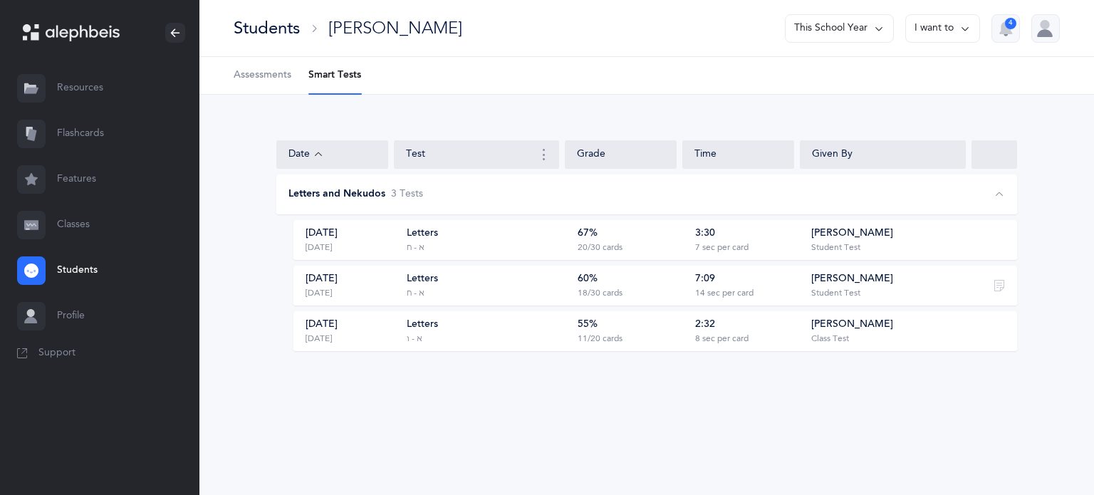
click at [68, 125] on link "Flashcards" at bounding box center [99, 134] width 199 height 46
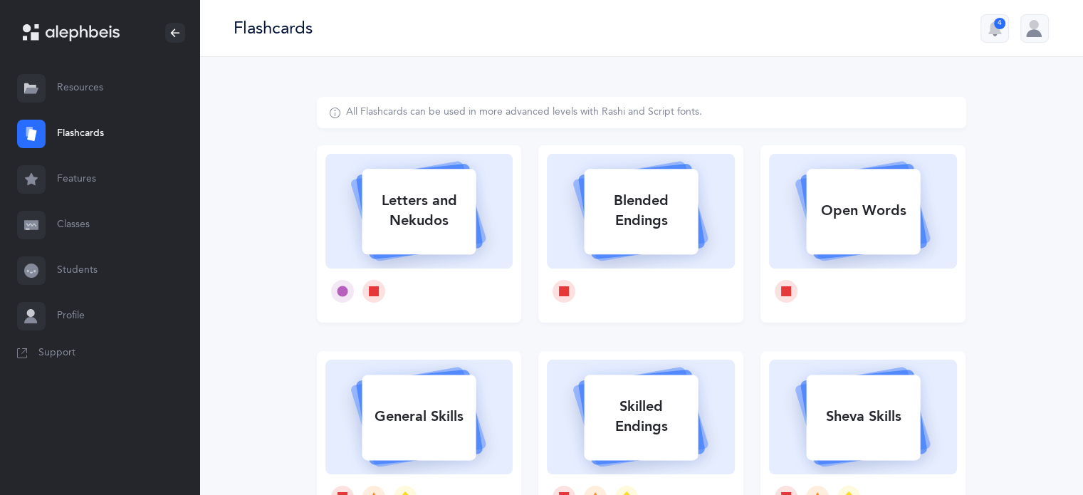
click at [366, 191] on div "Letters and Nekudos" at bounding box center [419, 210] width 114 height 57
select select "27"
select select "single"
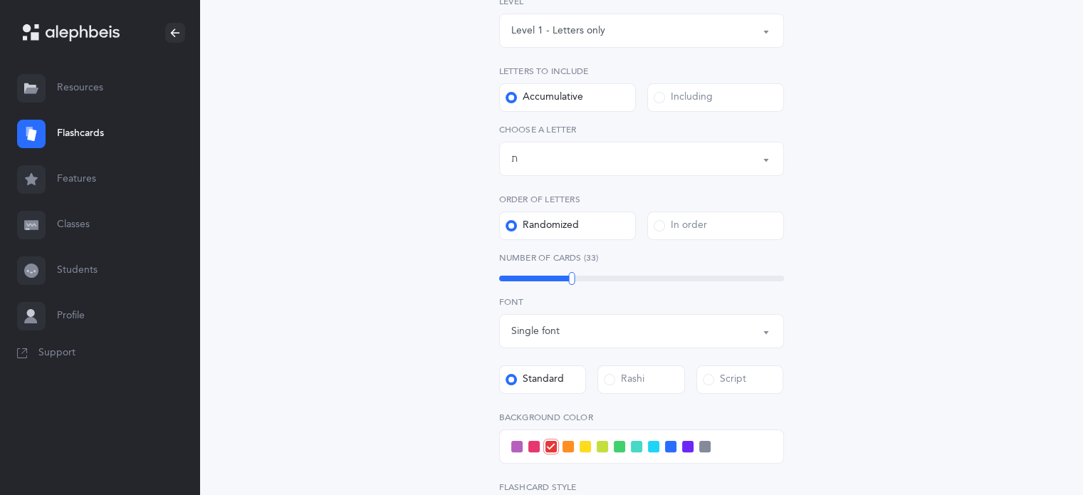
scroll to position [239, 0]
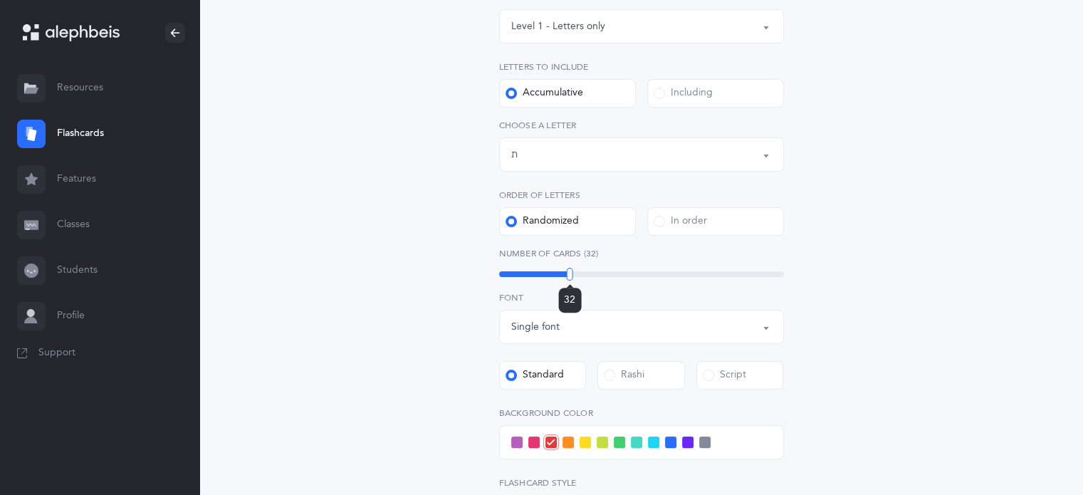
click at [569, 271] on div at bounding box center [570, 274] width 6 height 13
click at [563, 271] on div "32" at bounding box center [641, 274] width 285 height 6
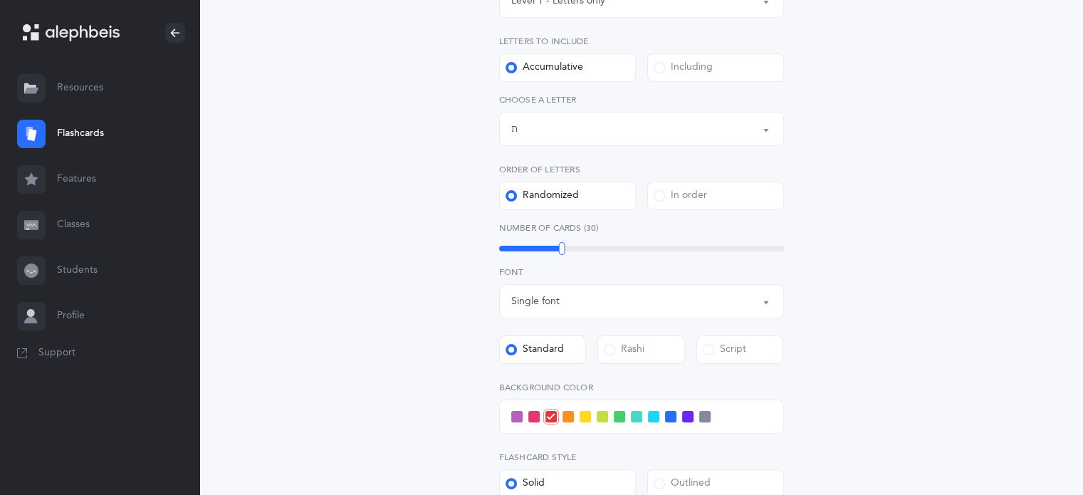
scroll to position [273, 0]
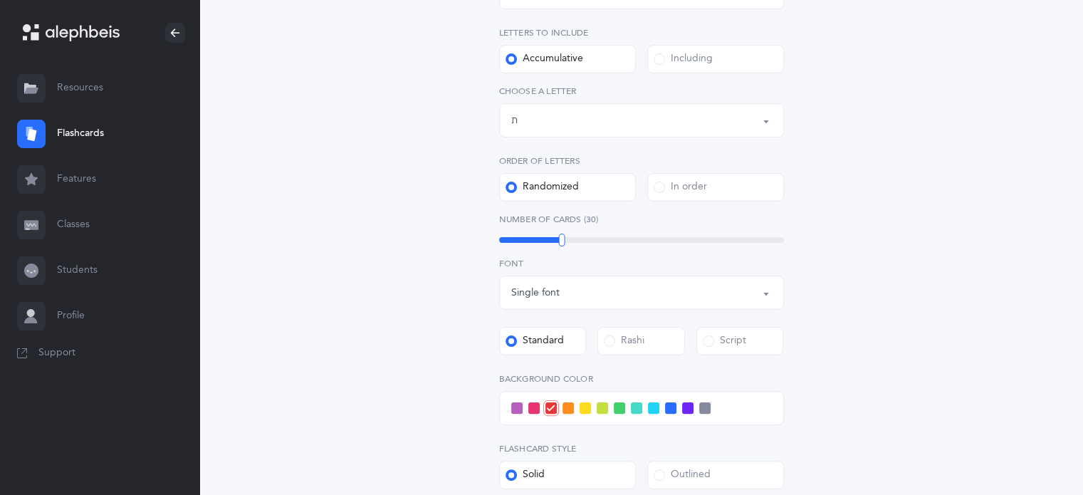
click at [773, 123] on button "Letters up until: ת" at bounding box center [641, 120] width 285 height 34
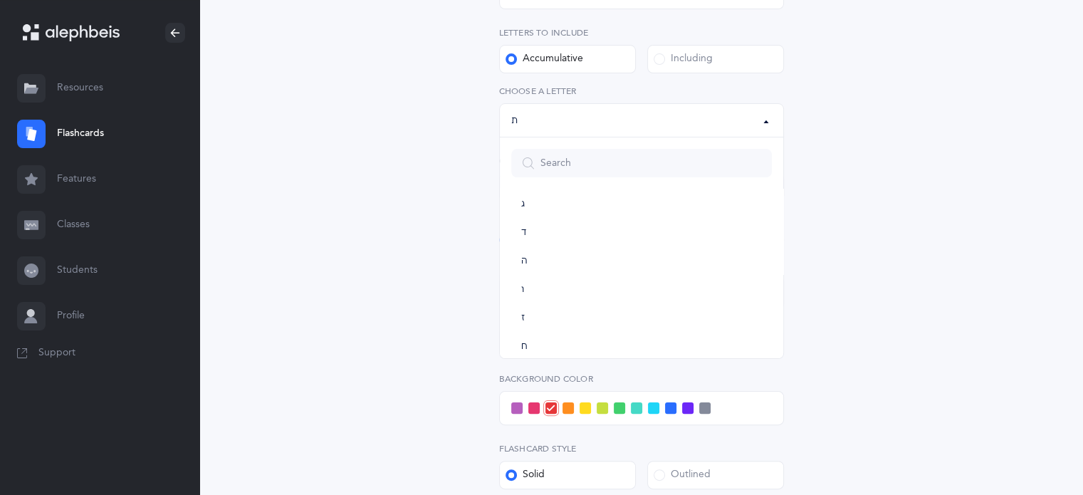
scroll to position [100, 0]
click at [530, 338] on link "ח" at bounding box center [641, 342] width 261 height 28
select select "8"
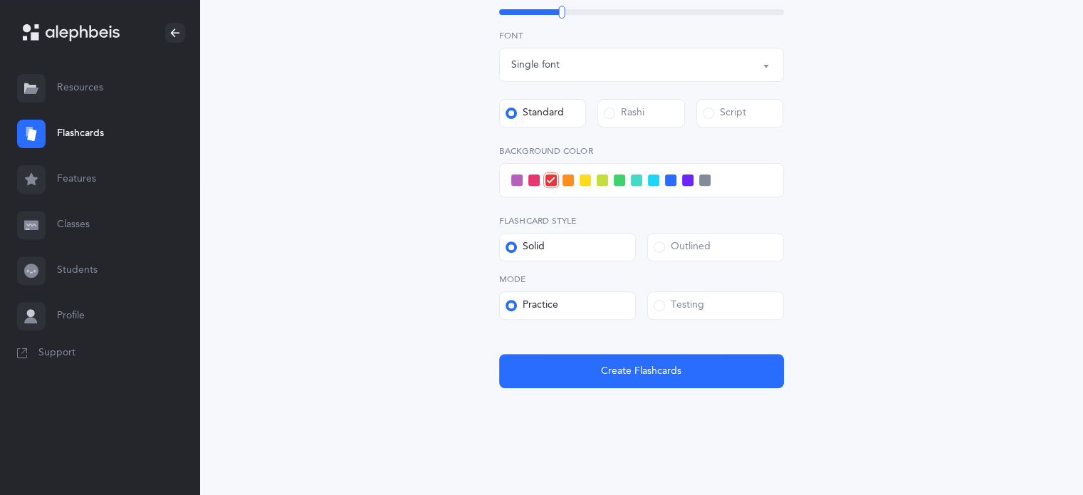
scroll to position [503, 0]
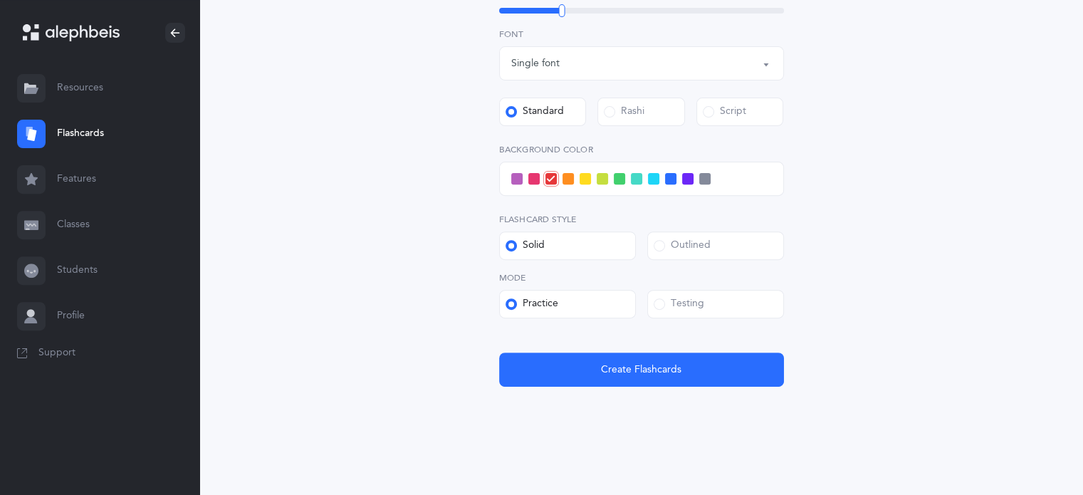
click at [667, 301] on div "Testing" at bounding box center [679, 304] width 51 height 14
click at [0, 0] on input "Testing" at bounding box center [0, 0] width 0 height 0
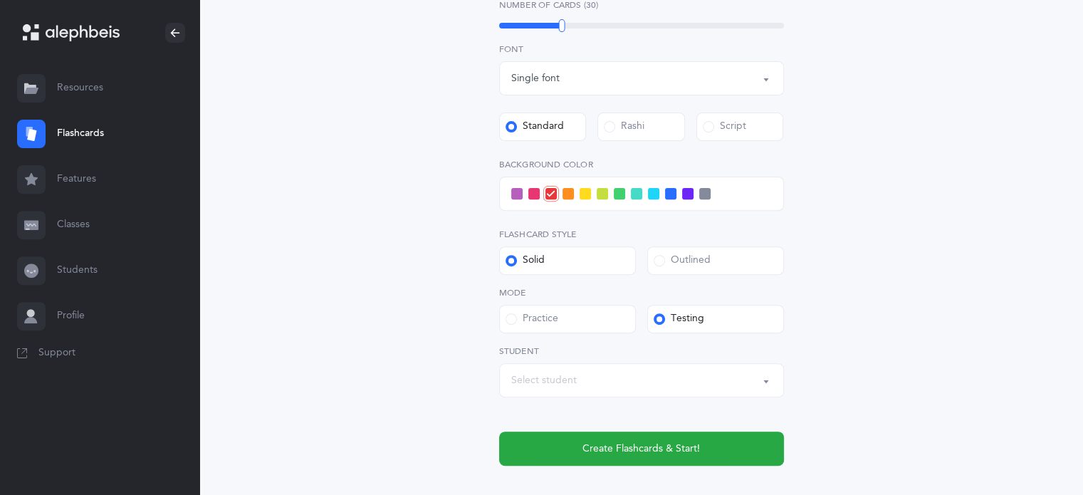
scroll to position [492, 0]
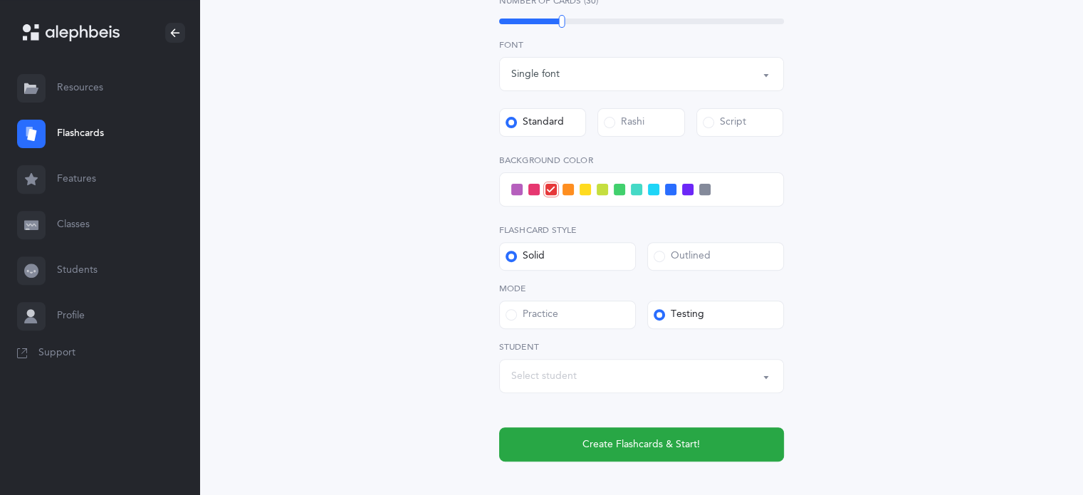
click at [594, 380] on div "Select student" at bounding box center [641, 376] width 261 height 24
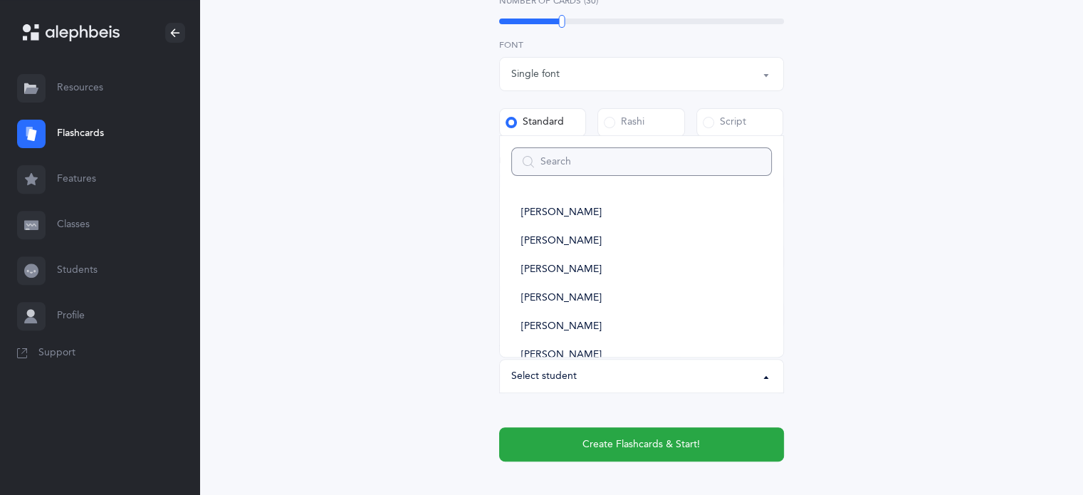
type input "s"
select select
type input "so"
select select
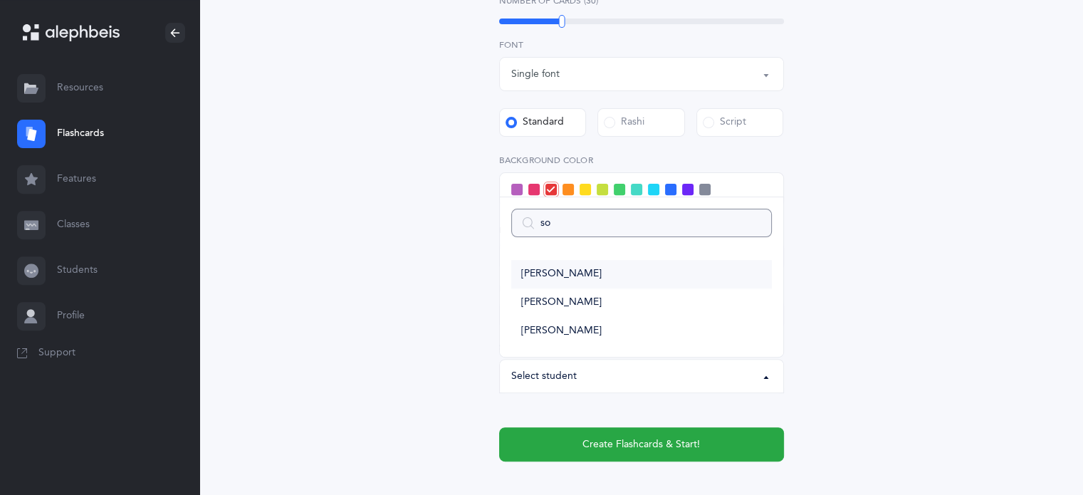
type input "so"
click at [582, 272] on span "[PERSON_NAME]" at bounding box center [561, 274] width 80 height 13
select select "14369"
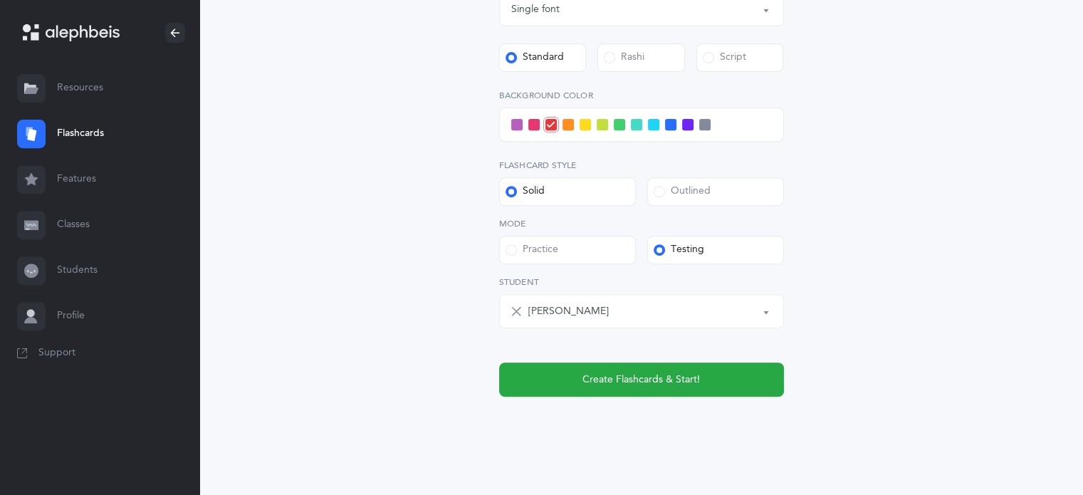
scroll to position [560, 0]
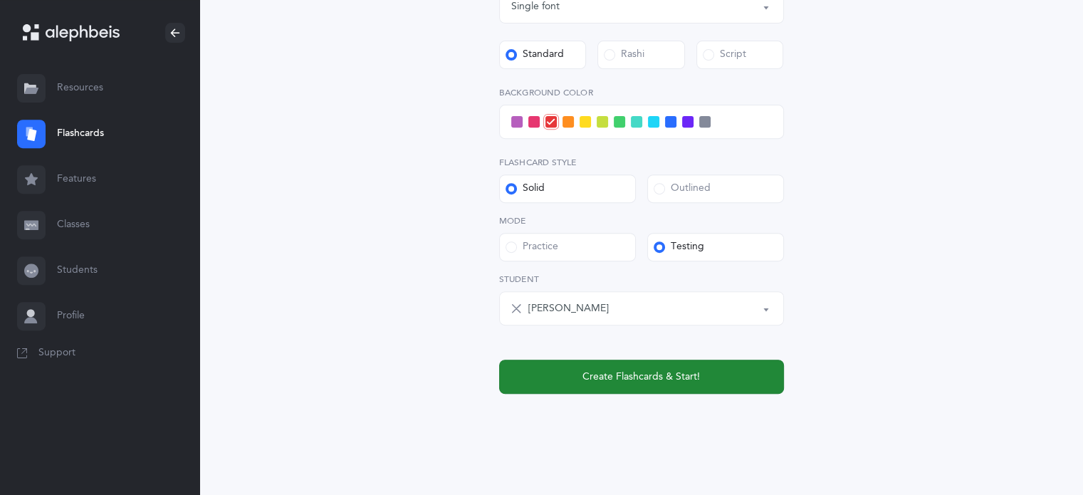
click at [698, 381] on span "Create Flashcards & Start!" at bounding box center [640, 377] width 117 height 15
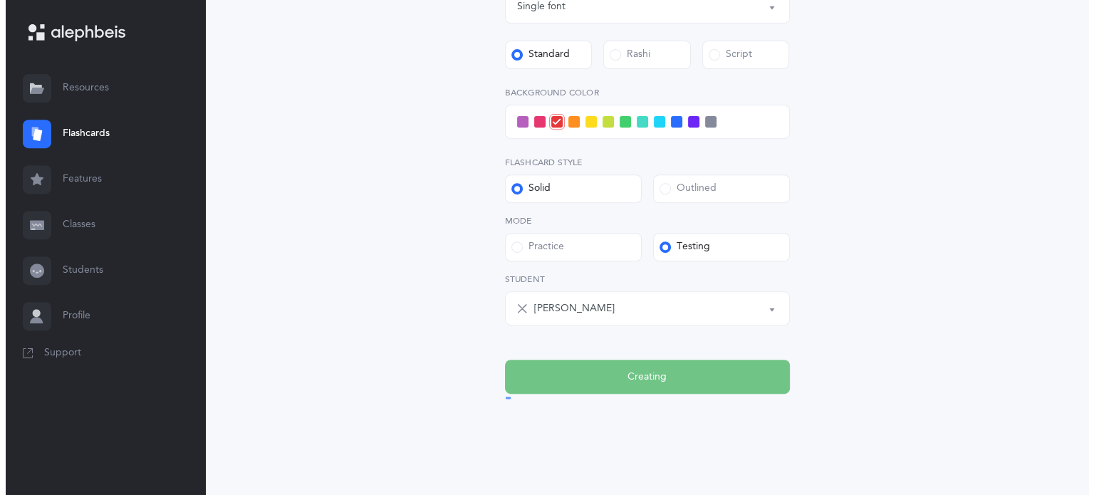
scroll to position [0, 0]
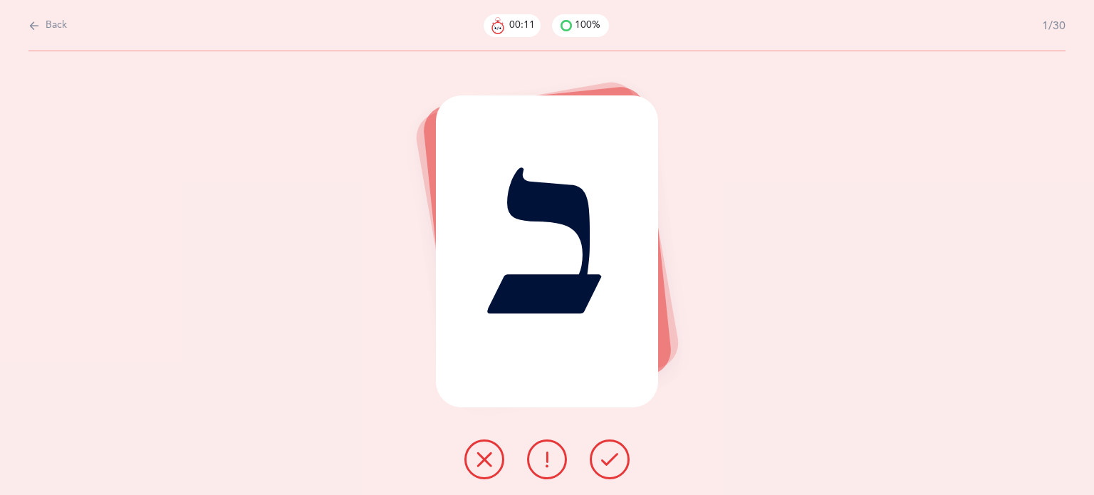
click at [610, 458] on icon at bounding box center [609, 459] width 17 height 17
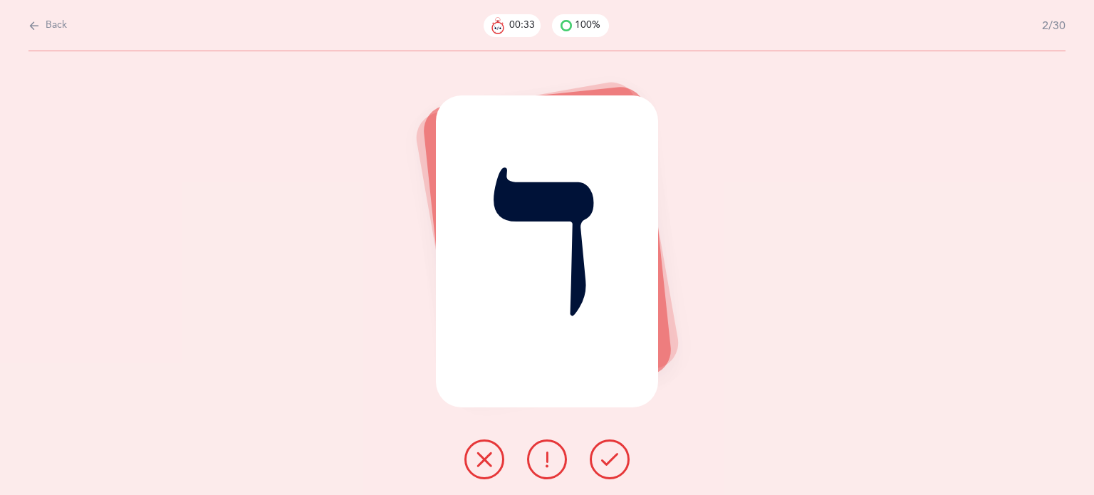
click at [476, 458] on icon at bounding box center [484, 459] width 17 height 17
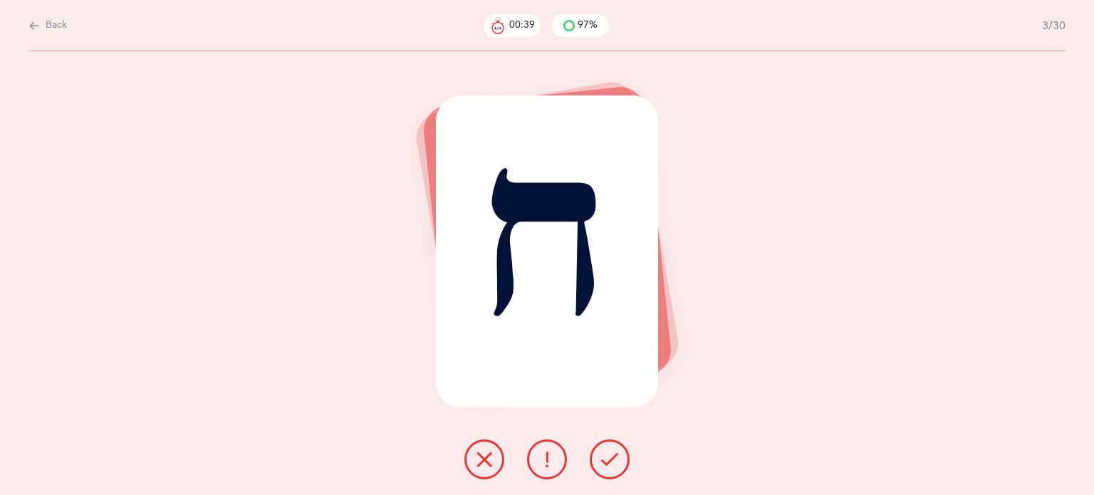
click at [536, 455] on button at bounding box center [547, 459] width 40 height 40
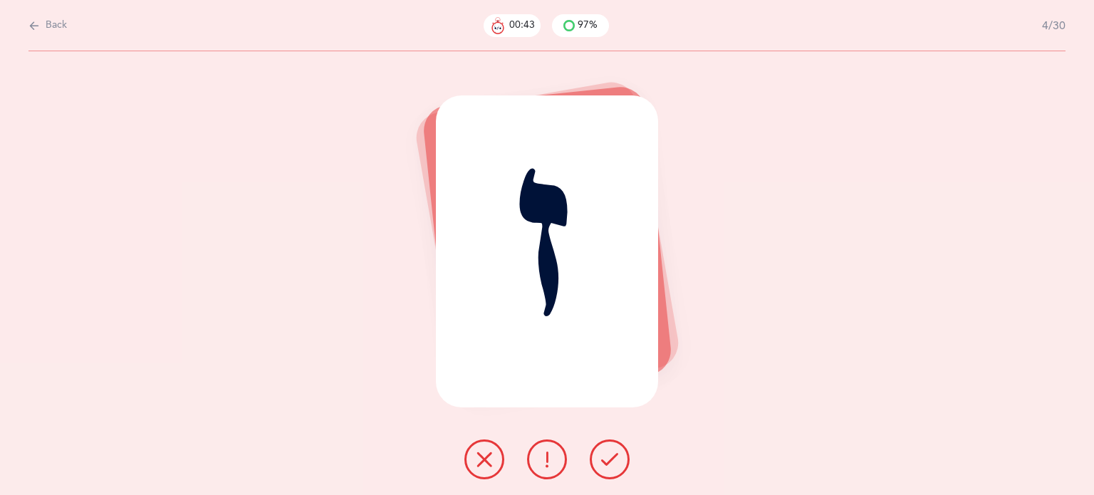
click at [600, 458] on button at bounding box center [610, 459] width 40 height 40
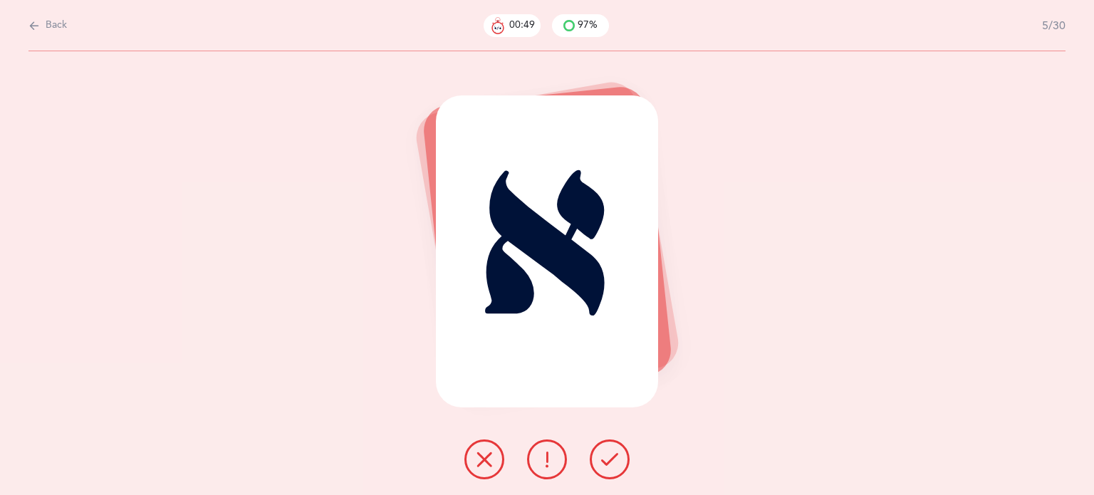
click at [600, 458] on button at bounding box center [610, 459] width 40 height 40
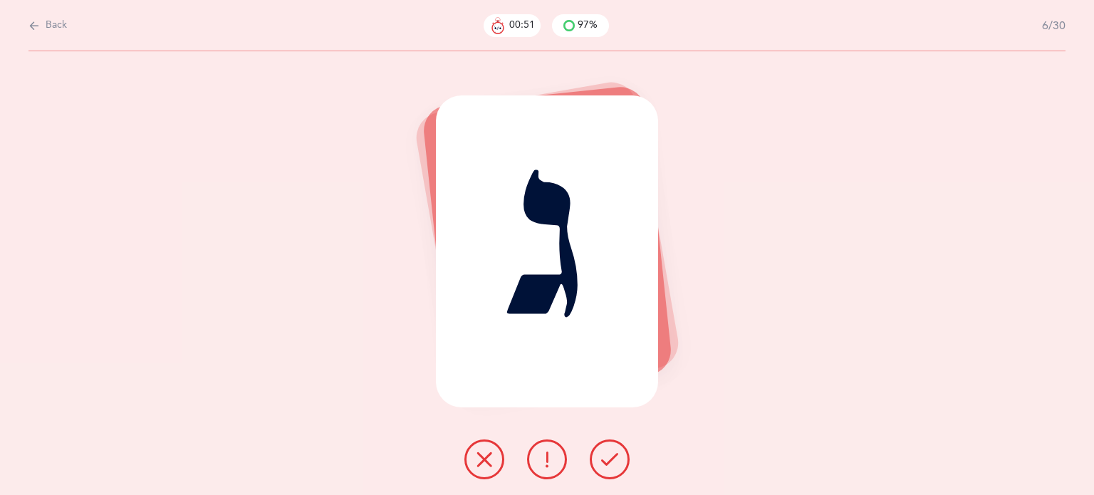
click at [600, 458] on button at bounding box center [610, 459] width 40 height 40
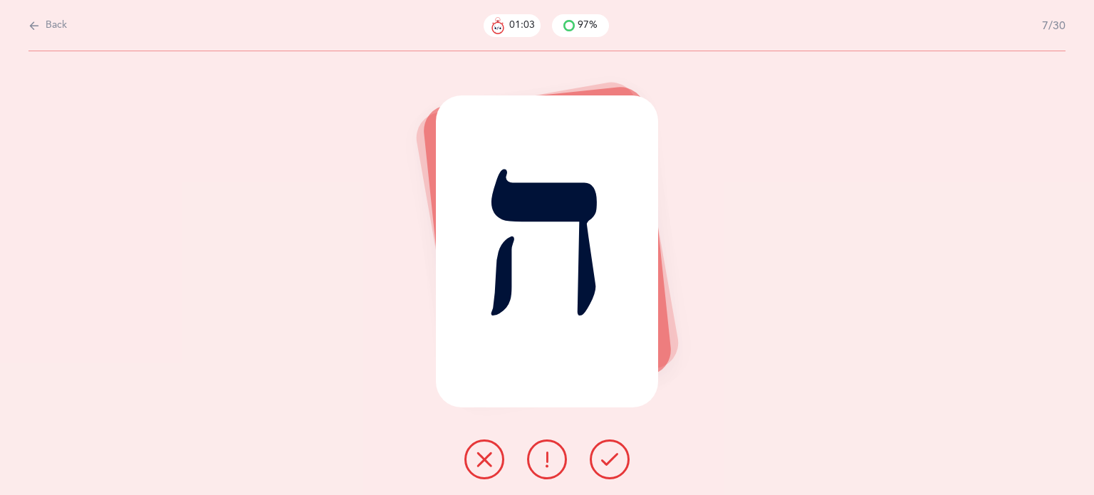
click at [470, 455] on button at bounding box center [484, 459] width 40 height 40
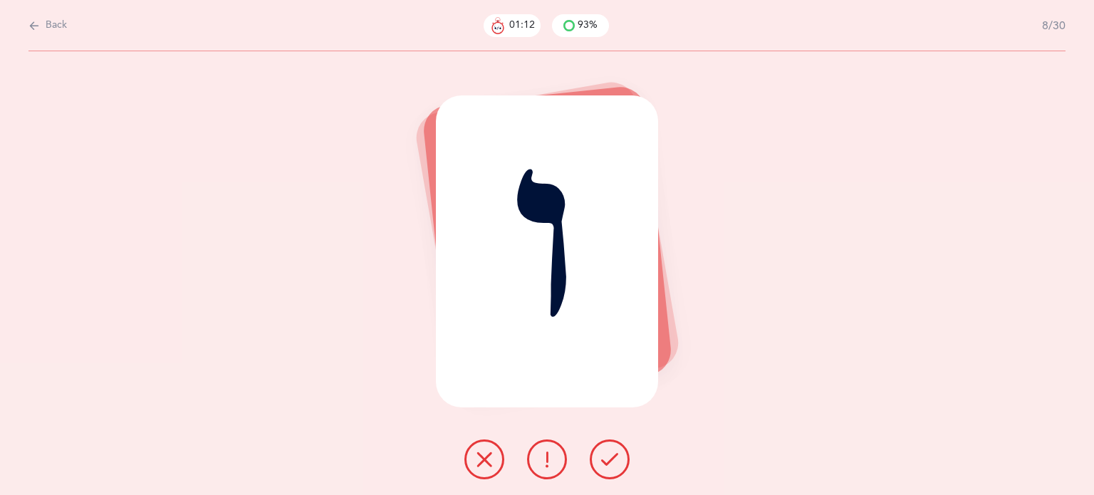
click at [471, 456] on button at bounding box center [484, 459] width 40 height 40
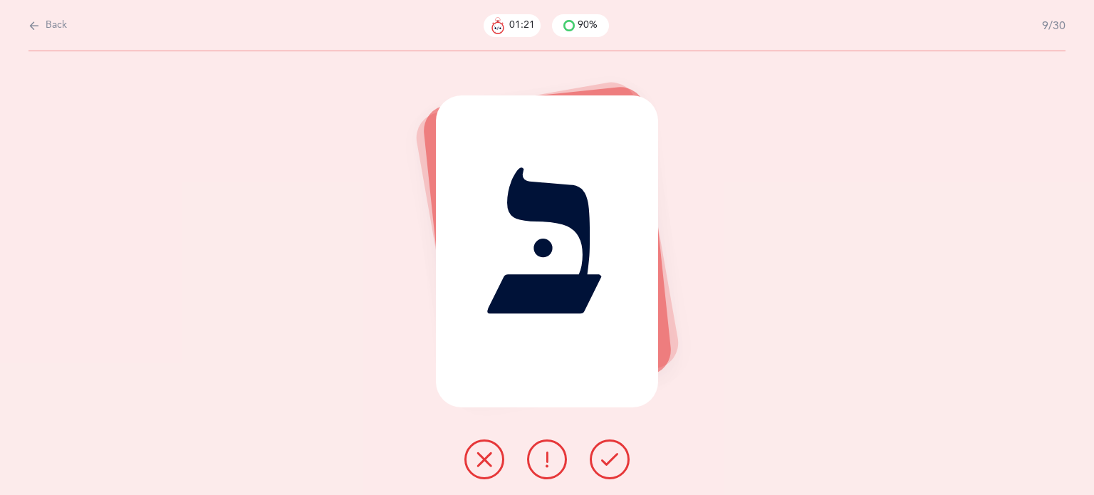
click at [602, 464] on icon at bounding box center [609, 459] width 17 height 17
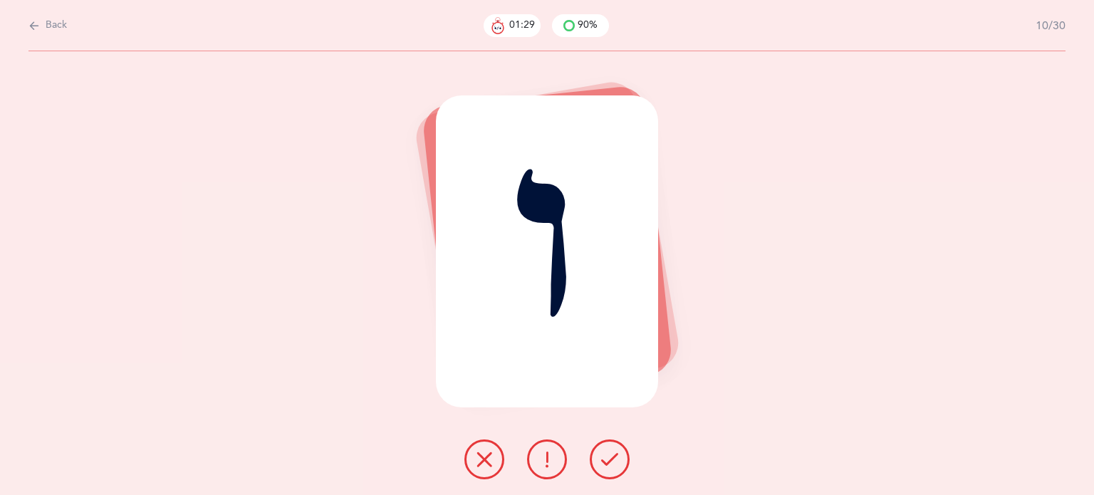
click at [488, 446] on button at bounding box center [484, 459] width 40 height 40
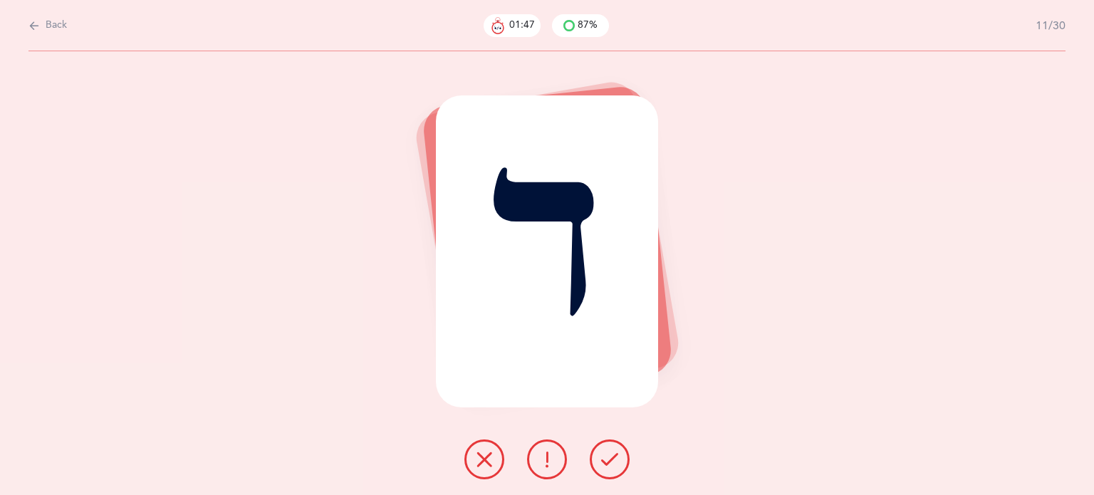
click at [487, 471] on button at bounding box center [484, 459] width 40 height 40
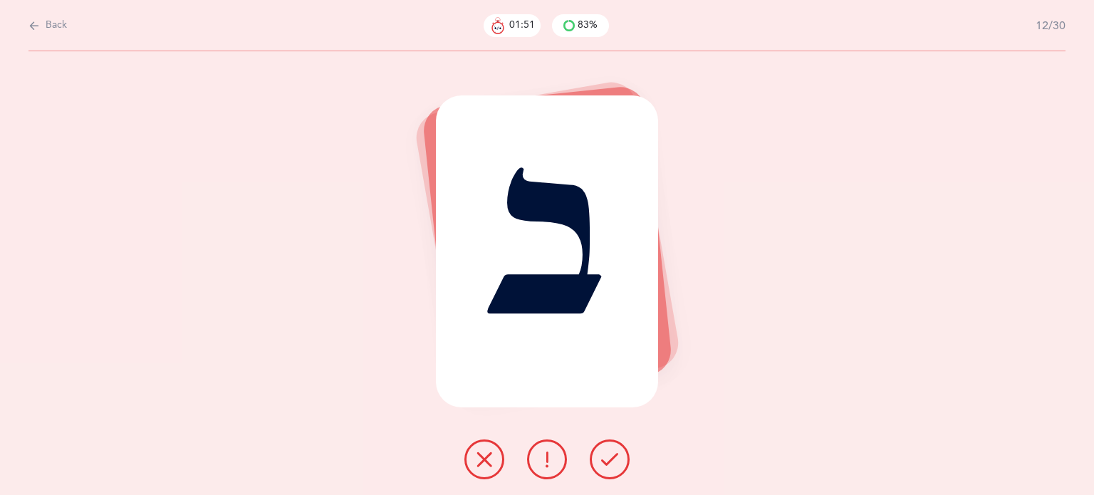
click at [610, 466] on icon at bounding box center [609, 459] width 17 height 17
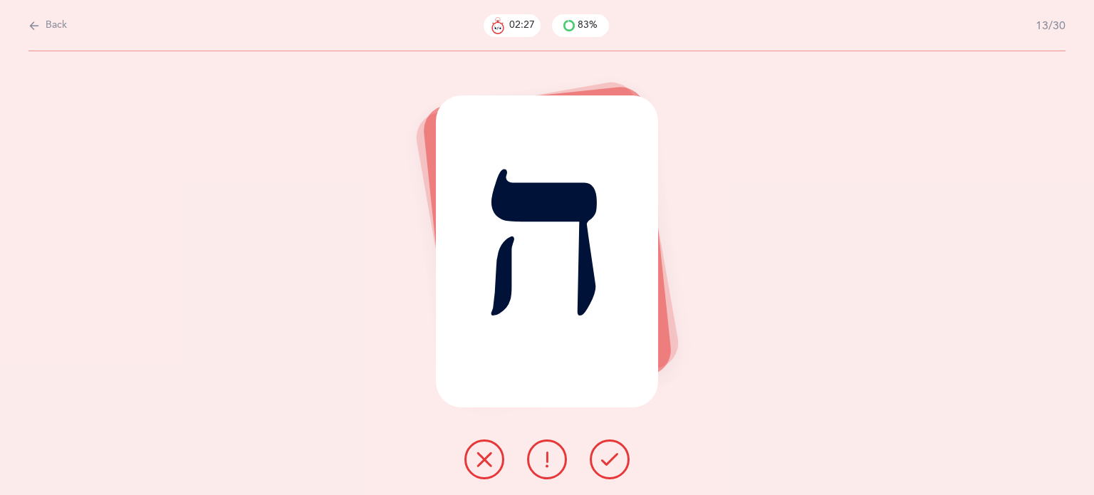
click at [481, 459] on icon at bounding box center [484, 459] width 17 height 17
click at [481, 461] on icon at bounding box center [484, 459] width 17 height 17
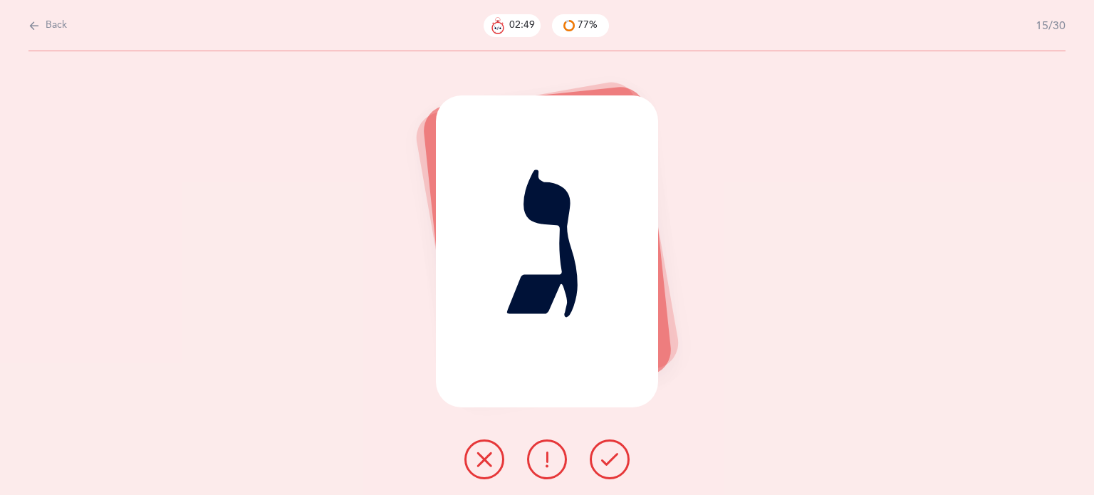
click at [610, 459] on icon at bounding box center [609, 459] width 17 height 17
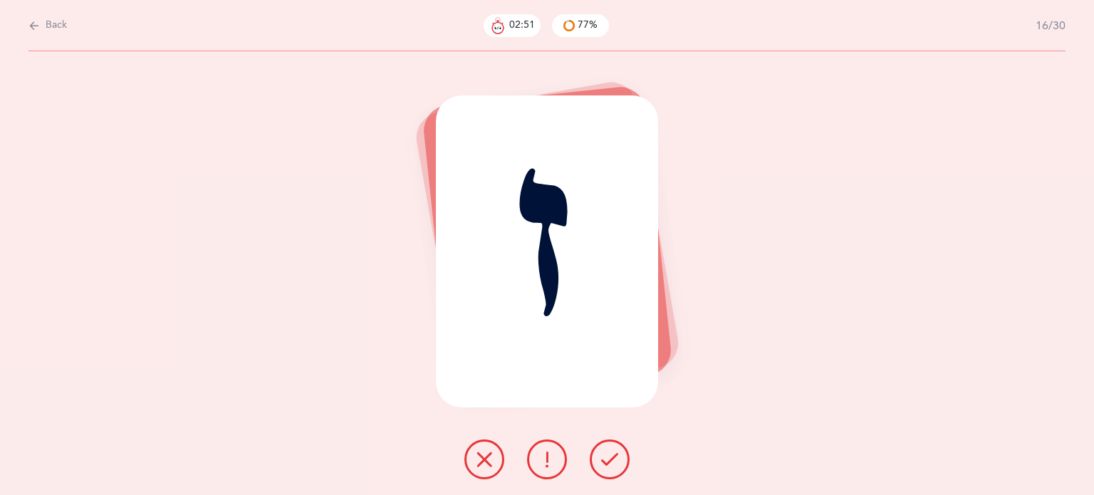
click at [610, 459] on icon at bounding box center [609, 459] width 17 height 17
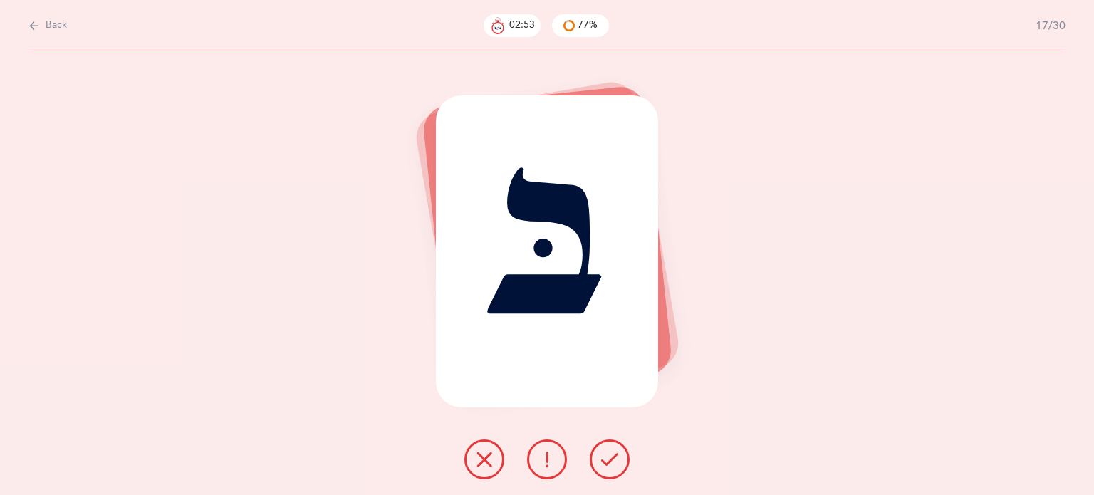
click at [610, 459] on icon at bounding box center [609, 459] width 17 height 17
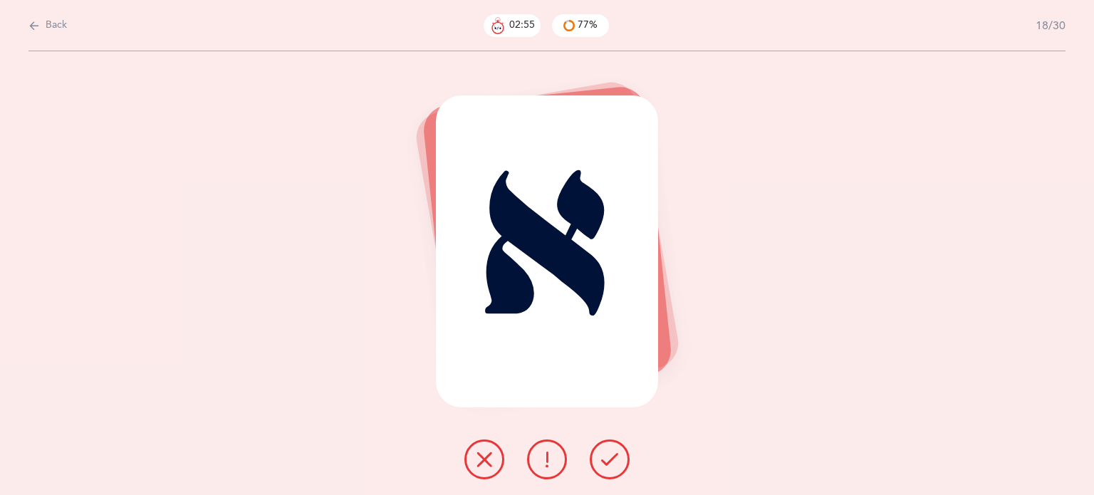
click at [610, 459] on icon at bounding box center [609, 459] width 17 height 17
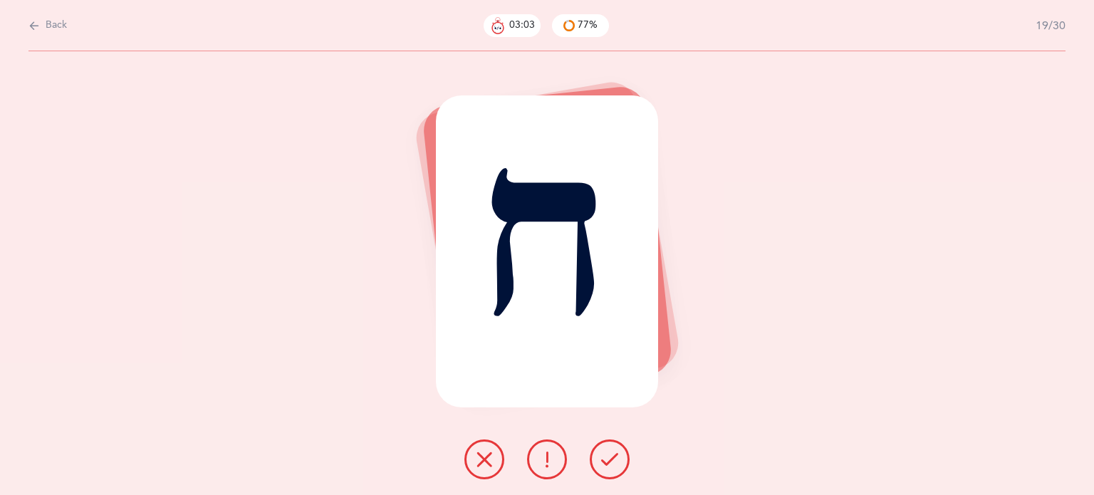
click at [610, 459] on icon at bounding box center [609, 459] width 17 height 17
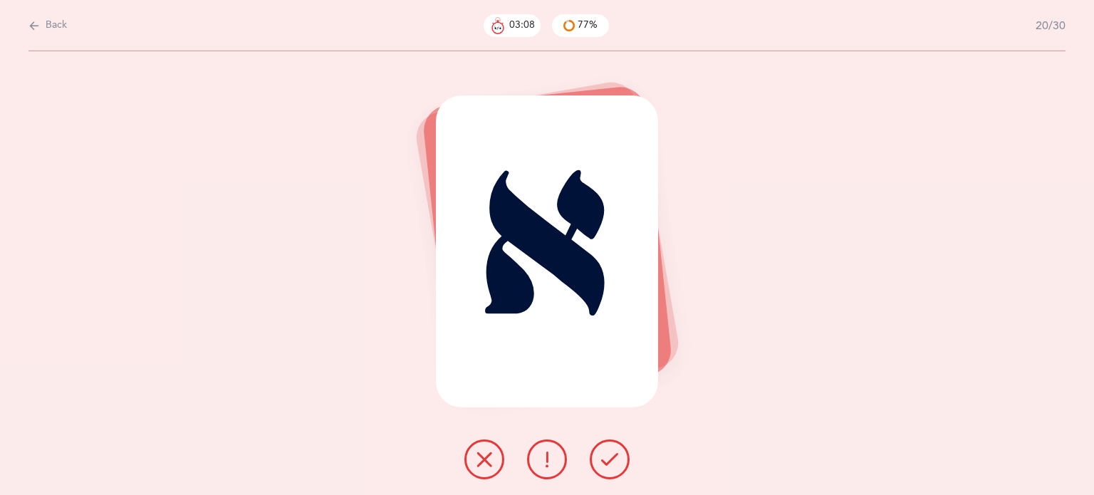
click at [610, 459] on icon at bounding box center [609, 459] width 17 height 17
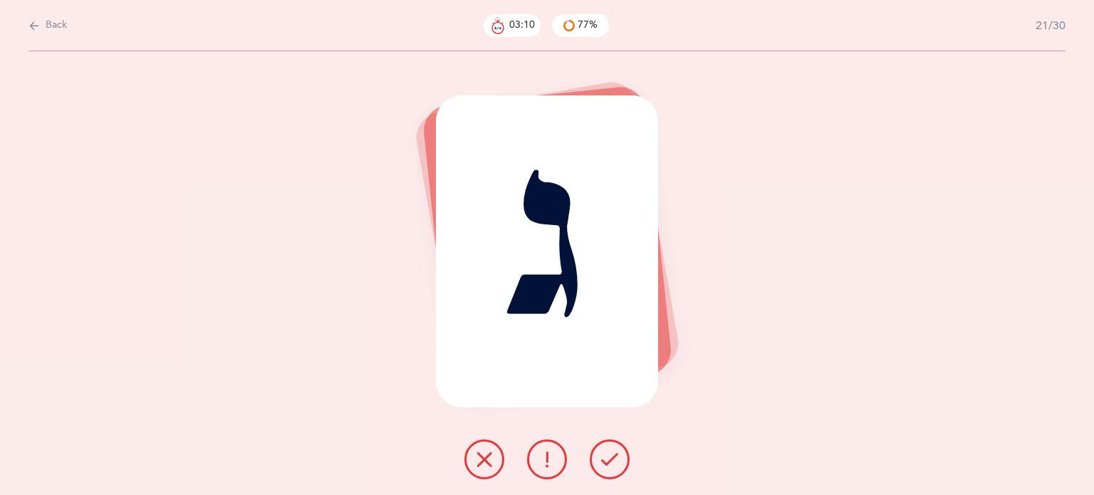
click at [609, 457] on icon at bounding box center [609, 459] width 17 height 17
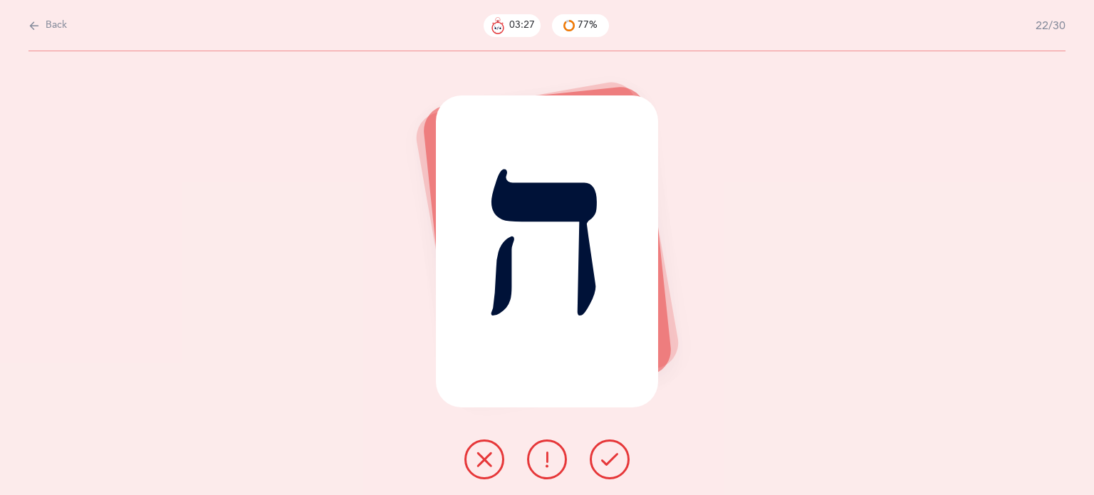
click at [477, 464] on icon at bounding box center [484, 459] width 17 height 17
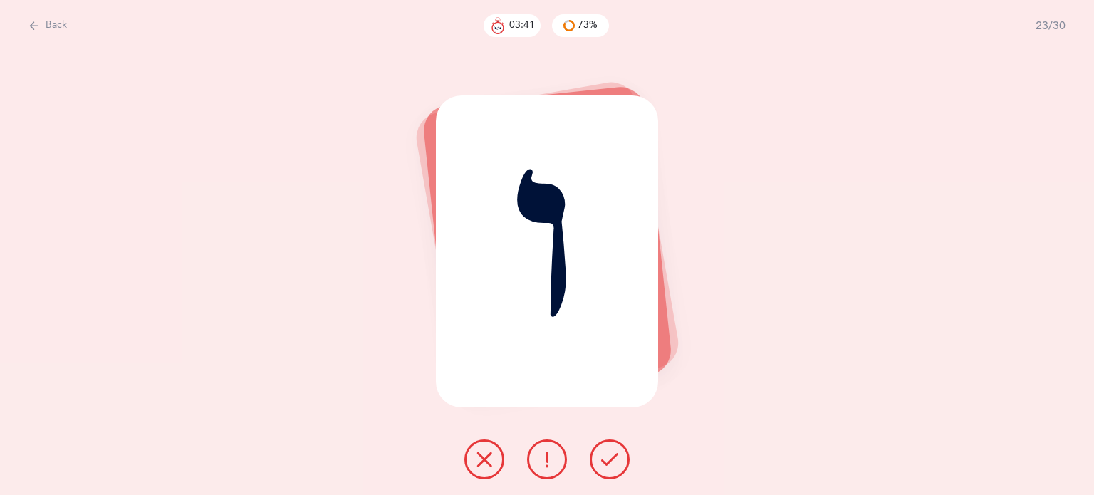
click at [480, 471] on button at bounding box center [484, 459] width 40 height 40
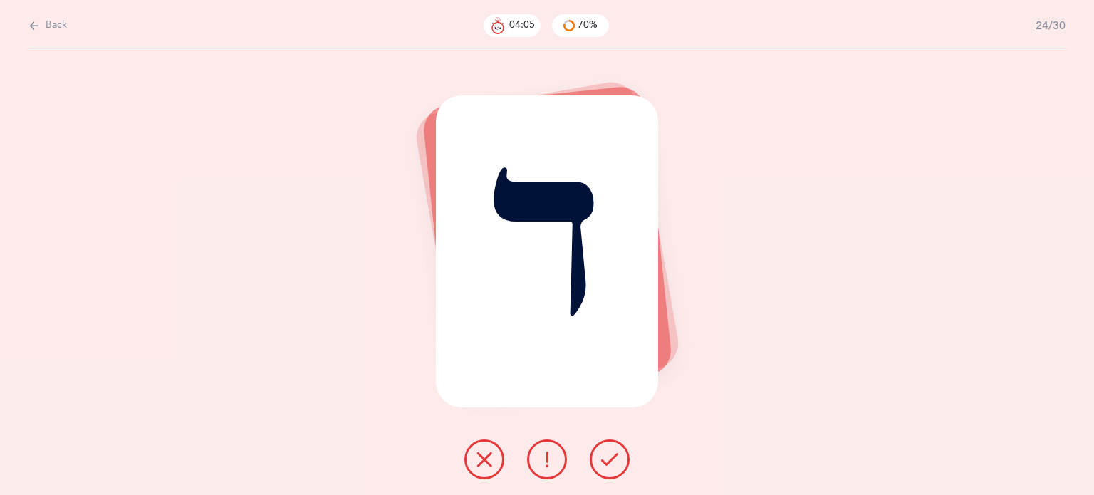
click at [487, 457] on icon at bounding box center [484, 459] width 17 height 17
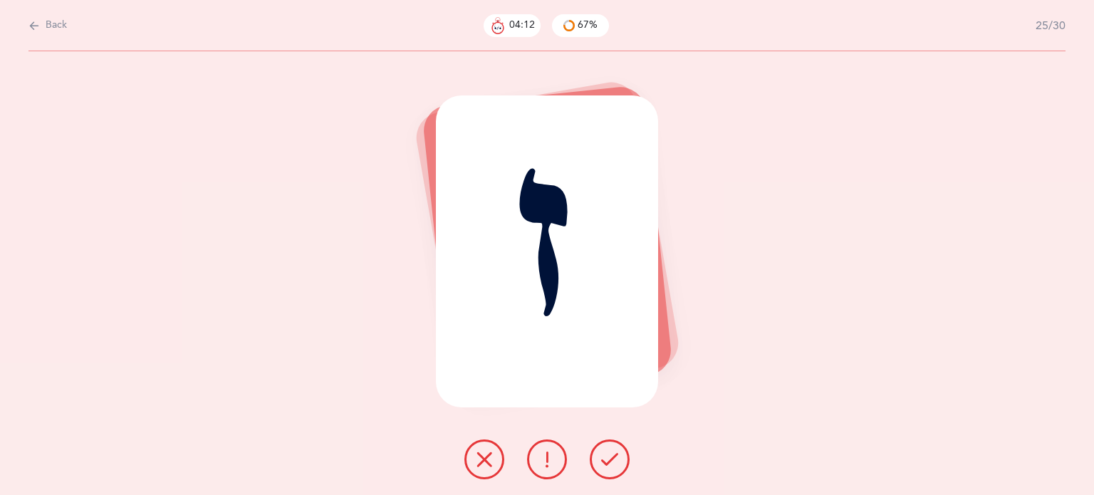
click at [605, 453] on icon at bounding box center [609, 459] width 17 height 17
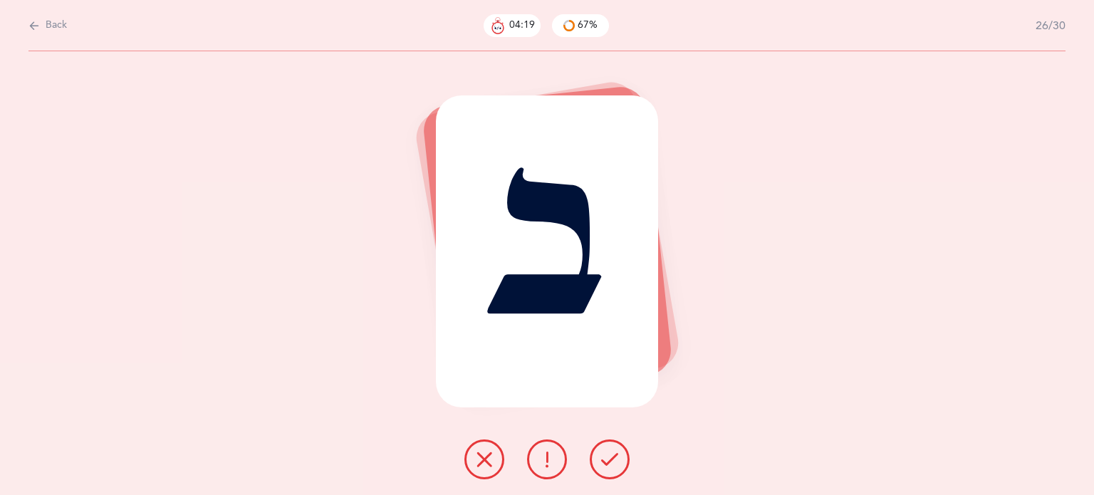
click at [606, 454] on icon at bounding box center [609, 459] width 17 height 17
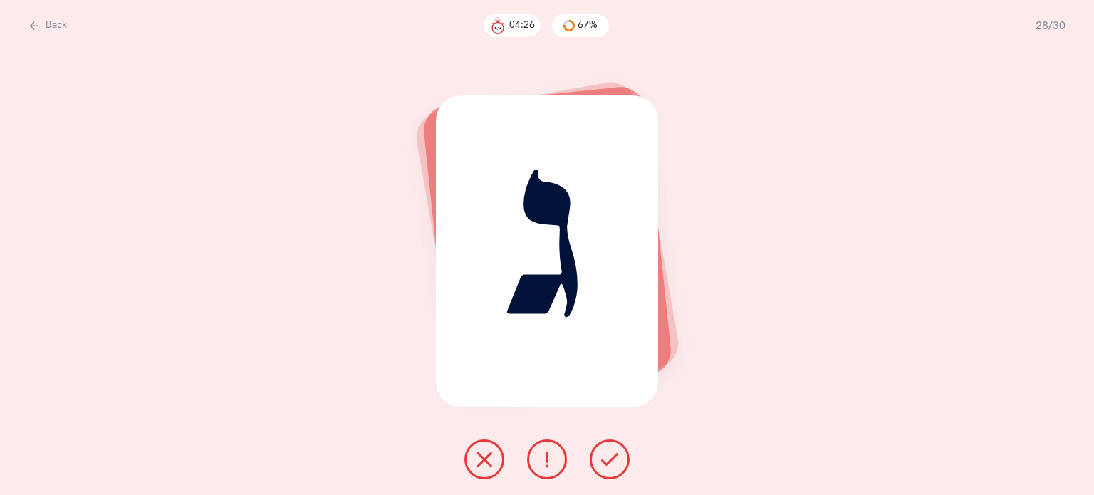
click at [606, 454] on icon at bounding box center [609, 459] width 17 height 17
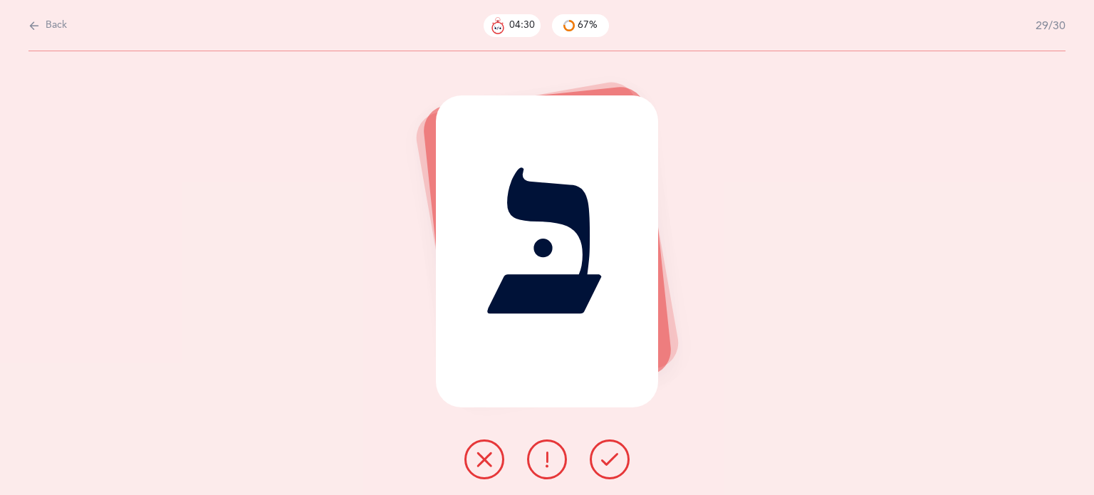
click at [606, 454] on icon at bounding box center [609, 459] width 17 height 17
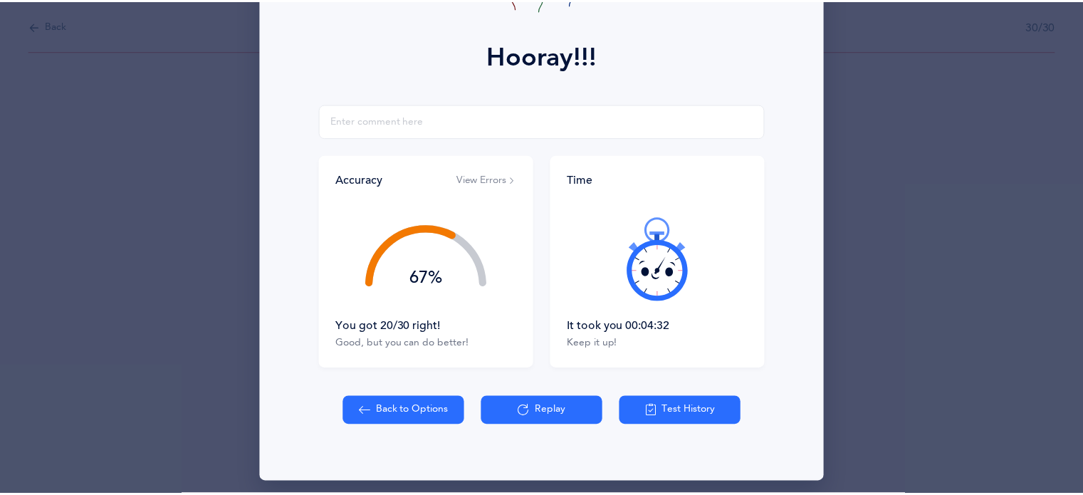
scroll to position [182, 0]
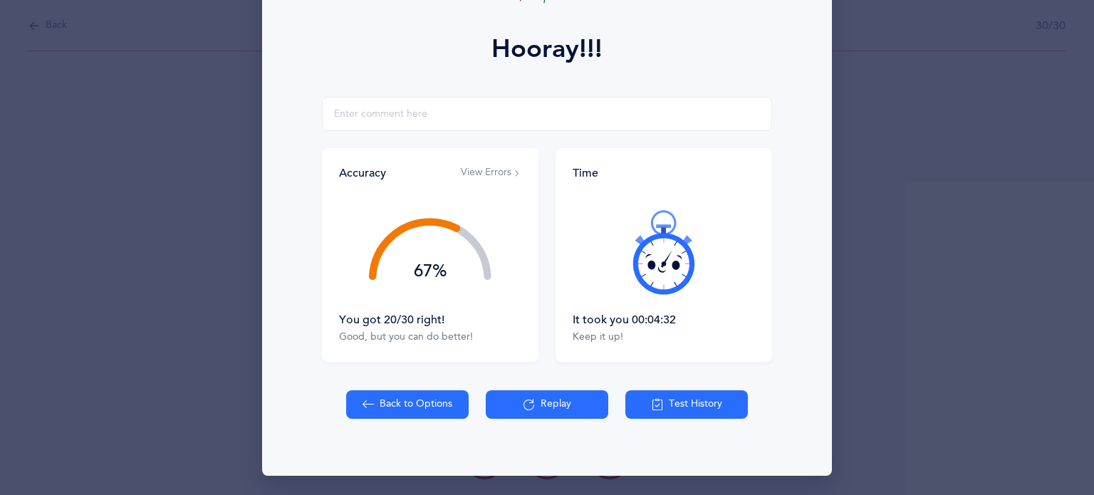
click at [384, 398] on button "Back to Options" at bounding box center [407, 404] width 122 height 28
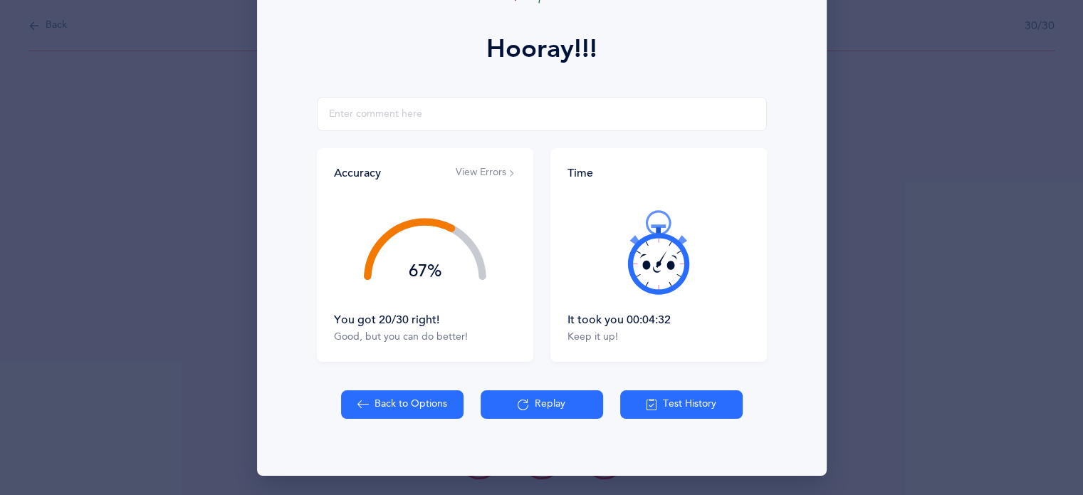
select select "8"
select select "single"
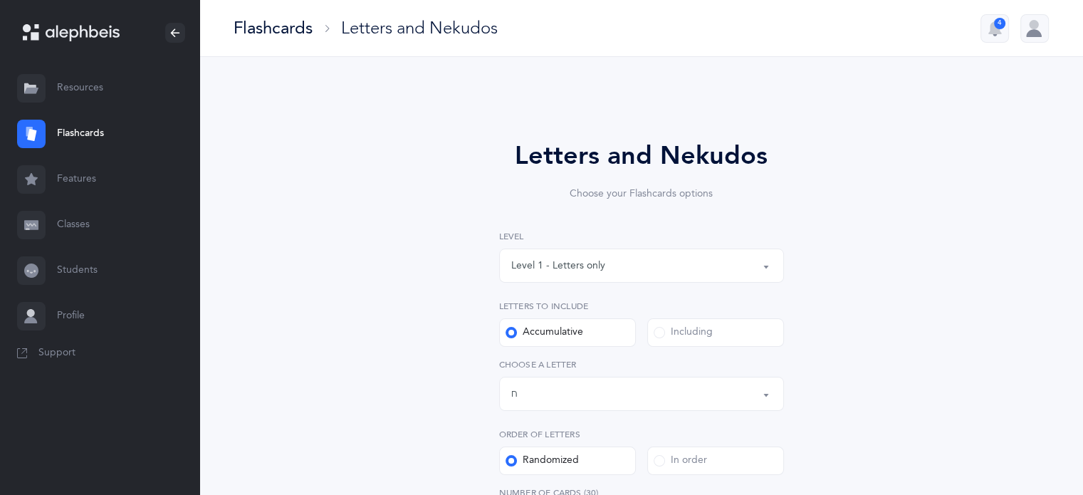
click at [547, 389] on div "Letters up until: ח" at bounding box center [641, 394] width 261 height 24
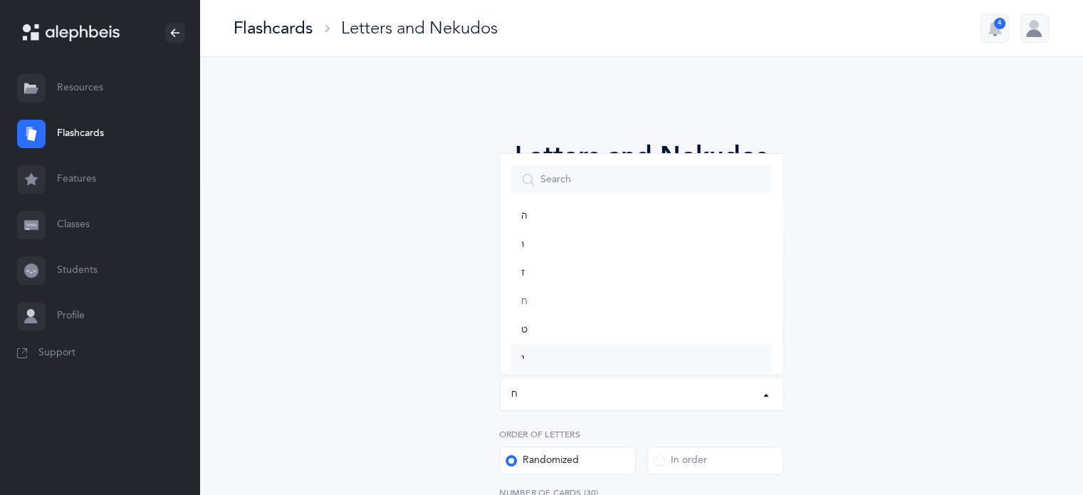
click at [526, 356] on link "י" at bounding box center [641, 359] width 261 height 28
select select "10"
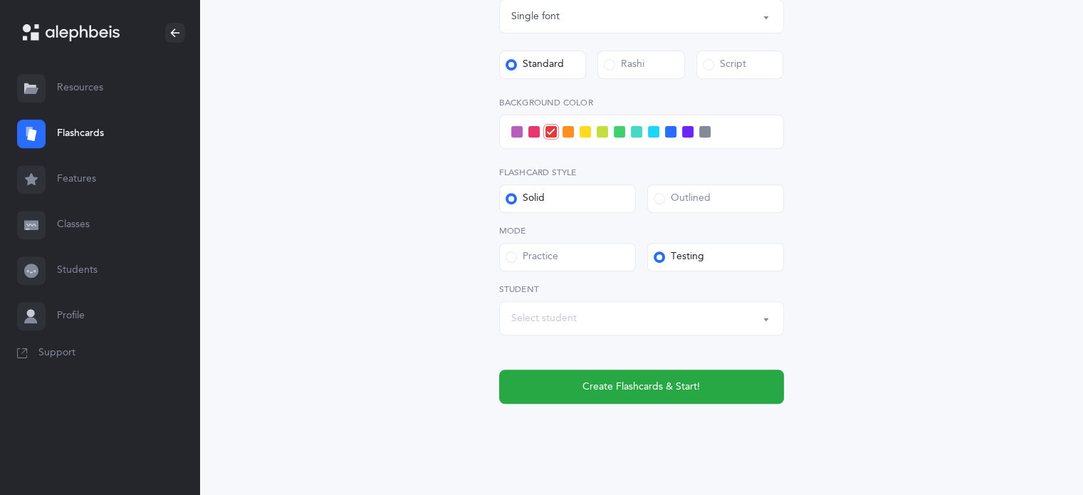
scroll to position [572, 0]
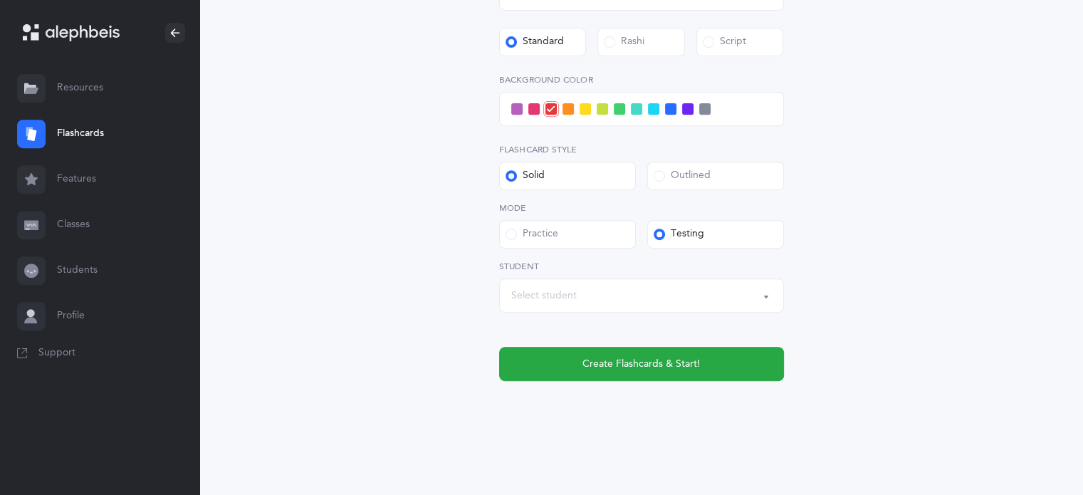
click at [545, 302] on div "Select student" at bounding box center [544, 295] width 66 height 15
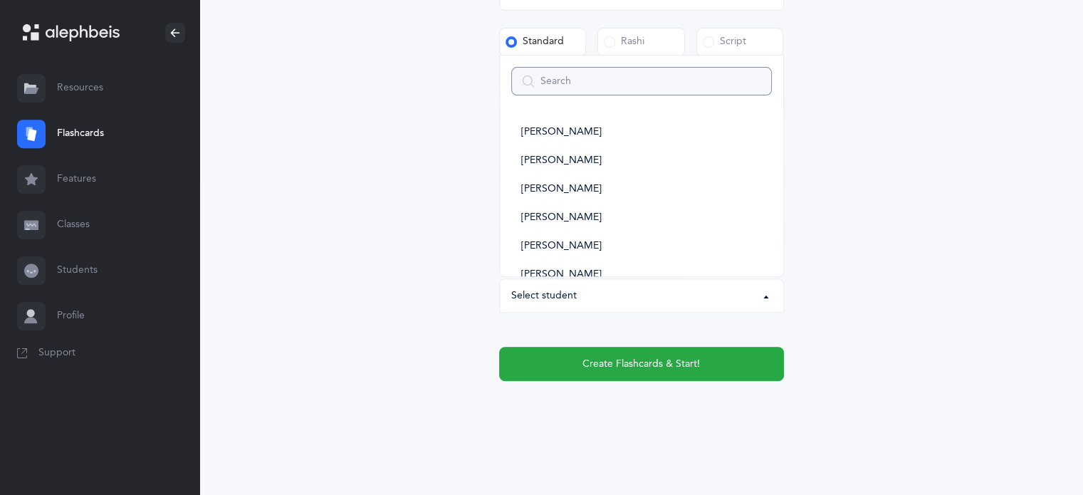
type input "j"
select select
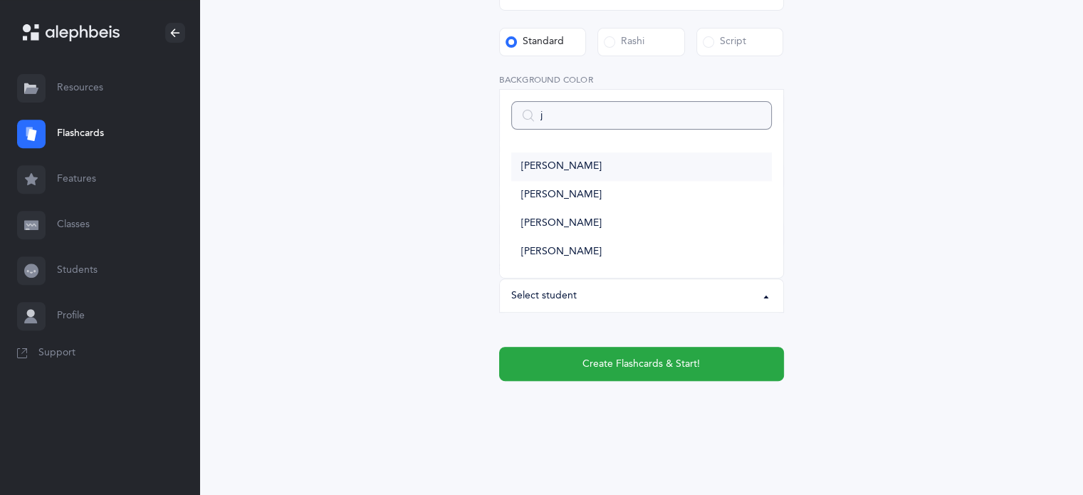
type input "j"
click at [541, 163] on span "[PERSON_NAME]" at bounding box center [561, 166] width 80 height 13
select select "14368"
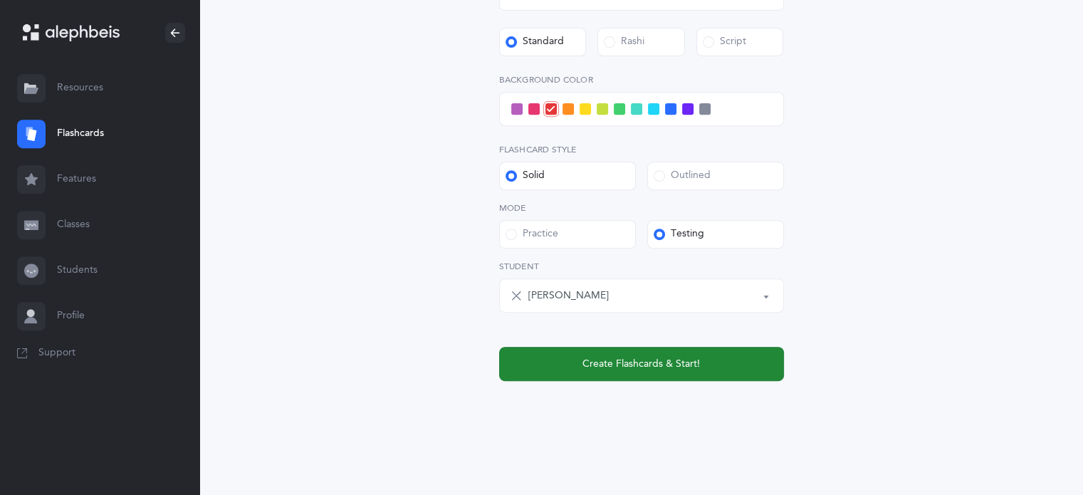
click at [692, 363] on span "Create Flashcards & Start!" at bounding box center [640, 364] width 117 height 15
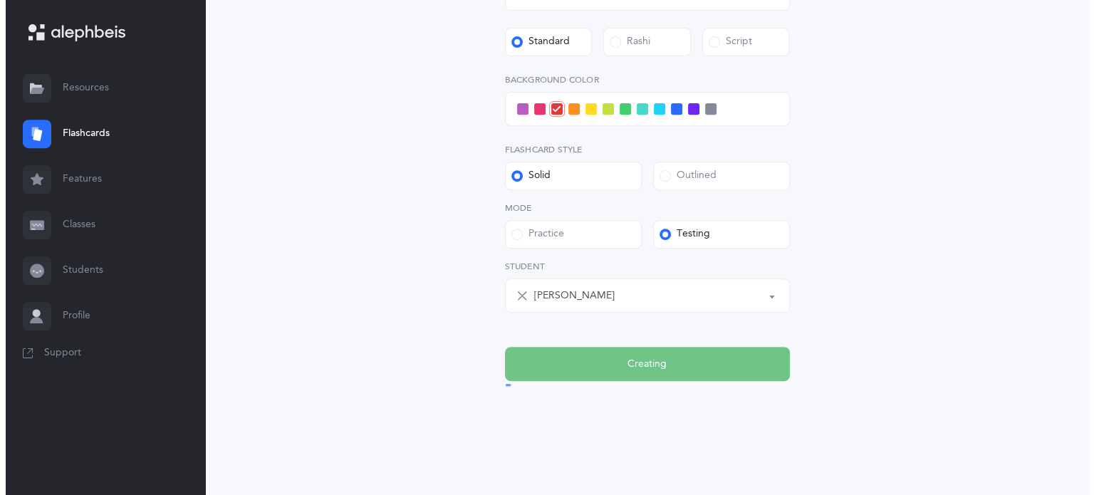
scroll to position [0, 0]
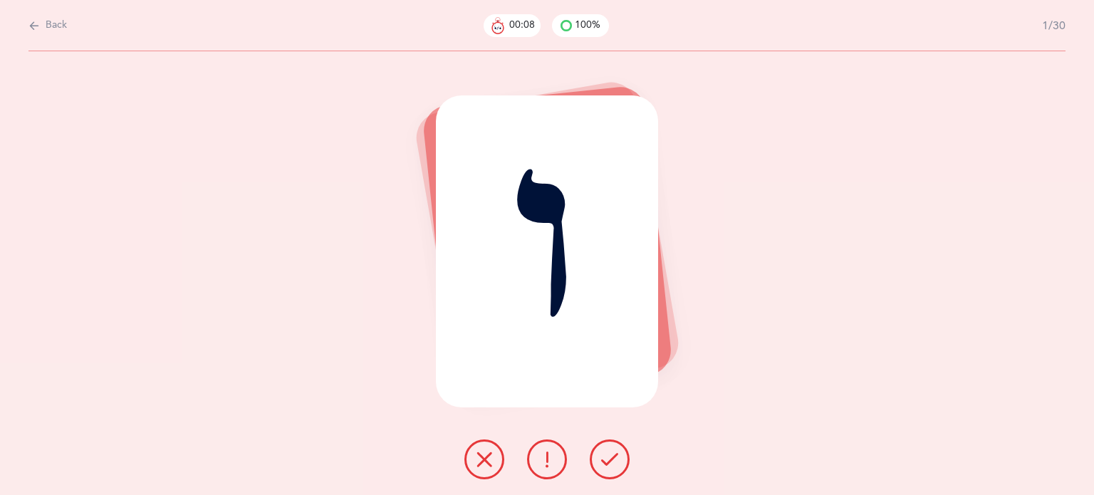
click at [615, 458] on icon at bounding box center [609, 459] width 17 height 17
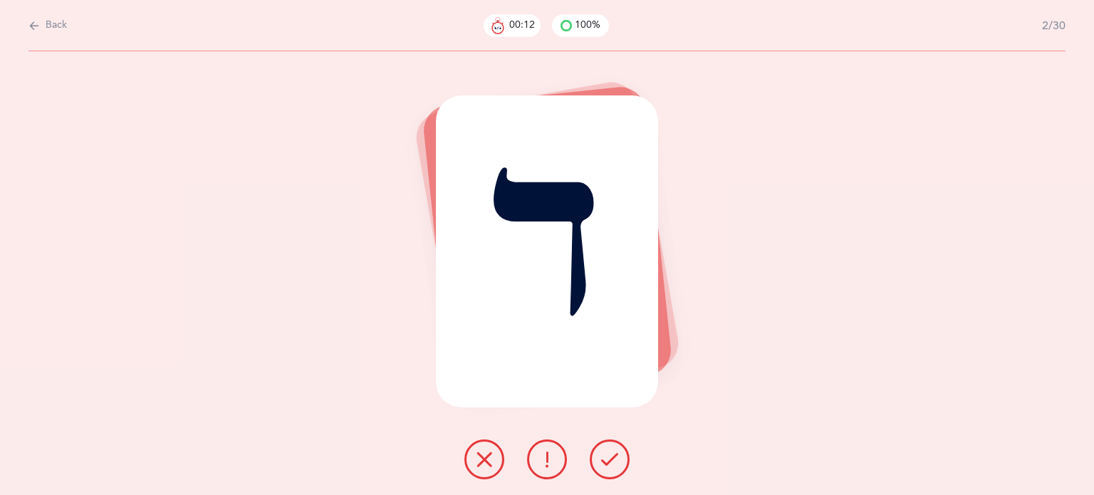
click at [619, 459] on button at bounding box center [610, 459] width 40 height 40
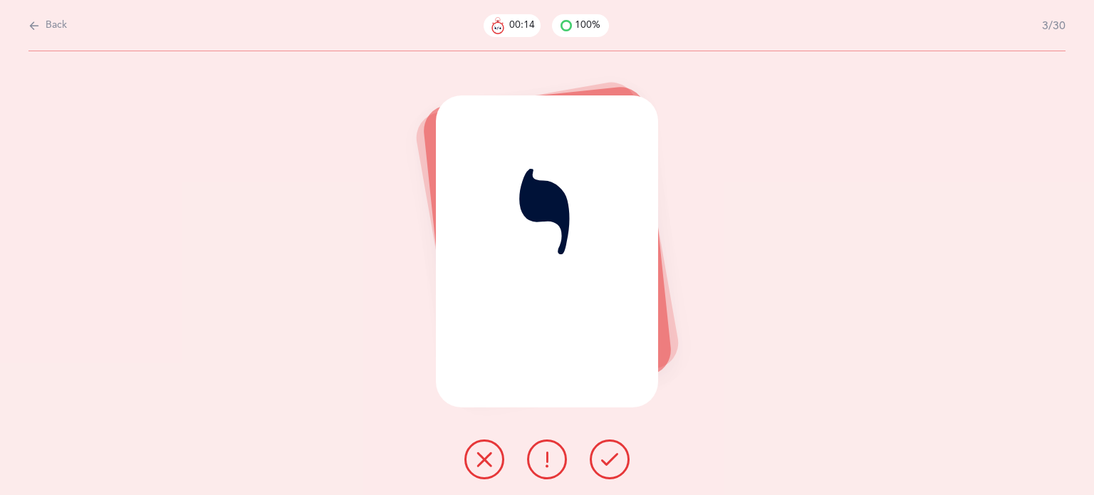
click at [619, 459] on button at bounding box center [610, 459] width 40 height 40
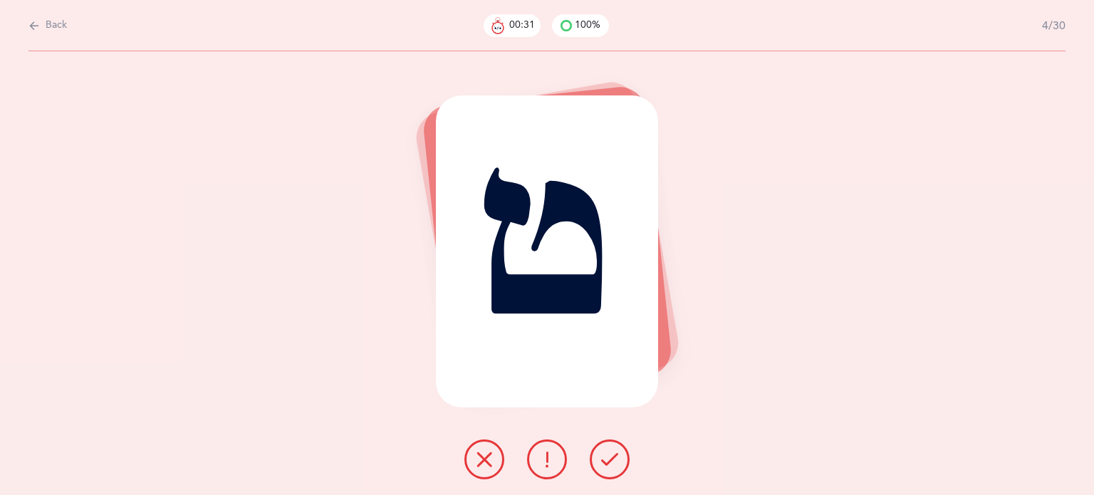
click at [558, 458] on button at bounding box center [547, 459] width 40 height 40
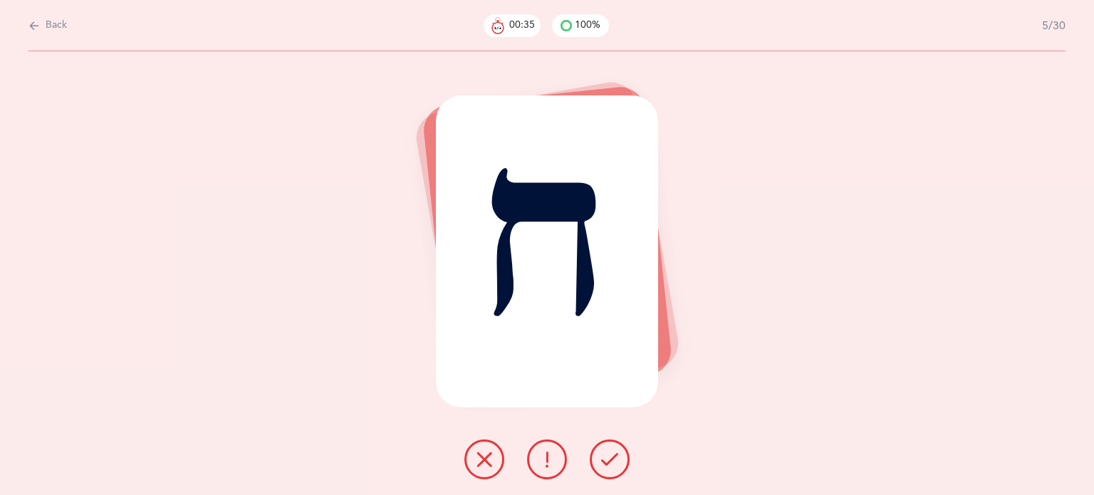
click at [610, 464] on icon at bounding box center [609, 459] width 17 height 17
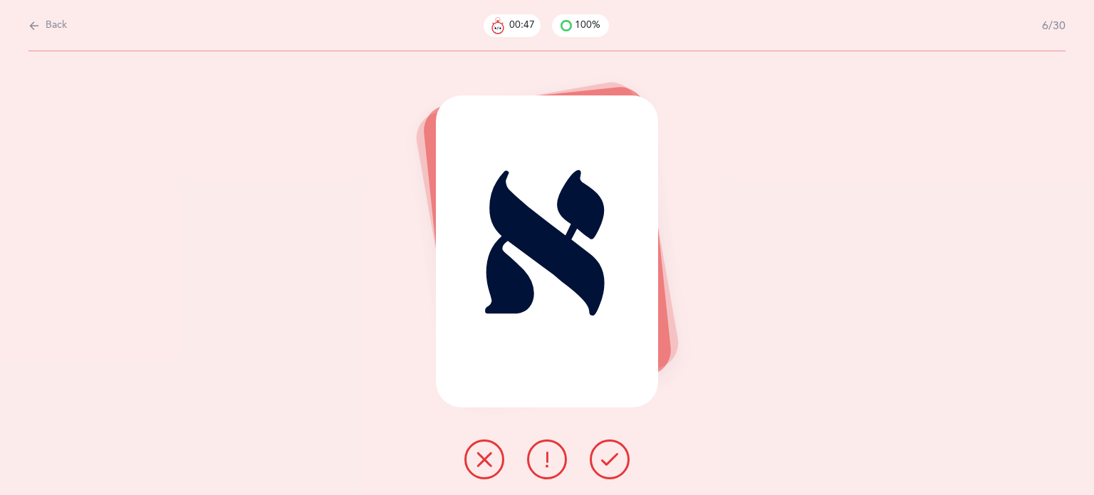
click at [538, 466] on icon at bounding box center [546, 459] width 17 height 17
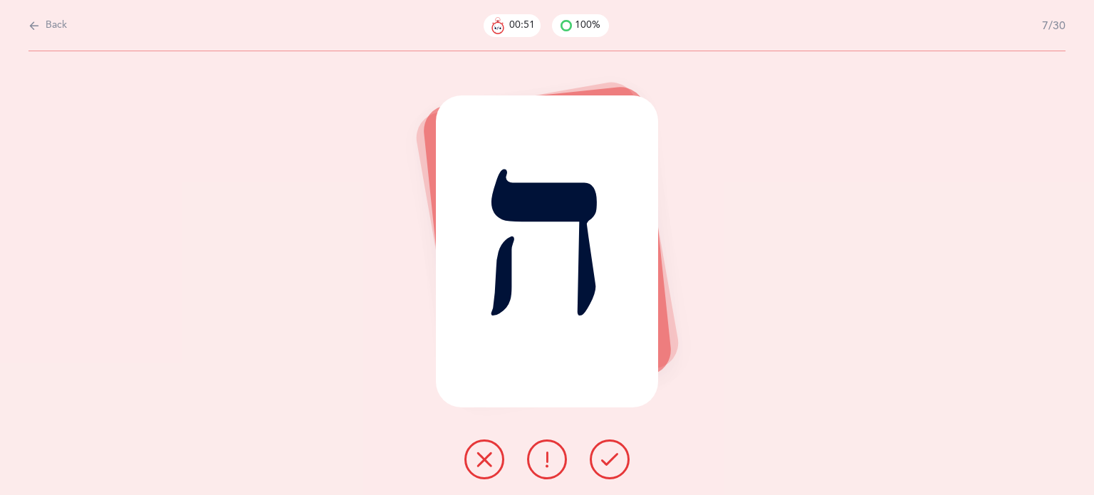
click at [603, 446] on button at bounding box center [610, 459] width 40 height 40
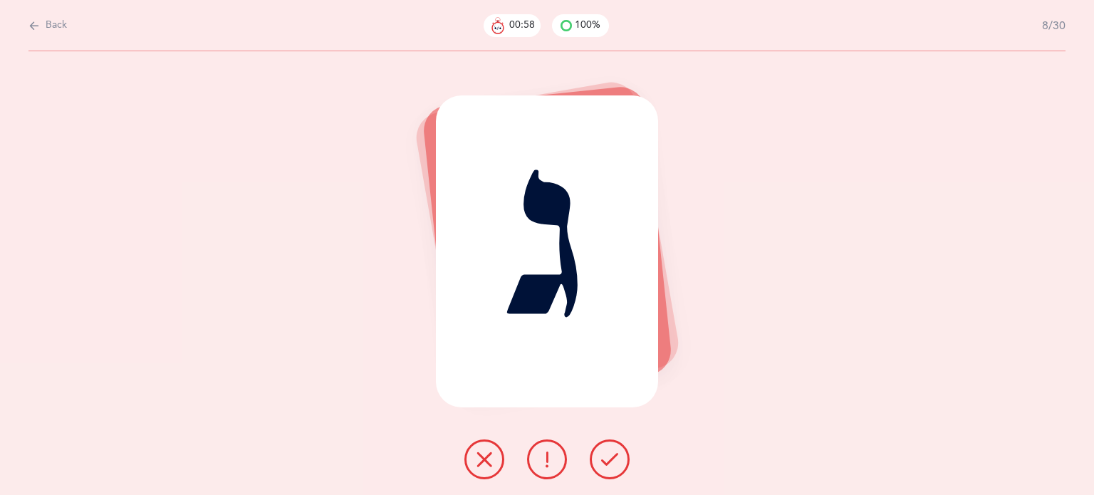
click at [603, 446] on button at bounding box center [610, 459] width 40 height 40
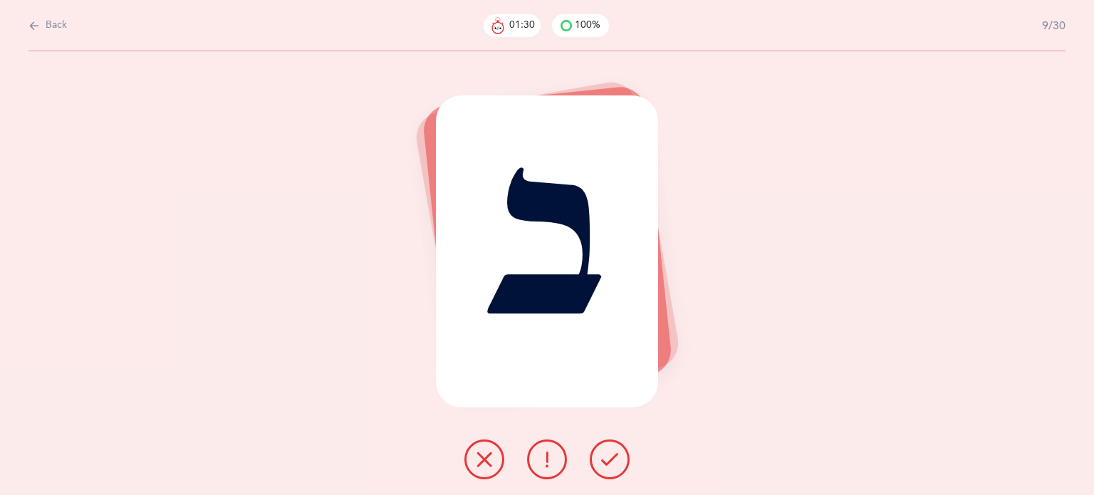
click at [482, 461] on icon at bounding box center [484, 459] width 17 height 17
click at [496, 454] on button at bounding box center [484, 459] width 40 height 40
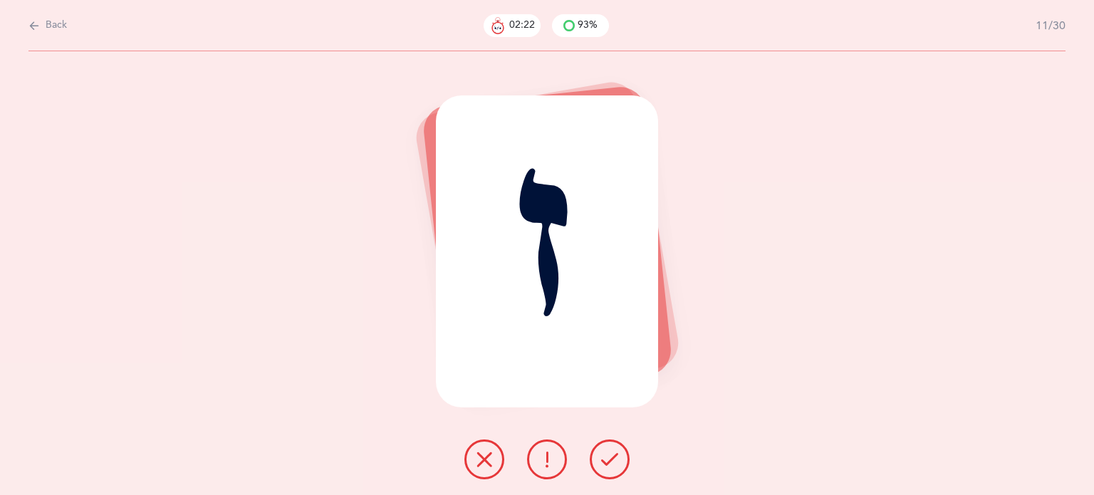
click at [487, 454] on icon at bounding box center [484, 459] width 17 height 17
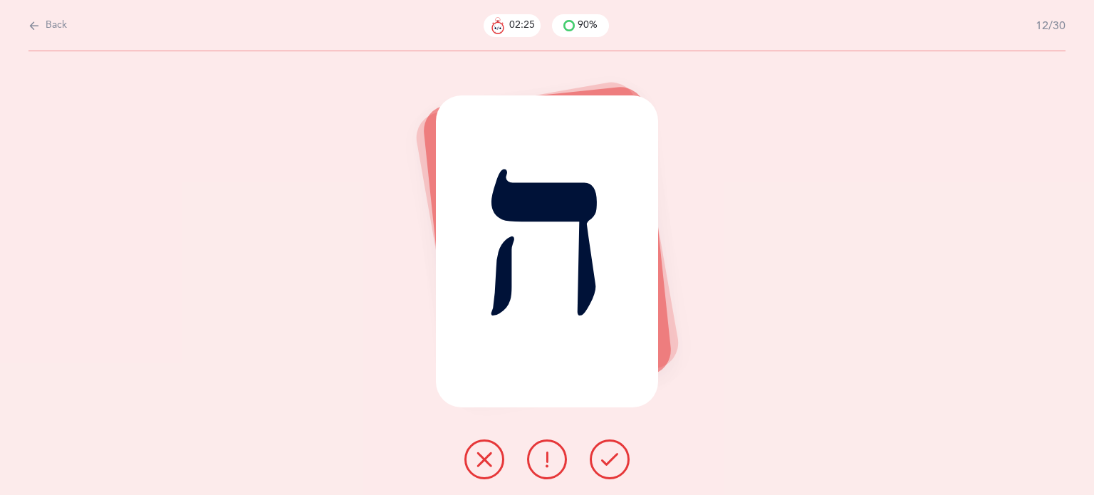
click at [613, 449] on button at bounding box center [610, 459] width 40 height 40
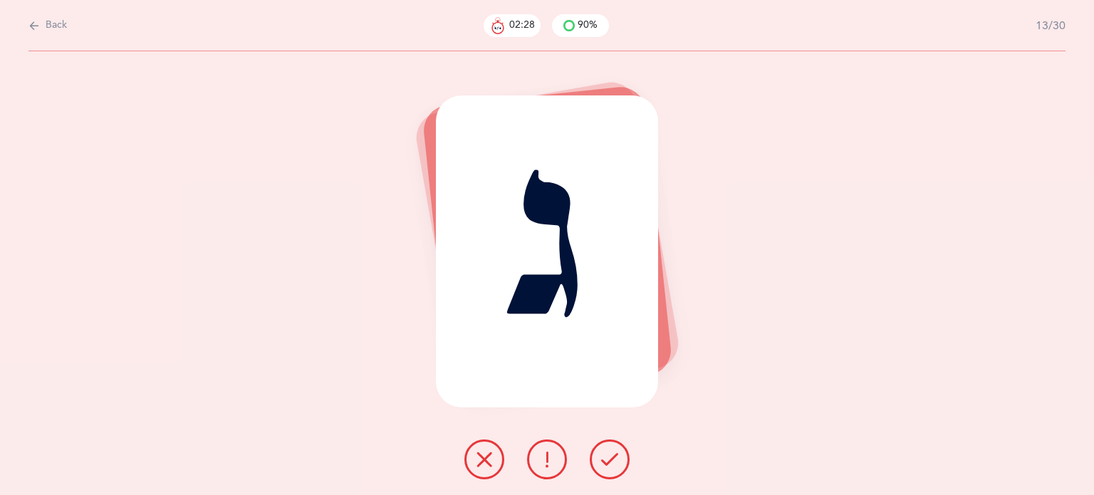
click at [619, 455] on button at bounding box center [610, 459] width 40 height 40
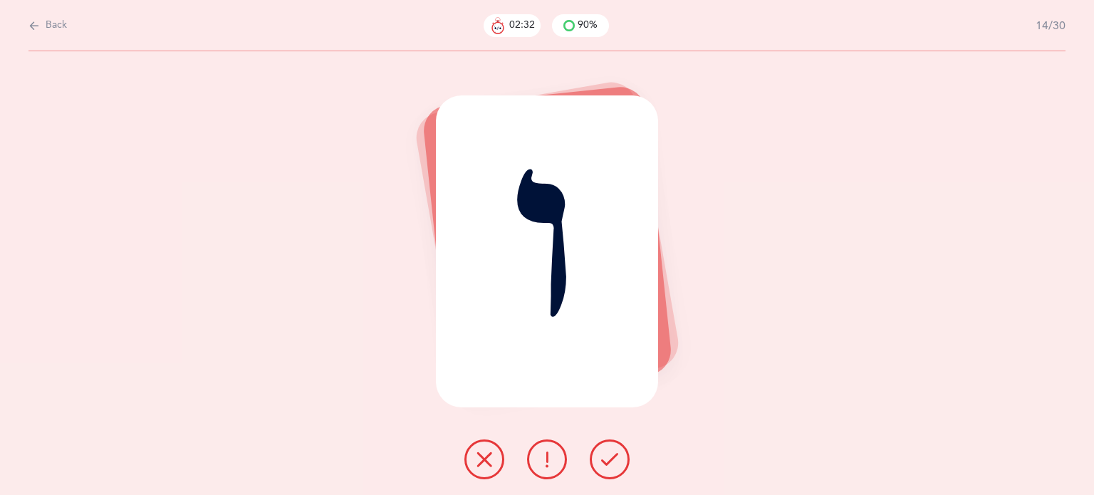
click at [595, 455] on button at bounding box center [610, 459] width 40 height 40
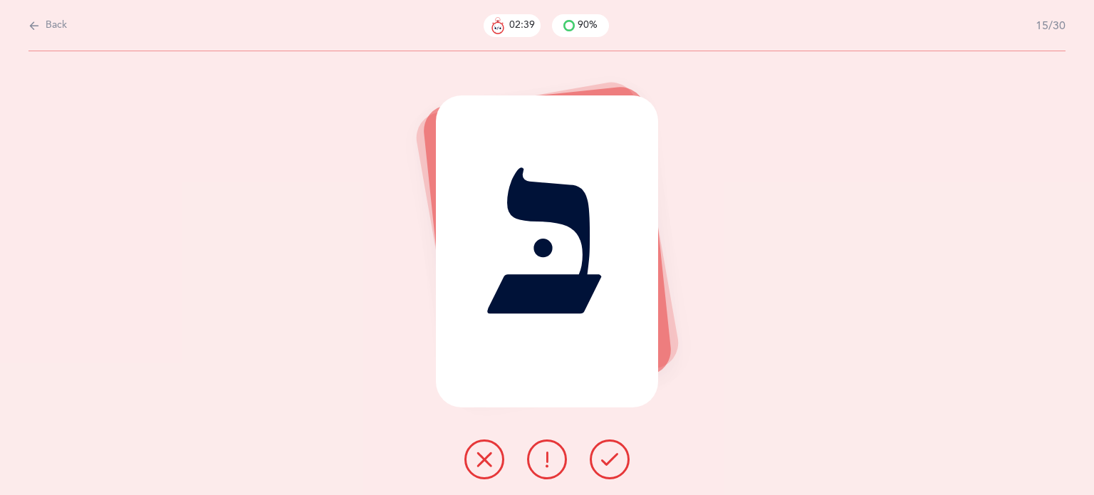
click at [487, 456] on icon at bounding box center [484, 459] width 17 height 17
click at [481, 466] on icon at bounding box center [484, 459] width 17 height 17
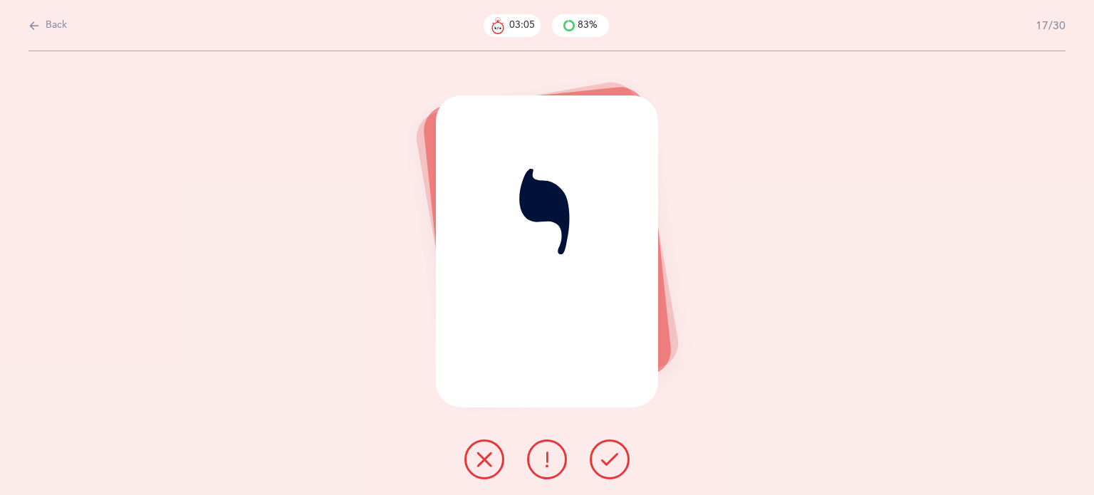
click at [483, 471] on button at bounding box center [484, 459] width 40 height 40
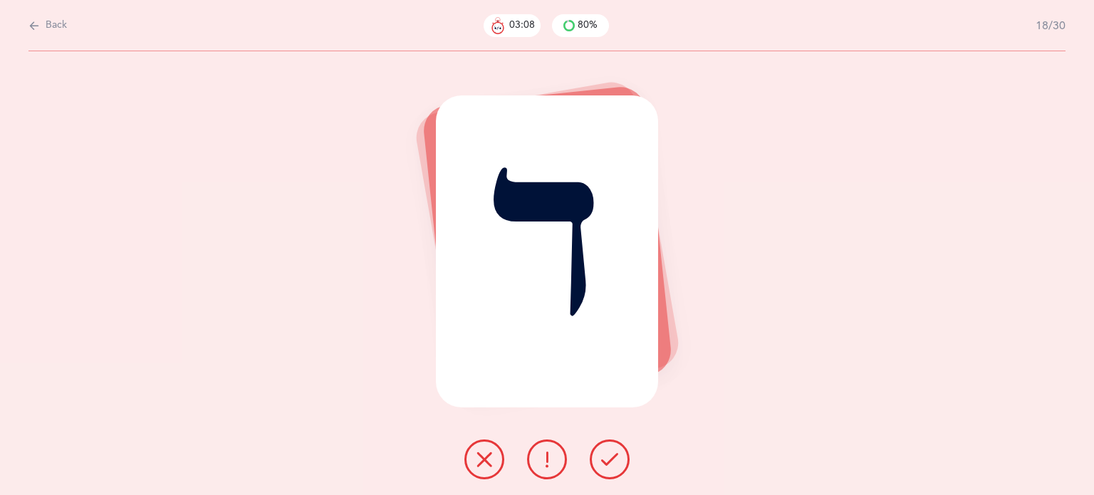
click at [612, 466] on icon at bounding box center [609, 459] width 17 height 17
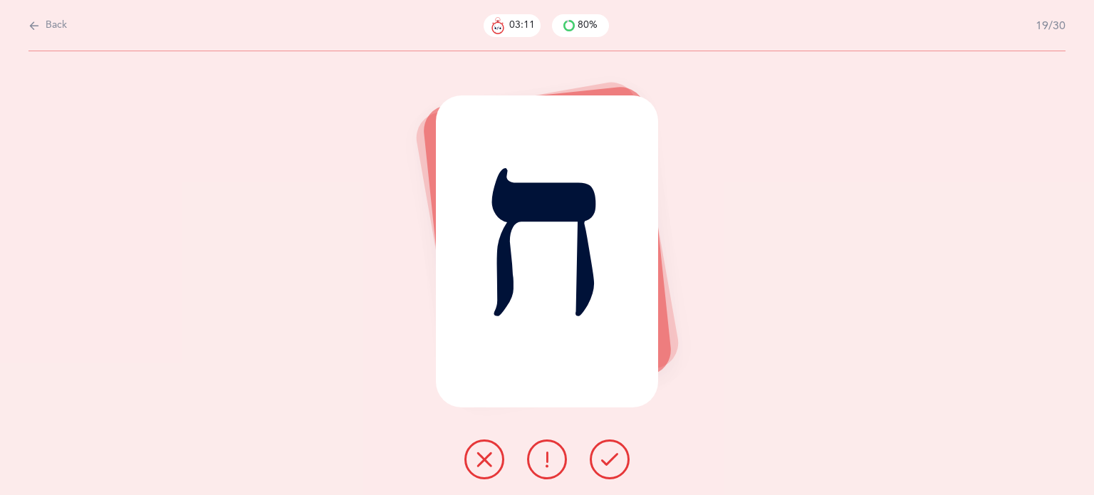
click at [612, 466] on icon at bounding box center [609, 459] width 17 height 17
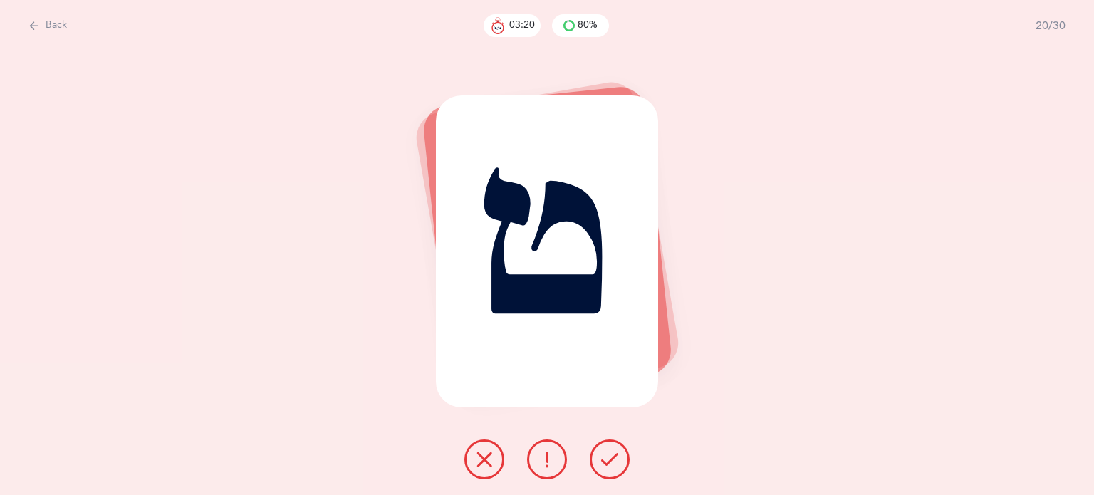
click at [478, 476] on button at bounding box center [484, 459] width 40 height 40
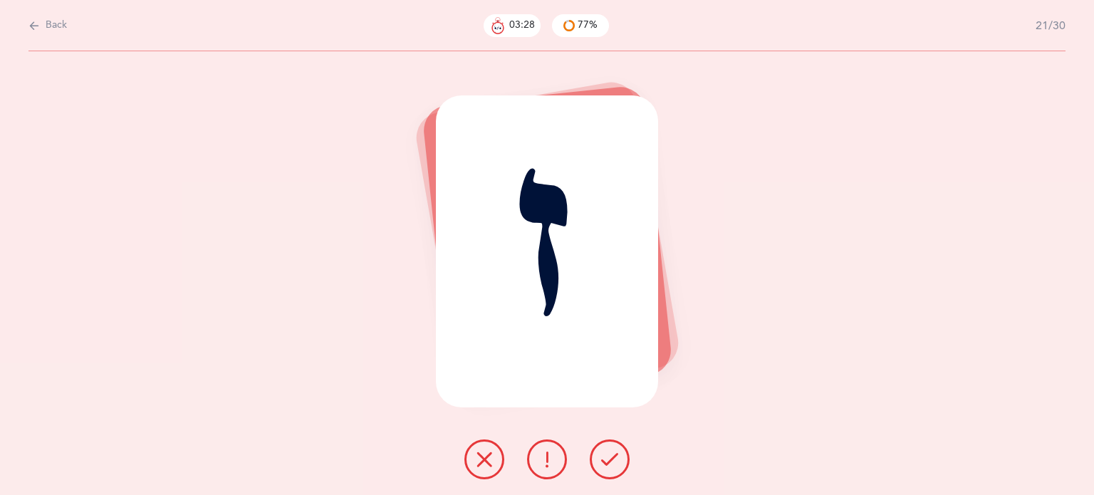
click at [492, 451] on icon at bounding box center [484, 459] width 17 height 17
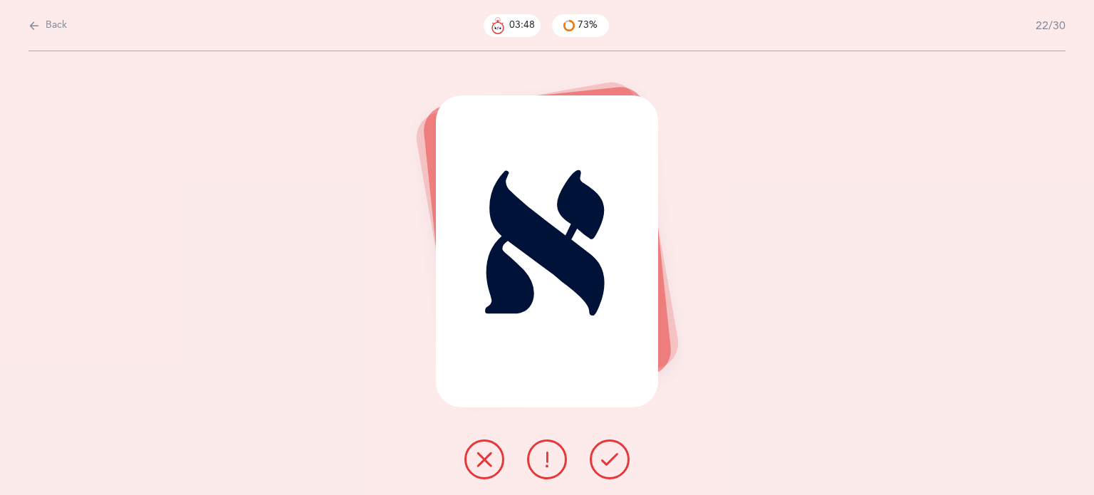
click at [538, 465] on icon at bounding box center [546, 459] width 17 height 17
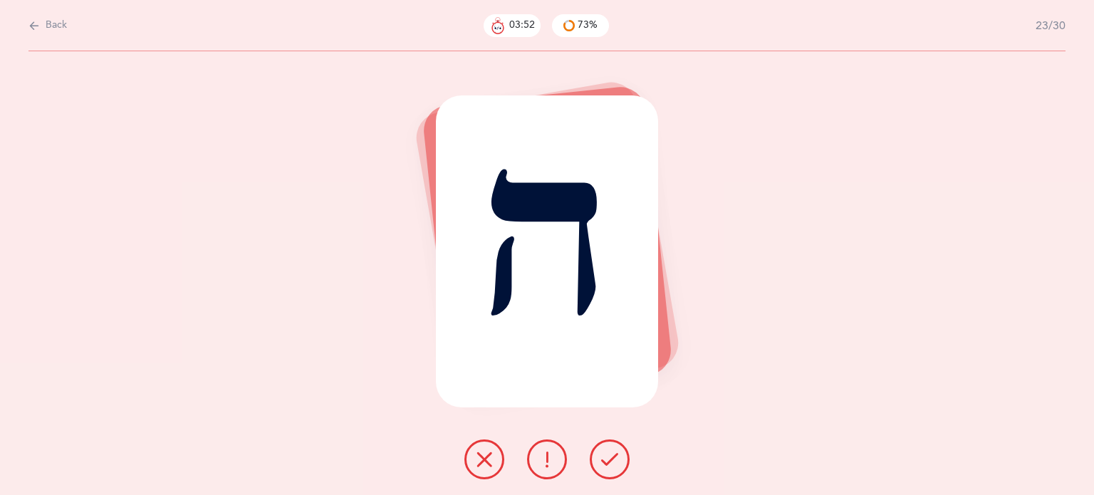
click at [602, 459] on icon at bounding box center [609, 459] width 17 height 17
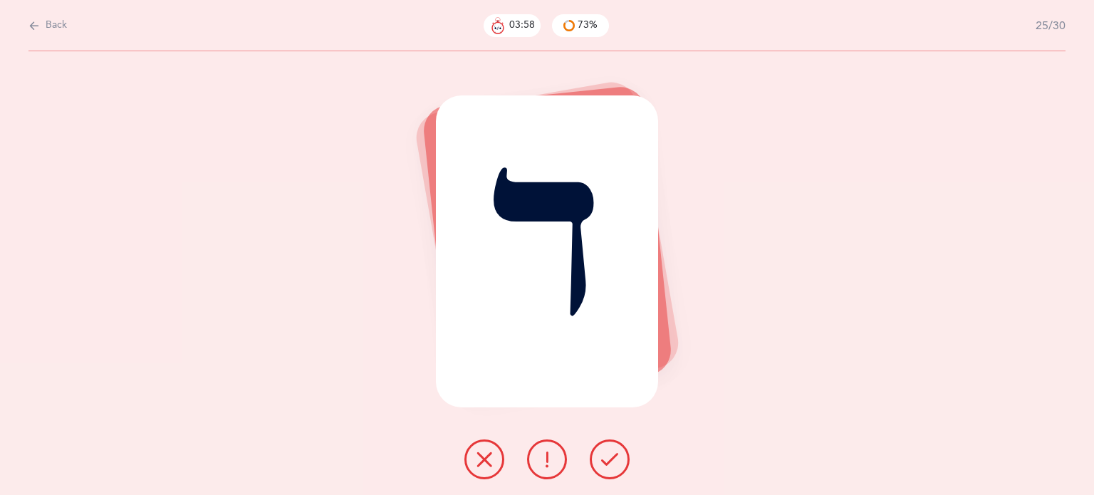
click at [602, 459] on icon at bounding box center [609, 459] width 17 height 17
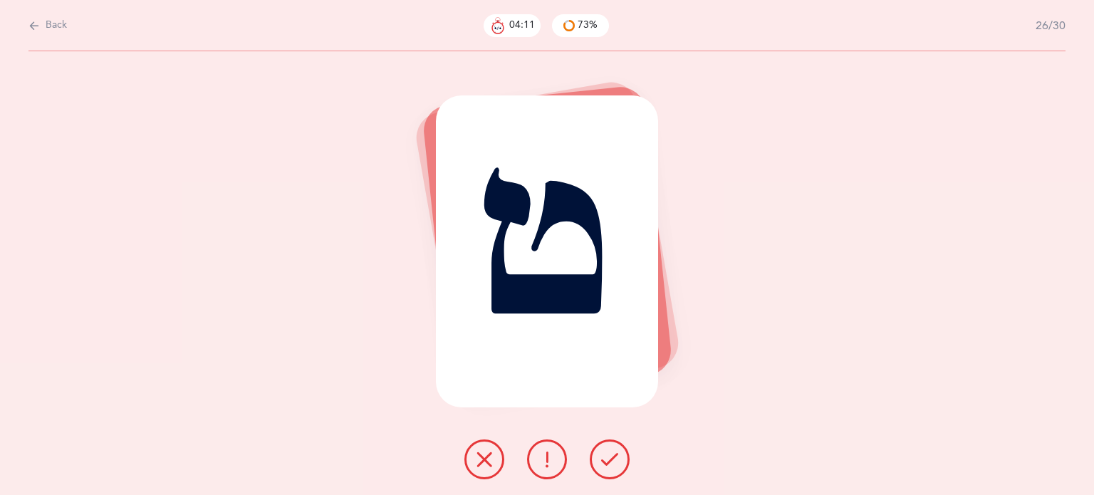
click at [487, 460] on icon at bounding box center [484, 459] width 17 height 17
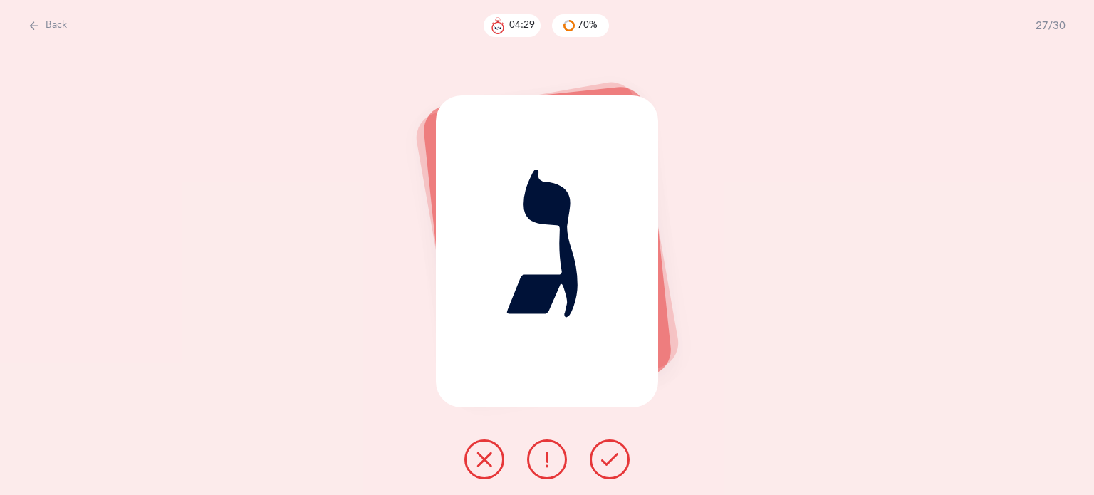
click at [481, 466] on icon at bounding box center [484, 459] width 17 height 17
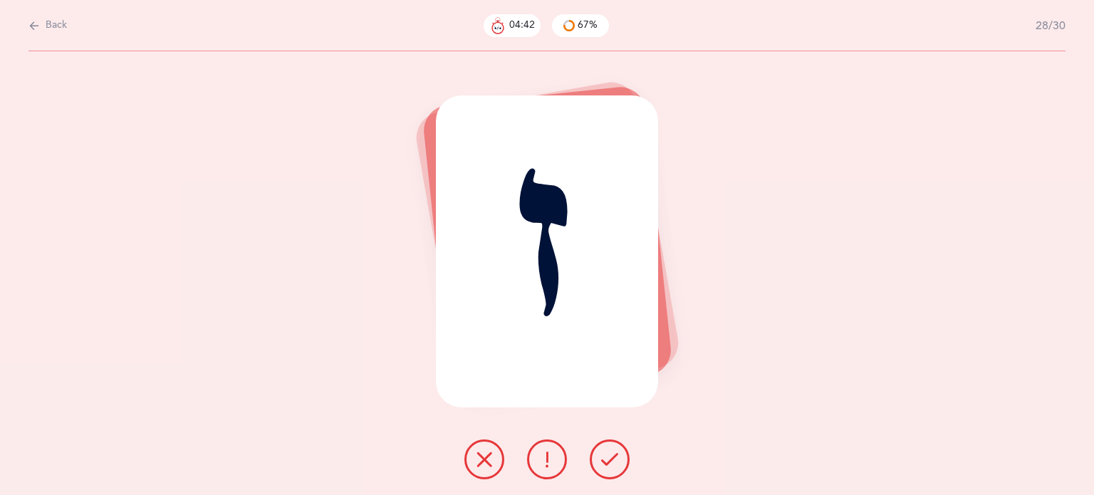
click at [476, 449] on button at bounding box center [484, 459] width 40 height 40
click at [610, 464] on icon at bounding box center [609, 459] width 17 height 17
click at [491, 457] on icon at bounding box center [484, 459] width 17 height 17
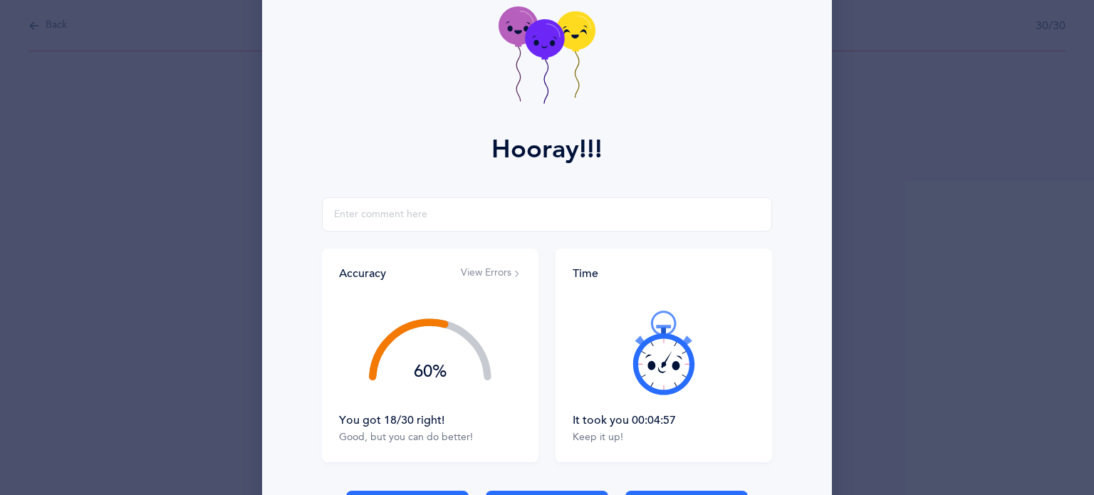
scroll to position [182, 0]
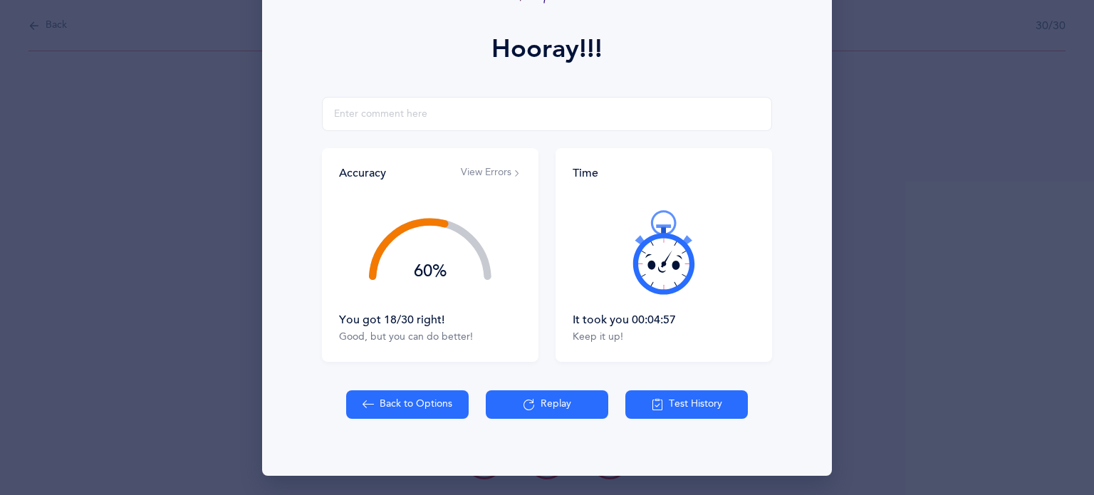
click at [704, 403] on button "Test History" at bounding box center [686, 404] width 122 height 28
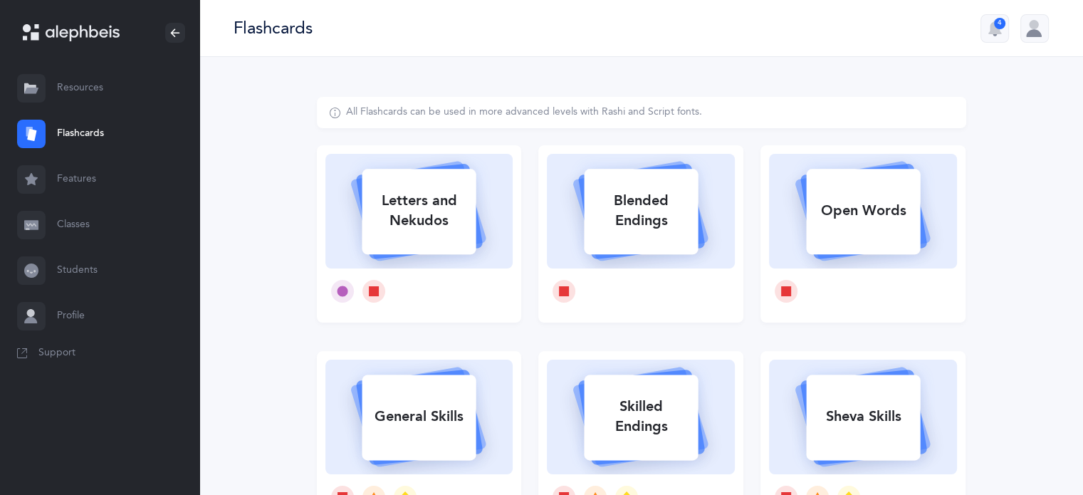
select select
select select "single"
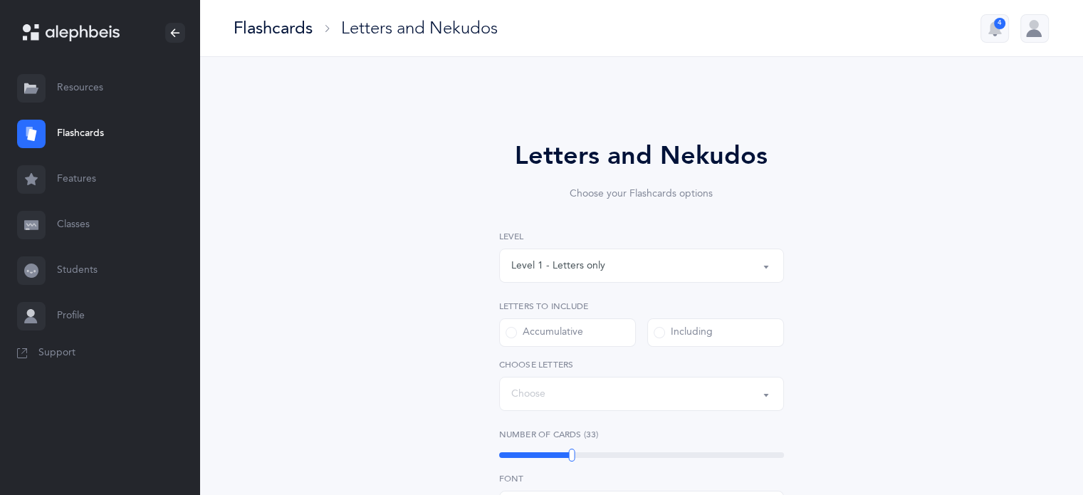
click at [99, 269] on link "Students" at bounding box center [99, 271] width 199 height 46
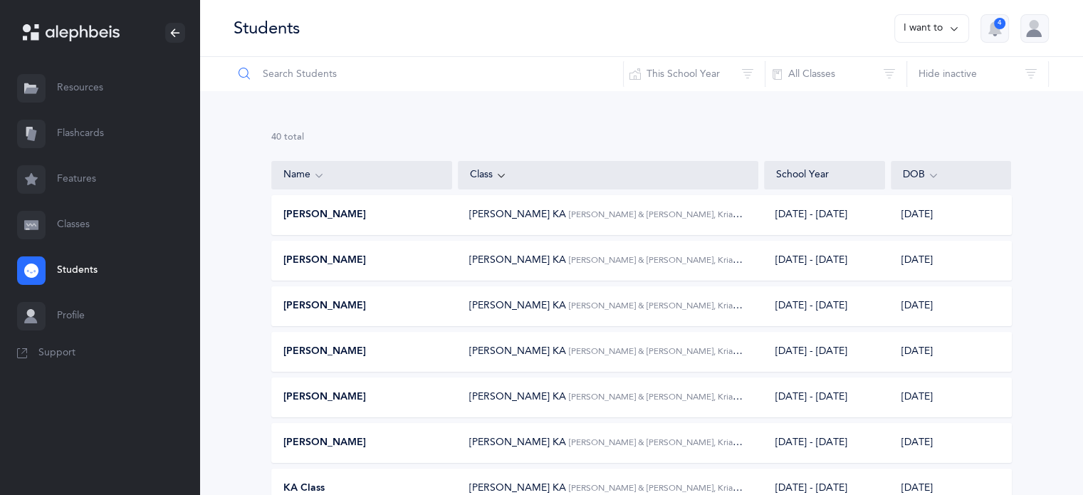
click at [298, 74] on input "text" at bounding box center [428, 74] width 391 height 34
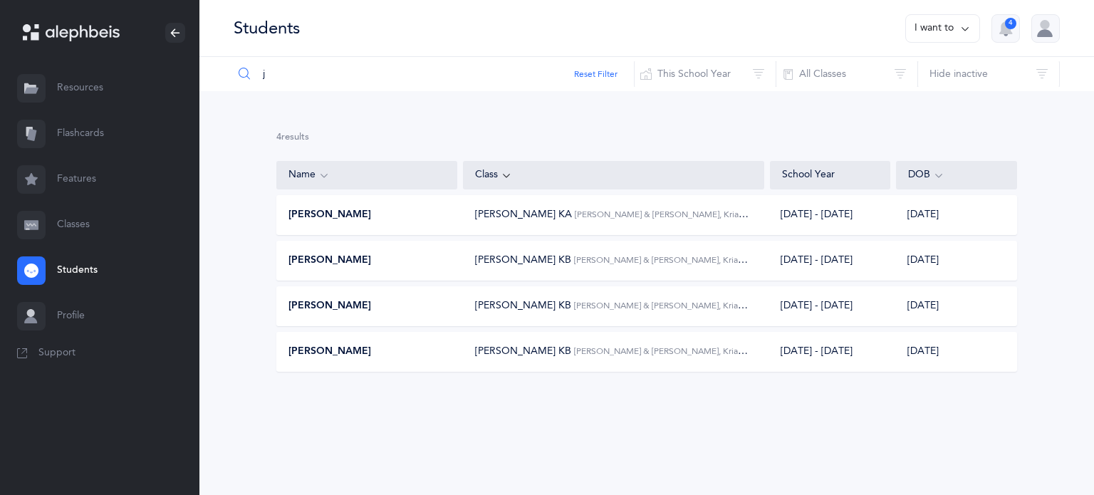
type input "j"
click at [365, 262] on div "[PERSON_NAME]" at bounding box center [367, 260] width 181 height 14
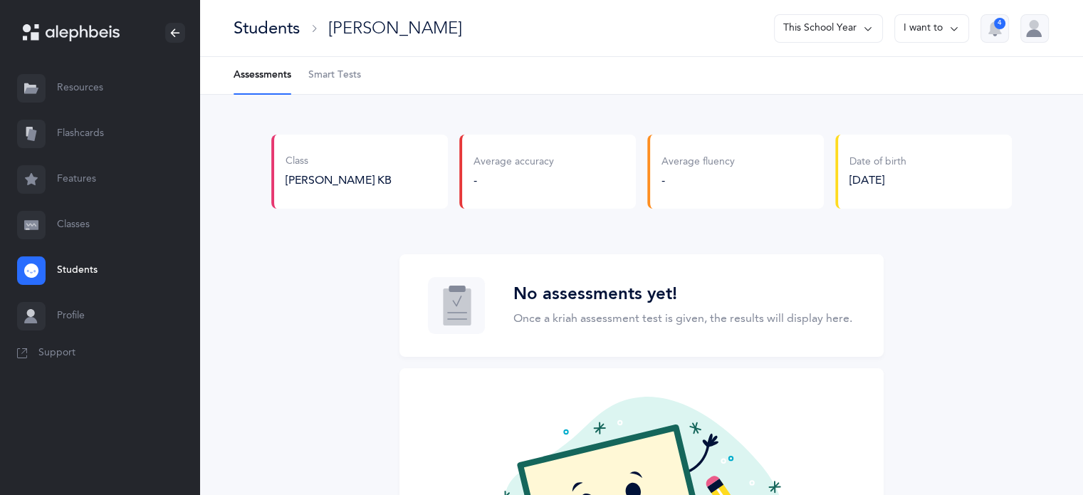
click at [330, 67] on Tests-tab "Smart Tests" at bounding box center [334, 75] width 53 height 37
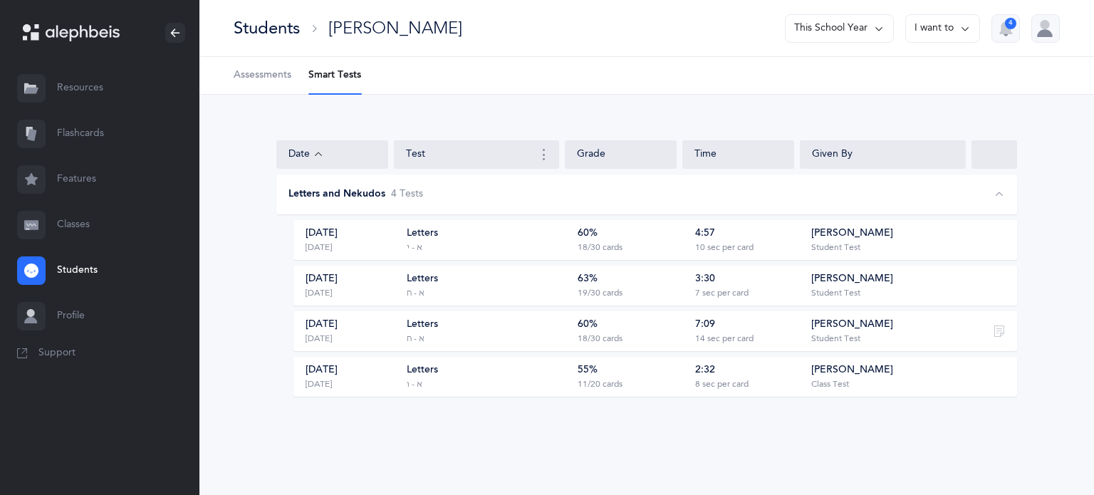
click at [88, 137] on link "Flashcards" at bounding box center [99, 134] width 199 height 46
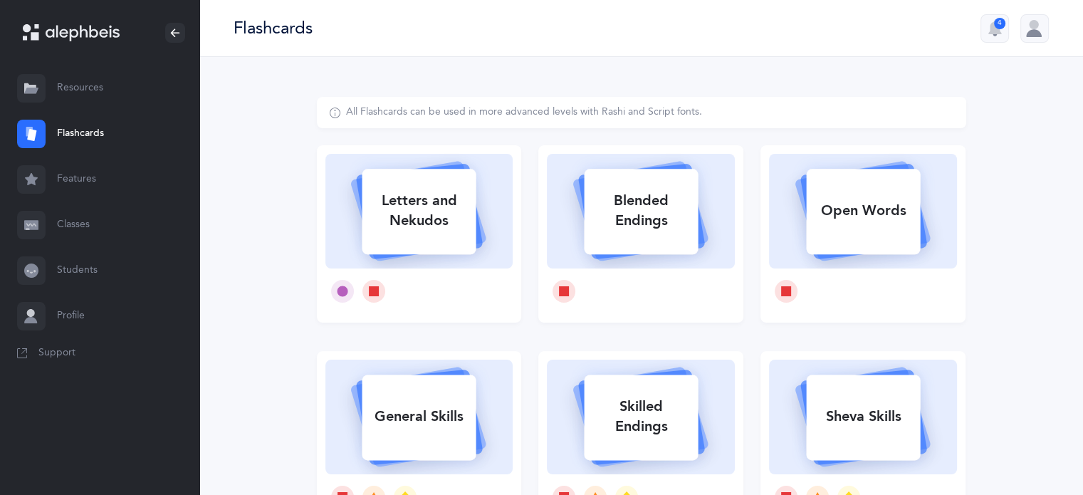
click at [439, 211] on div "Letters and Nekudos" at bounding box center [419, 210] width 114 height 57
select select "27"
select select "single"
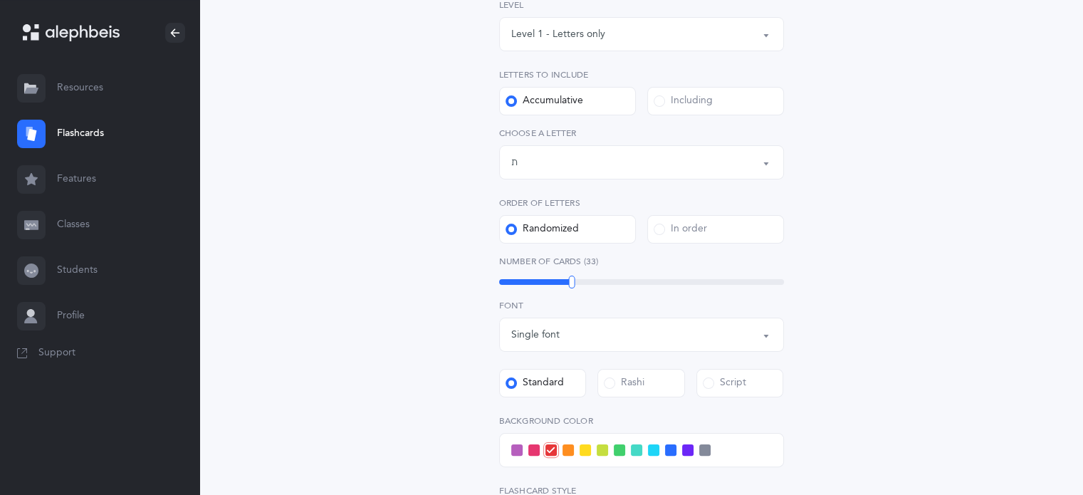
scroll to position [236, 0]
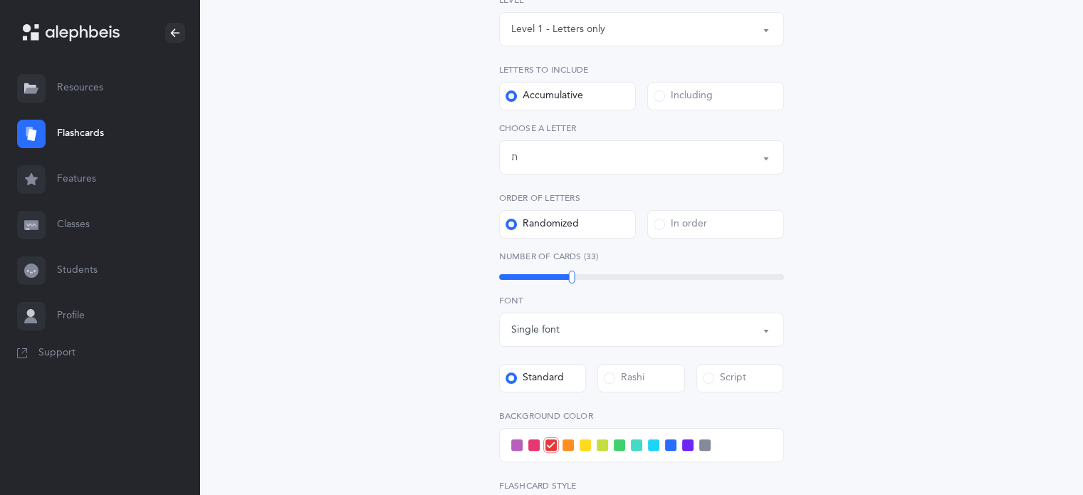
click at [533, 159] on div "Letters up until: ת" at bounding box center [641, 157] width 261 height 24
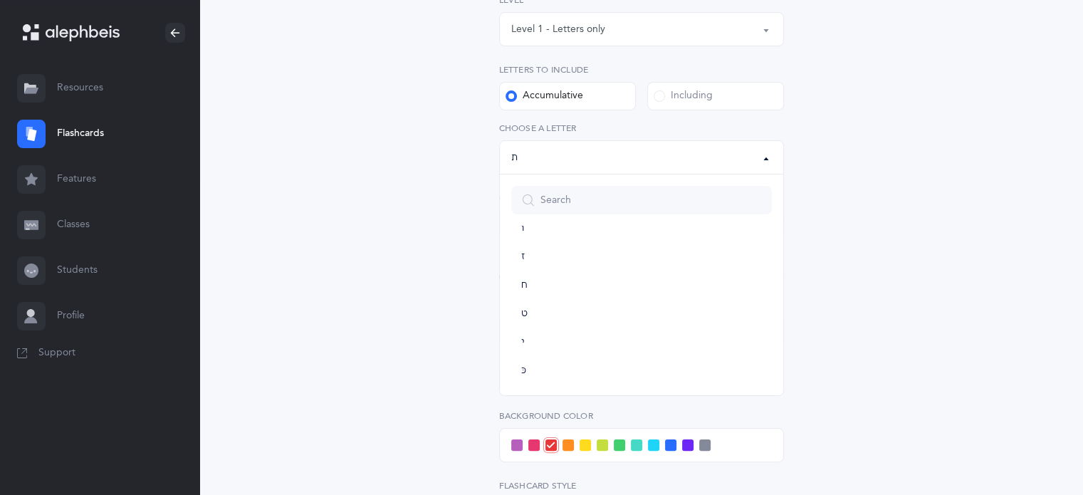
scroll to position [190, 0]
click at [557, 292] on link "ח" at bounding box center [641, 289] width 261 height 28
select select "8"
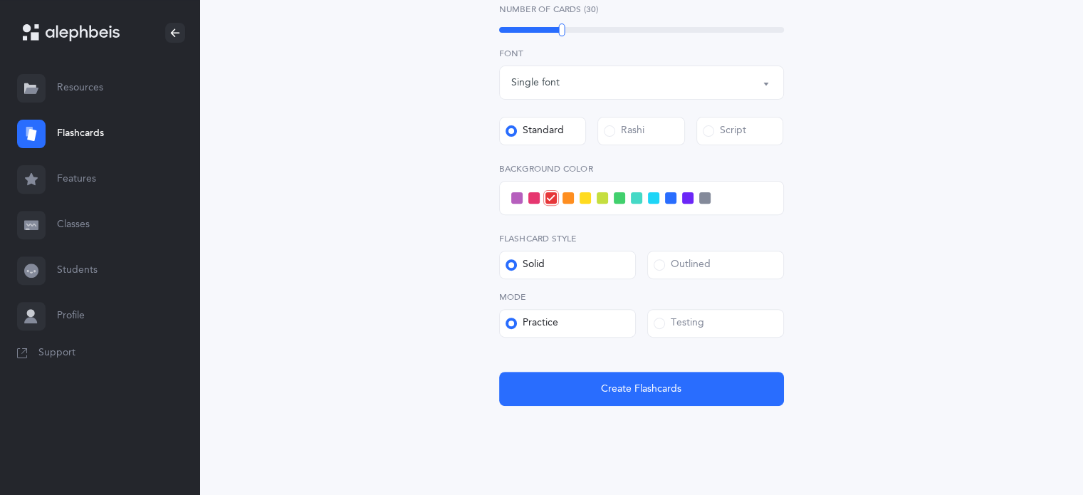
scroll to position [486, 0]
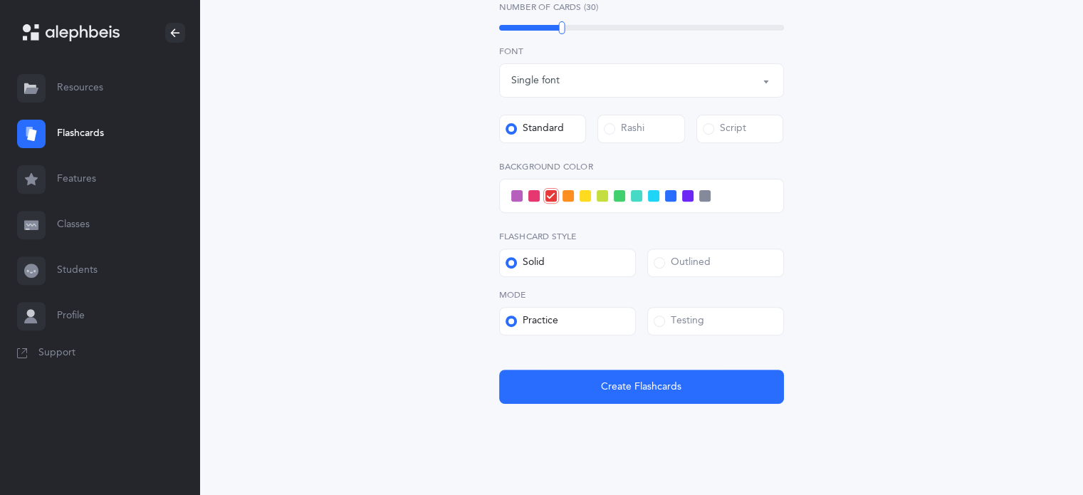
click at [737, 320] on label "Testing" at bounding box center [715, 321] width 137 height 28
click at [0, 0] on input "Testing" at bounding box center [0, 0] width 0 height 0
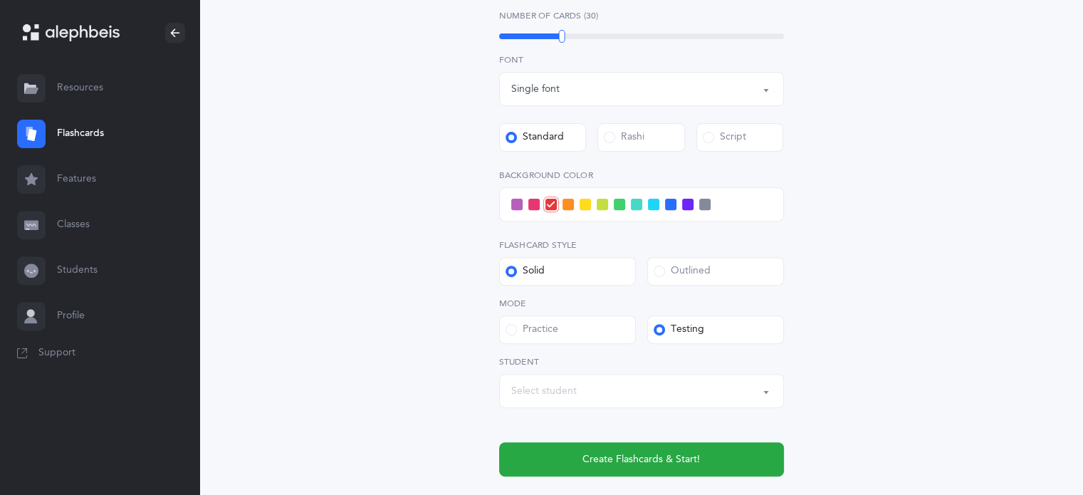
scroll to position [485, 0]
